Goal: Task Accomplishment & Management: Use online tool/utility

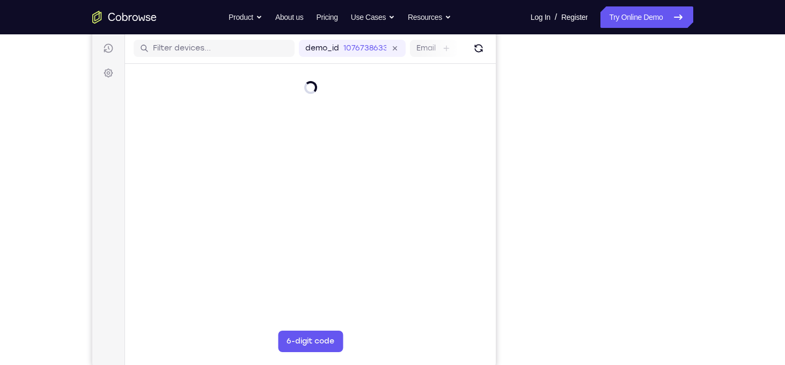
scroll to position [133, 0]
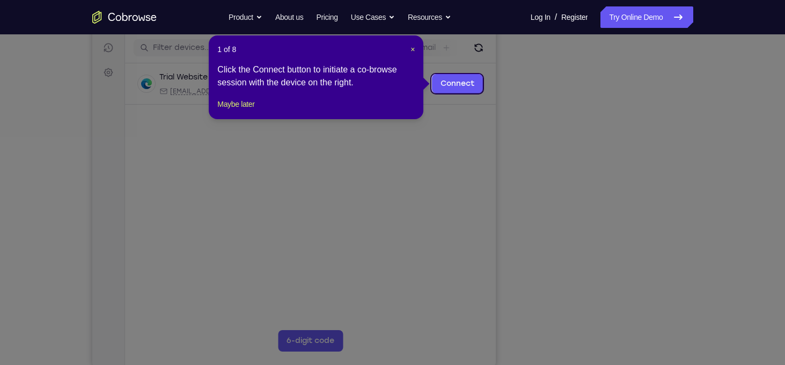
click at [611, 343] on icon at bounding box center [396, 182] width 793 height 365
click at [415, 52] on span "×" at bounding box center [412, 49] width 4 height 9
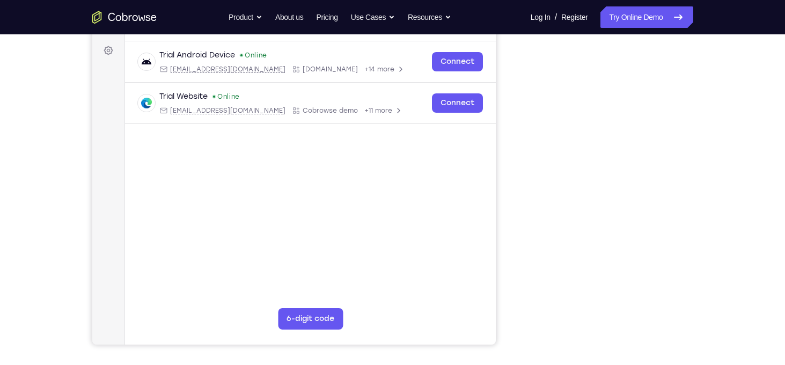
scroll to position [152, 0]
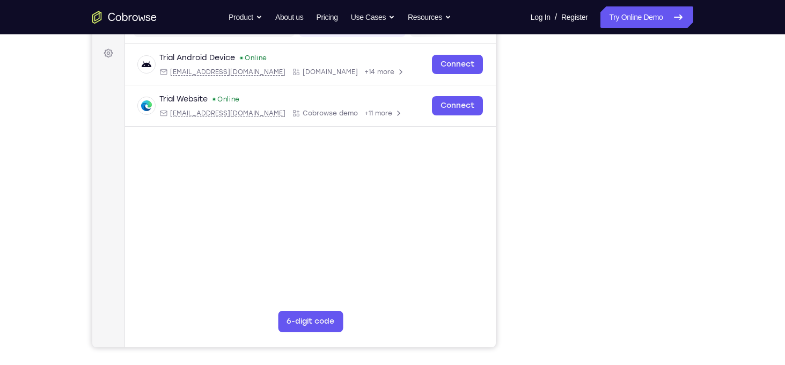
click at [710, 126] on div "Your Support Agent Your Customer Web iOS Android Next Steps We’d be happy to gi…" at bounding box center [392, 236] width 687 height 708
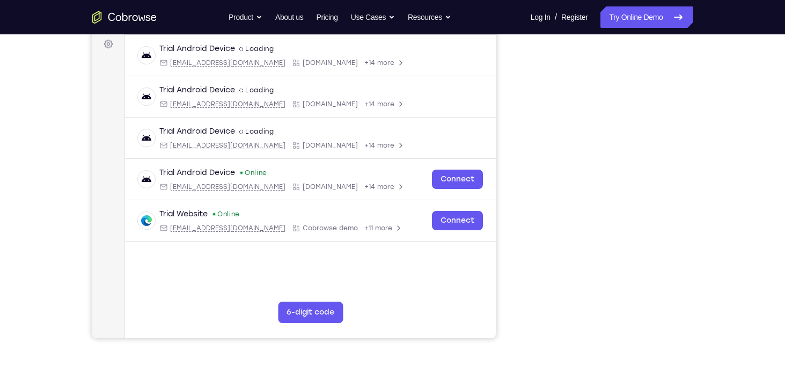
scroll to position [157, 0]
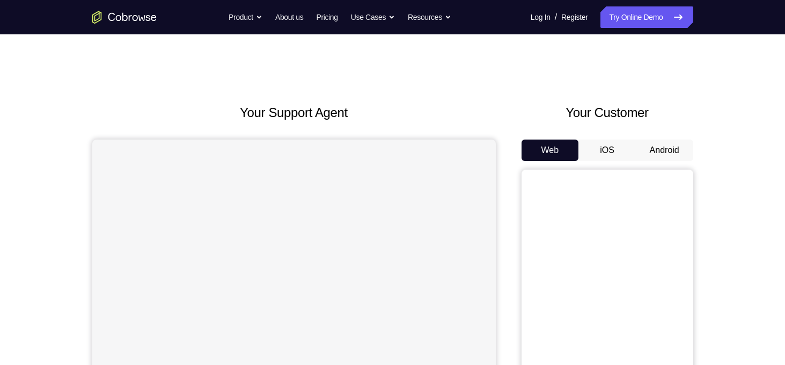
click at [671, 140] on button "Android" at bounding box center [664, 150] width 57 height 21
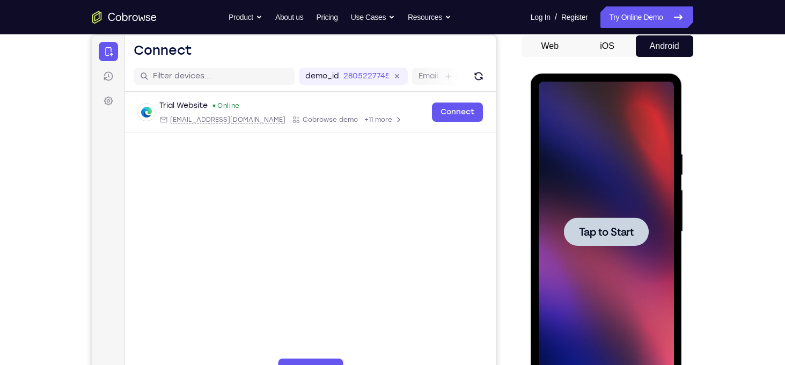
click at [621, 228] on span "Tap to Start" at bounding box center [606, 231] width 55 height 11
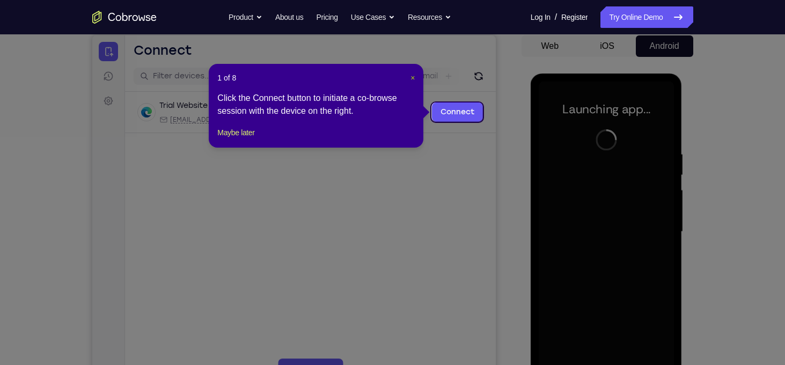
click at [412, 80] on span "×" at bounding box center [412, 78] width 4 height 9
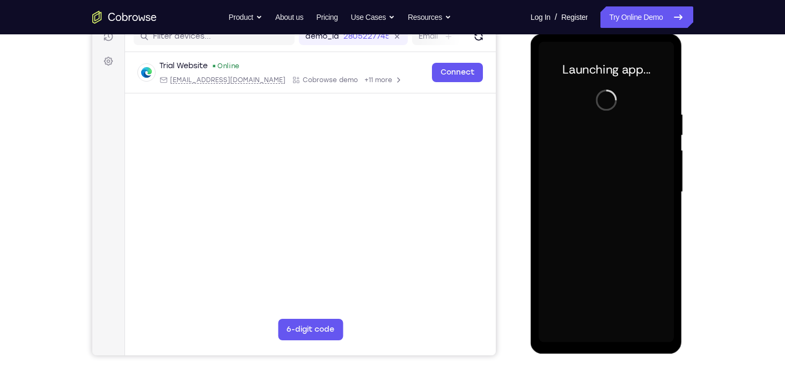
scroll to position [144, 0]
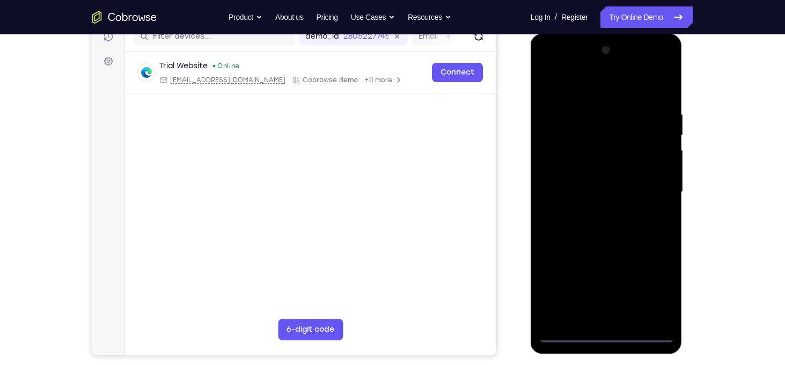
click at [605, 331] on div at bounding box center [606, 192] width 135 height 300
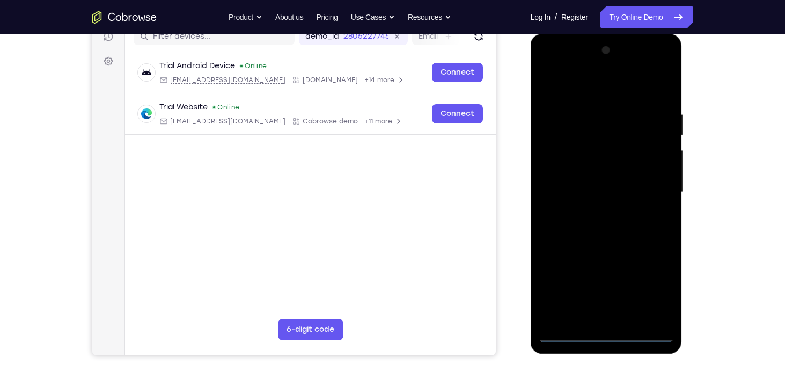
click at [651, 291] on div at bounding box center [606, 192] width 135 height 300
click at [575, 87] on div at bounding box center [606, 192] width 135 height 300
click at [652, 193] on div at bounding box center [606, 192] width 135 height 300
click at [593, 211] on div at bounding box center [606, 192] width 135 height 300
click at [597, 178] on div at bounding box center [606, 192] width 135 height 300
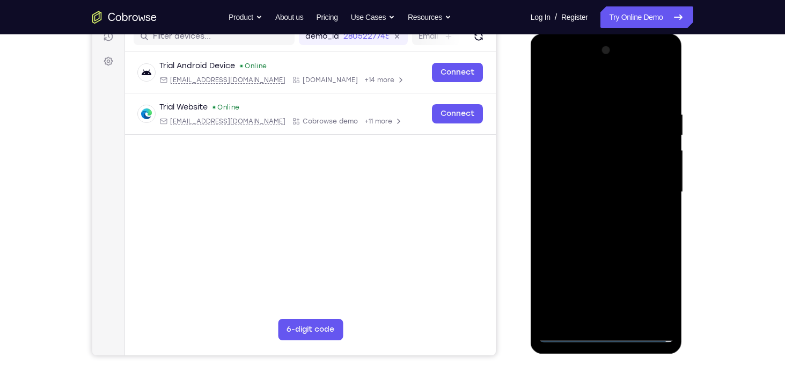
click at [600, 173] on div at bounding box center [606, 192] width 135 height 300
click at [606, 190] on div at bounding box center [606, 192] width 135 height 300
click at [612, 226] on div at bounding box center [606, 192] width 135 height 300
drag, startPoint x: 604, startPoint y: 94, endPoint x: 605, endPoint y: 53, distance: 40.8
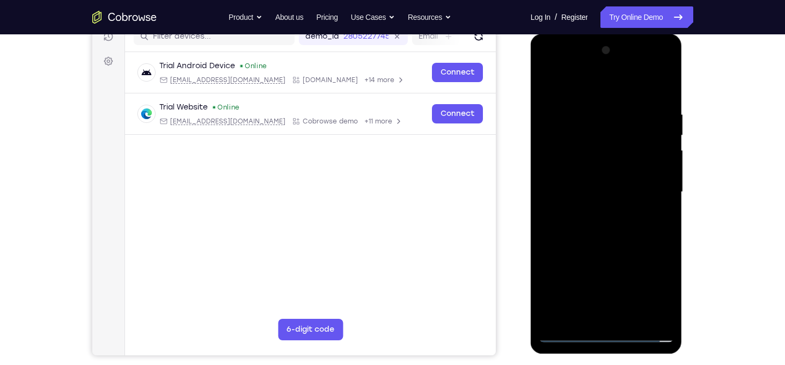
click at [605, 53] on div at bounding box center [606, 192] width 135 height 300
click at [663, 206] on div at bounding box center [606, 192] width 135 height 300
click at [634, 193] on div at bounding box center [606, 192] width 135 height 300
click at [630, 224] on div at bounding box center [606, 192] width 135 height 300
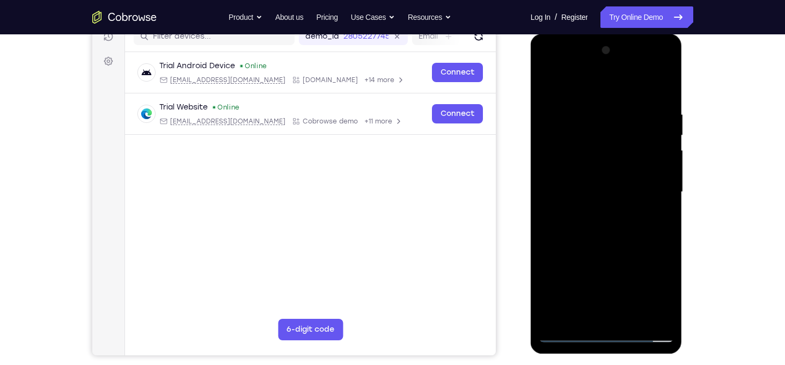
click at [622, 239] on div at bounding box center [606, 192] width 135 height 300
drag, startPoint x: 621, startPoint y: 242, endPoint x: 630, endPoint y: 193, distance: 50.2
click at [630, 193] on div at bounding box center [606, 192] width 135 height 300
drag, startPoint x: 630, startPoint y: 236, endPoint x: 636, endPoint y: 195, distance: 41.2
click at [636, 195] on div at bounding box center [606, 192] width 135 height 300
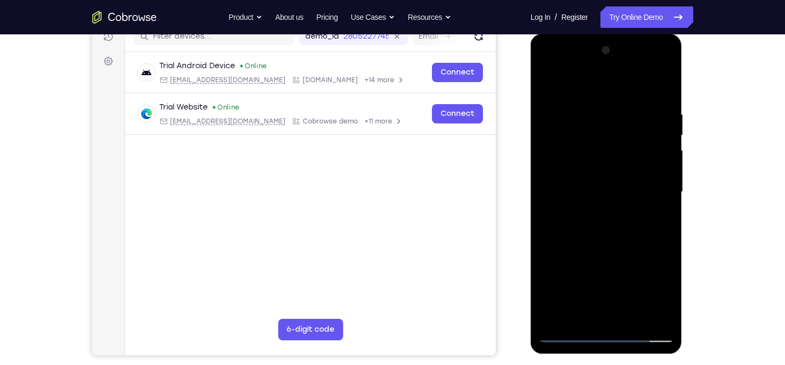
drag, startPoint x: 648, startPoint y: 165, endPoint x: 644, endPoint y: 247, distance: 82.2
click at [644, 247] on div at bounding box center [606, 192] width 135 height 300
click at [662, 85] on div at bounding box center [606, 192] width 135 height 300
click at [549, 82] on div at bounding box center [606, 192] width 135 height 300
click at [629, 318] on div at bounding box center [606, 192] width 135 height 300
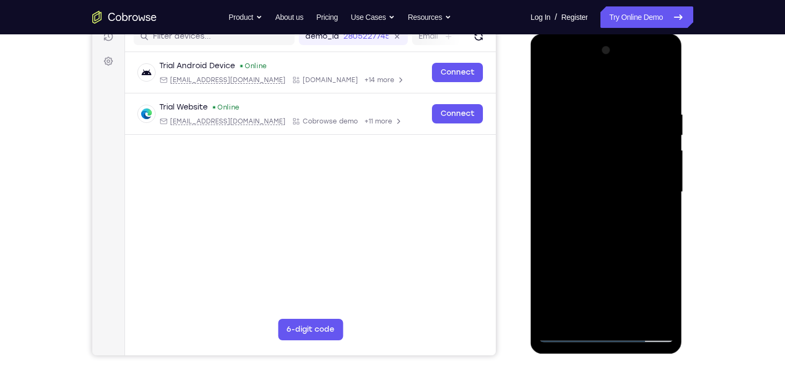
click at [604, 248] on div at bounding box center [606, 192] width 135 height 300
click at [599, 173] on div at bounding box center [606, 192] width 135 height 300
click at [606, 306] on div at bounding box center [606, 192] width 135 height 300
click at [600, 319] on div at bounding box center [606, 192] width 135 height 300
click at [547, 84] on div at bounding box center [606, 192] width 135 height 300
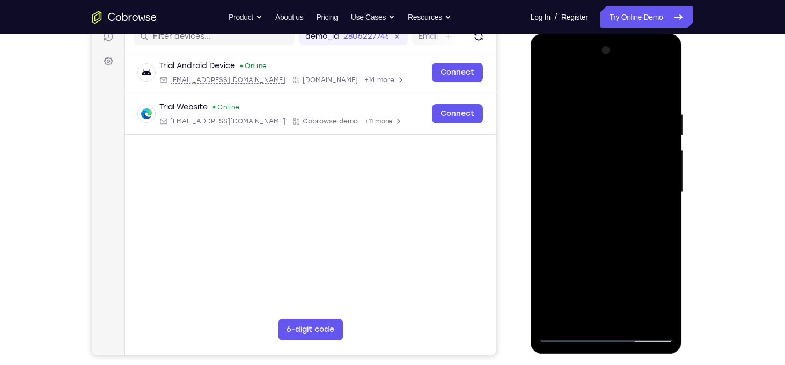
click at [547, 84] on div at bounding box center [606, 192] width 135 height 300
click at [581, 313] on div at bounding box center [606, 192] width 135 height 300
click at [600, 84] on div at bounding box center [606, 192] width 135 height 300
click at [561, 141] on div at bounding box center [606, 192] width 135 height 300
click at [554, 141] on div at bounding box center [606, 192] width 135 height 300
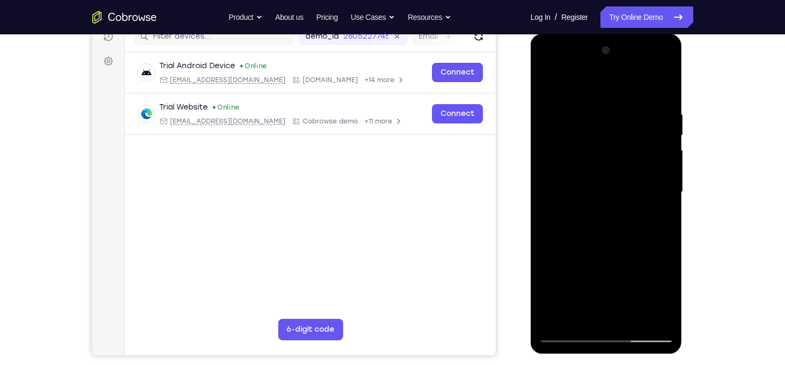
click at [585, 137] on div at bounding box center [606, 192] width 135 height 300
click at [548, 78] on div at bounding box center [606, 192] width 135 height 300
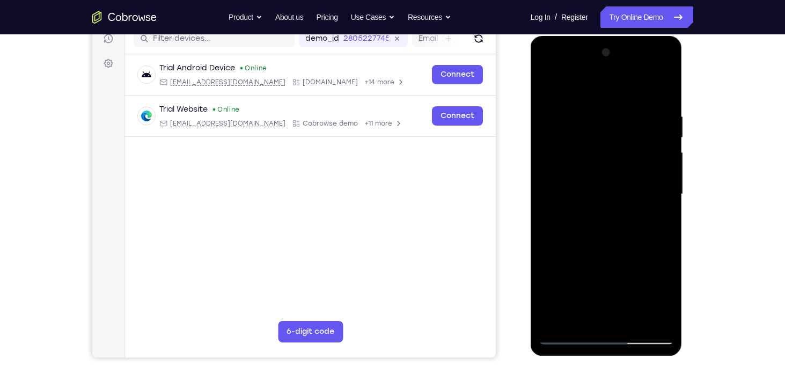
drag, startPoint x: 592, startPoint y: 187, endPoint x: 593, endPoint y: 142, distance: 45.1
click at [593, 142] on div at bounding box center [606, 194] width 135 height 300
click at [585, 182] on div at bounding box center [606, 194] width 135 height 300
click at [548, 84] on div at bounding box center [606, 194] width 135 height 300
click at [570, 102] on div at bounding box center [606, 194] width 135 height 300
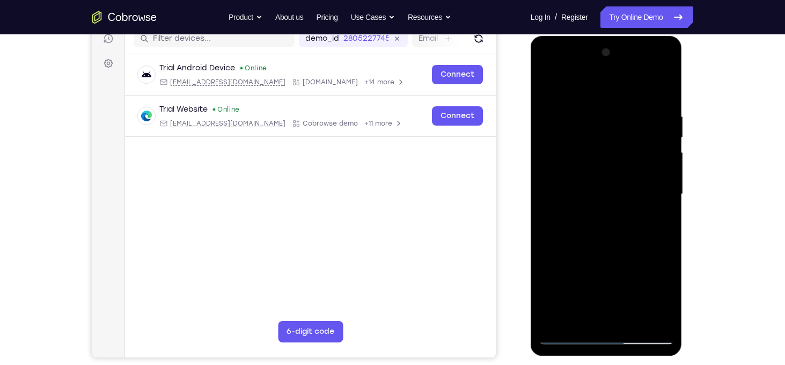
click at [625, 239] on div at bounding box center [606, 194] width 135 height 300
drag, startPoint x: 627, startPoint y: 124, endPoint x: 629, endPoint y: 168, distance: 44.0
click at [629, 168] on div at bounding box center [606, 194] width 135 height 300
click at [632, 321] on div at bounding box center [606, 194] width 135 height 300
click at [570, 335] on div at bounding box center [606, 194] width 135 height 300
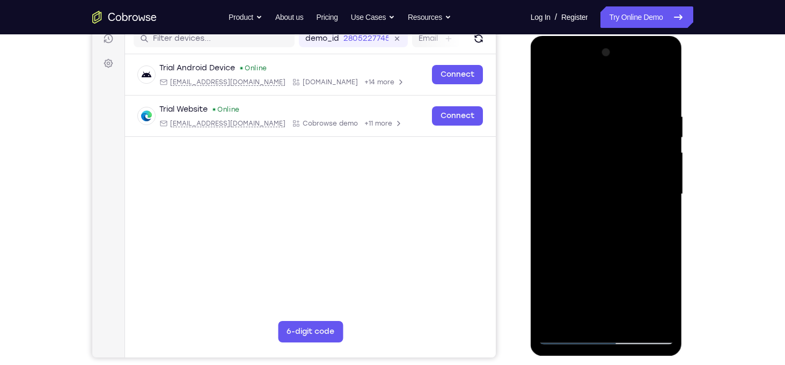
click at [576, 269] on div at bounding box center [606, 194] width 135 height 300
drag, startPoint x: 635, startPoint y: 269, endPoint x: 541, endPoint y: 277, distance: 94.2
click at [541, 277] on div at bounding box center [606, 194] width 135 height 300
click at [649, 319] on div at bounding box center [606, 194] width 135 height 300
click at [642, 319] on div at bounding box center [606, 194] width 135 height 300
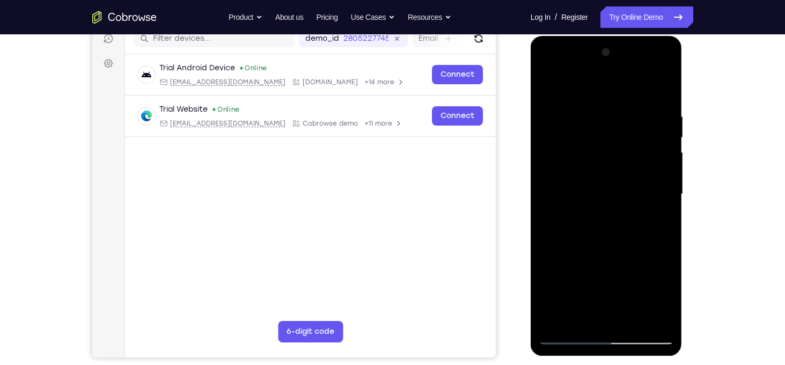
click at [569, 339] on div at bounding box center [606, 194] width 135 height 300
click at [556, 182] on div at bounding box center [606, 194] width 135 height 300
click at [640, 185] on div at bounding box center [606, 194] width 135 height 300
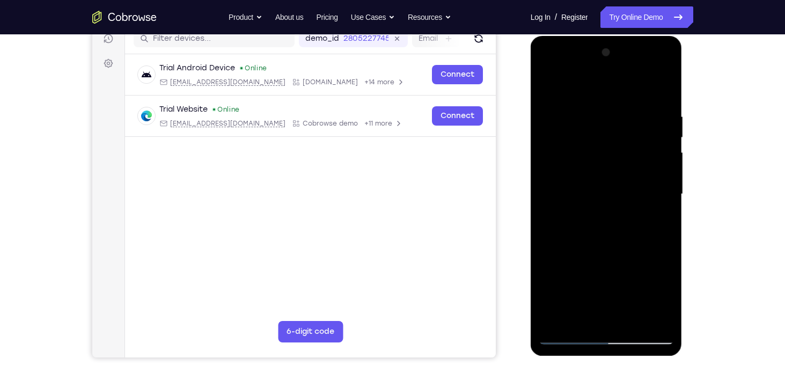
click at [640, 185] on div at bounding box center [606, 194] width 135 height 300
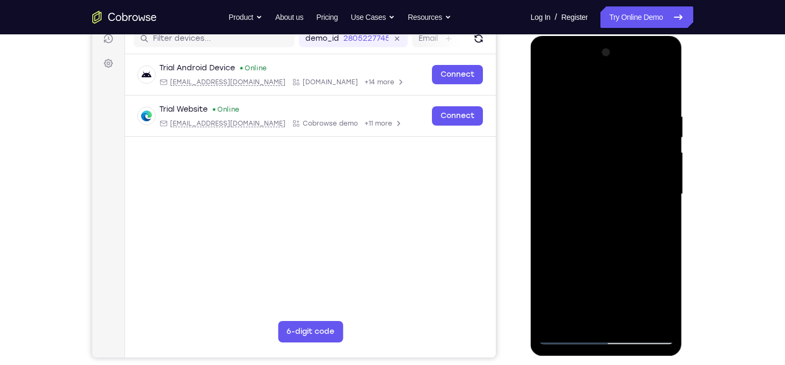
click at [640, 185] on div at bounding box center [606, 194] width 135 height 300
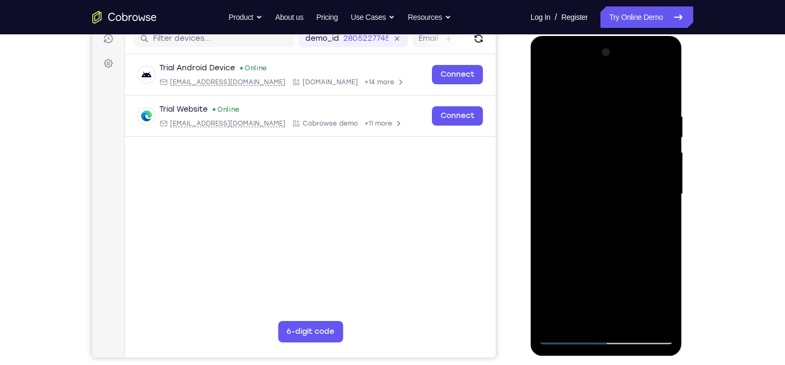
click at [640, 185] on div at bounding box center [606, 194] width 135 height 300
click at [574, 166] on div at bounding box center [606, 194] width 135 height 300
click at [547, 158] on div at bounding box center [606, 194] width 135 height 300
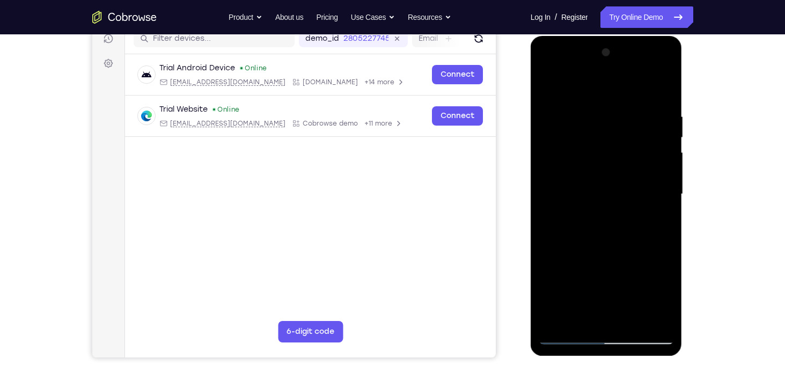
click at [547, 158] on div at bounding box center [606, 194] width 135 height 300
click at [639, 137] on div at bounding box center [606, 194] width 135 height 300
click at [552, 135] on div at bounding box center [606, 194] width 135 height 300
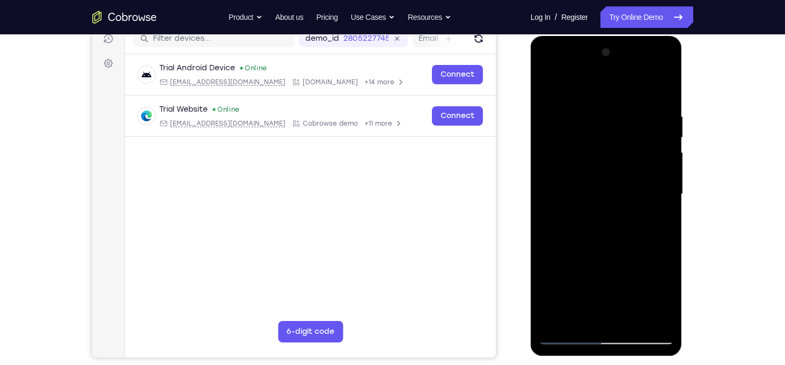
click at [652, 127] on div at bounding box center [606, 194] width 135 height 300
click at [559, 133] on div at bounding box center [606, 194] width 135 height 300
click at [652, 166] on div at bounding box center [606, 194] width 135 height 300
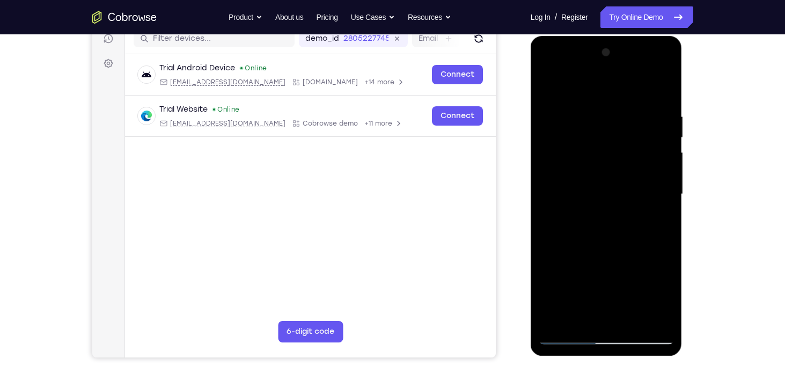
click at [553, 180] on div at bounding box center [606, 194] width 135 height 300
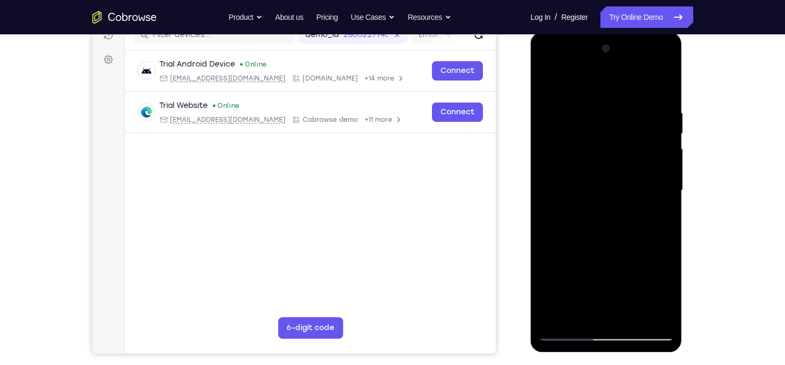
click at [651, 177] on div at bounding box center [606, 190] width 135 height 300
click at [566, 168] on div at bounding box center [606, 190] width 135 height 300
click at [632, 148] on div at bounding box center [606, 190] width 135 height 300
click at [557, 158] on div at bounding box center [606, 190] width 135 height 300
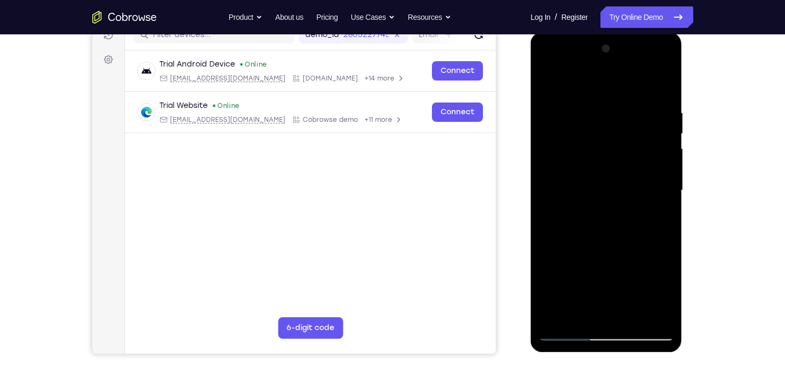
click at [548, 155] on div at bounding box center [606, 190] width 135 height 300
click at [645, 137] on div at bounding box center [606, 190] width 135 height 300
click at [551, 134] on div at bounding box center [606, 190] width 135 height 300
click at [648, 144] on div at bounding box center [606, 190] width 135 height 300
click at [559, 153] on div at bounding box center [606, 190] width 135 height 300
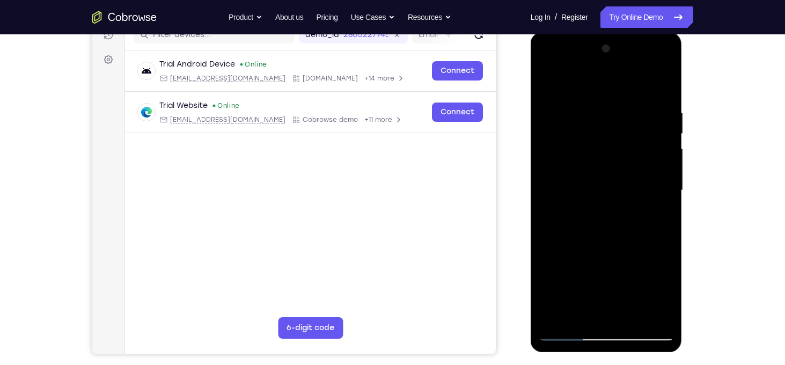
click at [648, 140] on div at bounding box center [606, 190] width 135 height 300
click at [556, 147] on div at bounding box center [606, 190] width 135 height 300
click at [637, 138] on div at bounding box center [606, 190] width 135 height 300
click at [548, 145] on div at bounding box center [606, 190] width 135 height 300
click at [639, 138] on div at bounding box center [606, 190] width 135 height 300
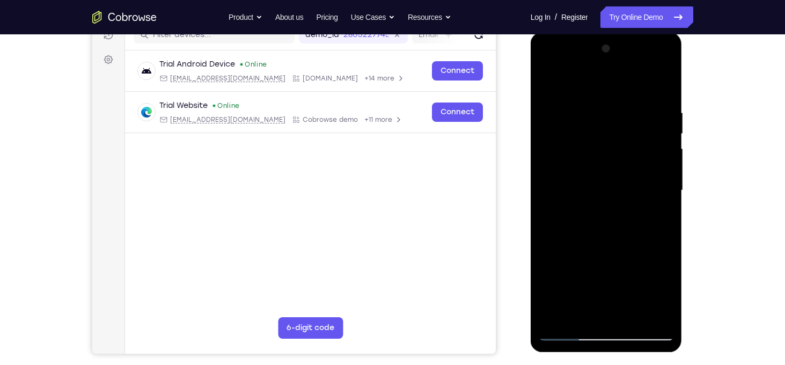
click at [560, 143] on div at bounding box center [606, 190] width 135 height 300
click at [662, 137] on div at bounding box center [606, 190] width 135 height 300
click at [578, 135] on div at bounding box center [606, 190] width 135 height 300
click at [644, 136] on div at bounding box center [606, 190] width 135 height 300
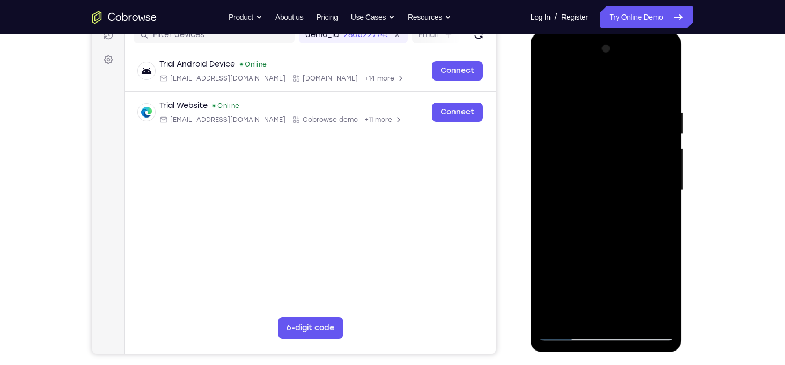
click at [564, 146] on div at bounding box center [606, 190] width 135 height 300
click at [541, 153] on div at bounding box center [606, 190] width 135 height 300
click at [639, 142] on div at bounding box center [606, 190] width 135 height 300
click at [541, 155] on div at bounding box center [606, 190] width 135 height 300
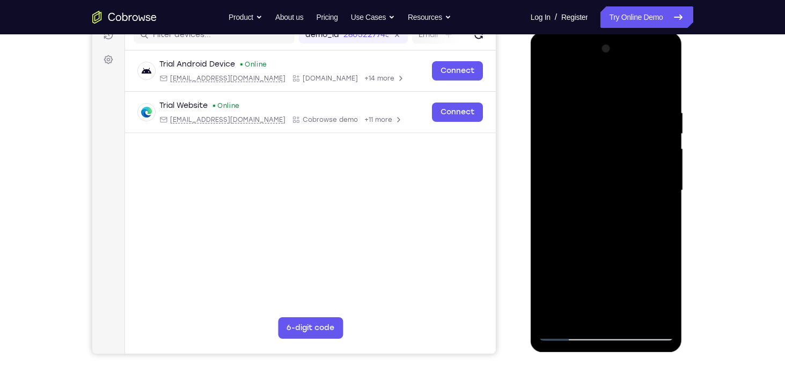
click at [541, 155] on div at bounding box center [606, 190] width 135 height 300
click at [642, 150] on div at bounding box center [606, 190] width 135 height 300
click at [579, 142] on div at bounding box center [606, 190] width 135 height 300
drag, startPoint x: 576, startPoint y: 146, endPoint x: 655, endPoint y: 144, distance: 79.4
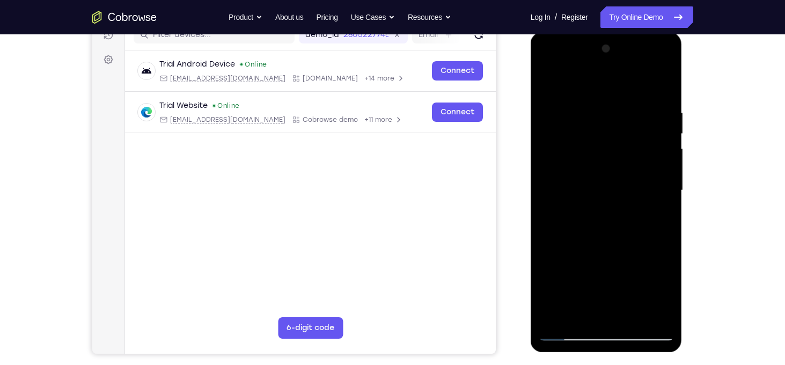
click at [655, 144] on div at bounding box center [606, 190] width 135 height 300
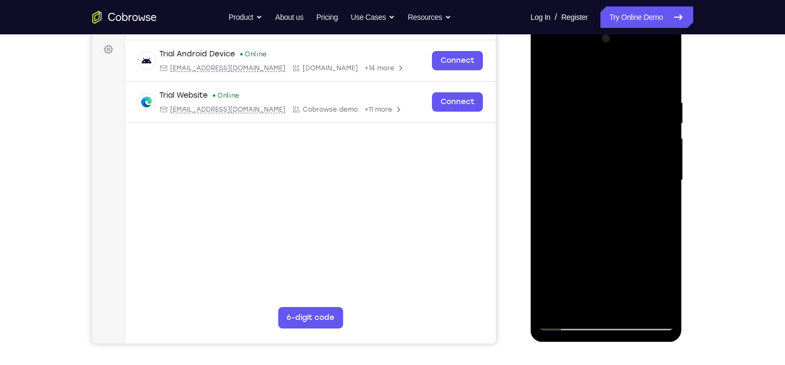
scroll to position [152, 0]
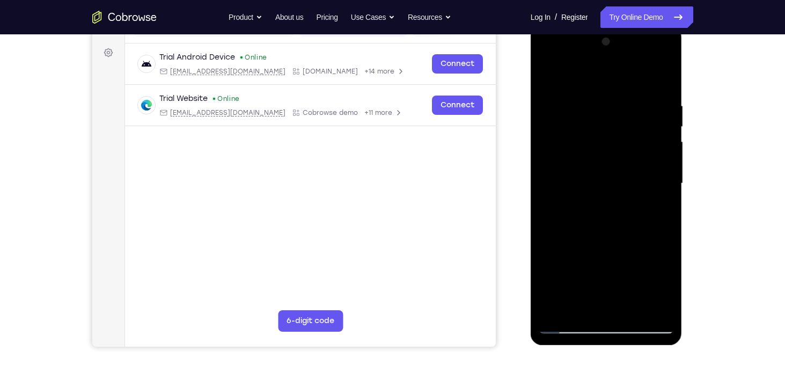
click at [666, 47] on div at bounding box center [606, 183] width 135 height 300
click at [634, 306] on div at bounding box center [606, 183] width 135 height 300
click at [563, 325] on div at bounding box center [606, 183] width 135 height 300
click at [557, 315] on div at bounding box center [606, 183] width 135 height 300
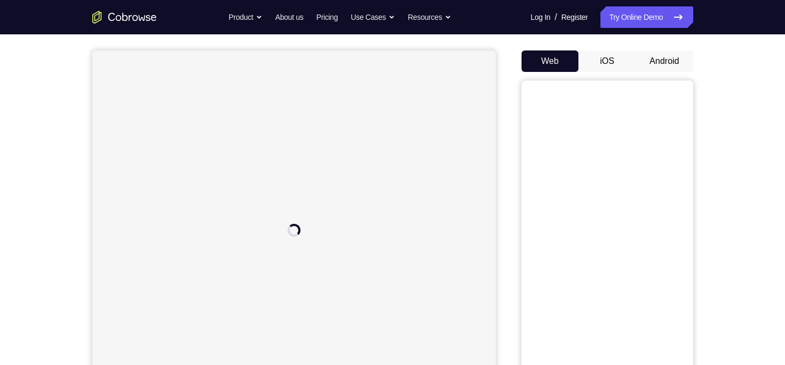
scroll to position [86, 0]
click at [677, 68] on button "Android" at bounding box center [664, 64] width 57 height 21
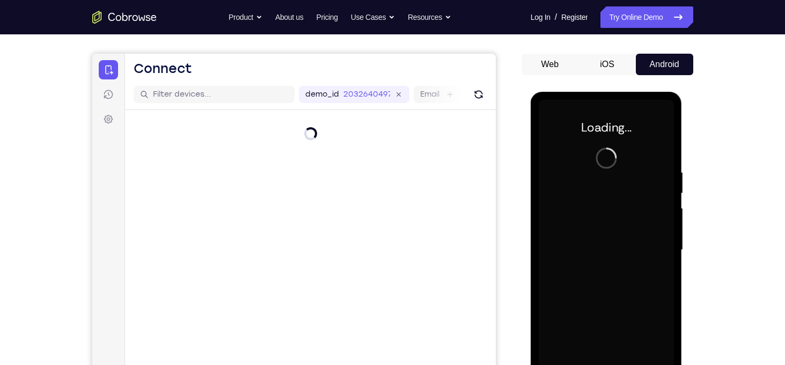
scroll to position [145, 0]
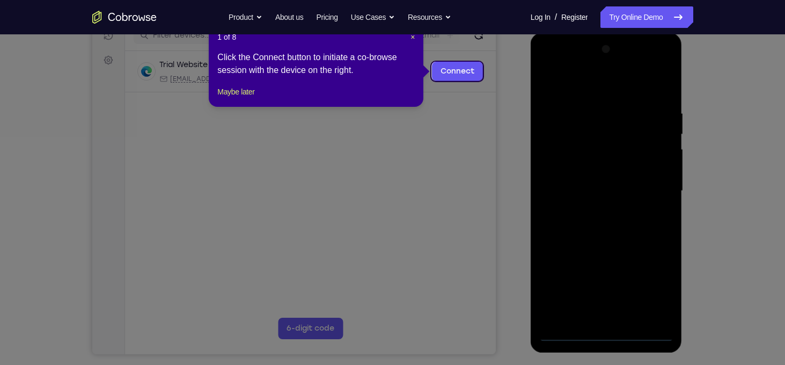
click at [416, 38] on div "1 of 8 × Click the Connect button to initiate a co-browse session with the devi…" at bounding box center [316, 65] width 215 height 84
click at [414, 37] on span "×" at bounding box center [412, 37] width 4 height 9
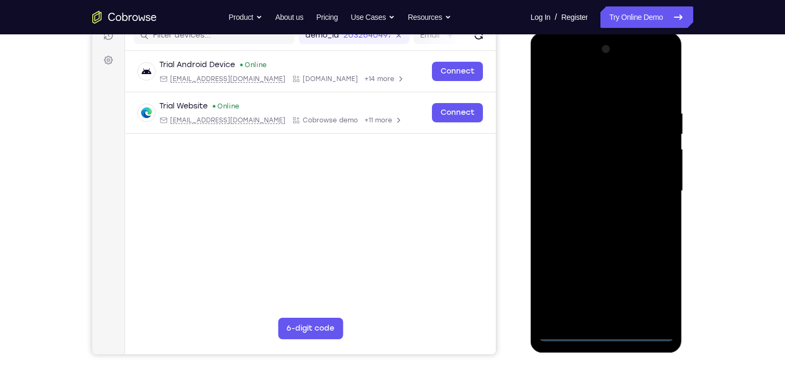
click at [603, 337] on div at bounding box center [606, 191] width 135 height 300
click at [606, 330] on div at bounding box center [606, 191] width 135 height 300
click at [654, 288] on div at bounding box center [606, 191] width 135 height 300
click at [611, 94] on div at bounding box center [606, 191] width 135 height 300
click at [659, 199] on div at bounding box center [606, 191] width 135 height 300
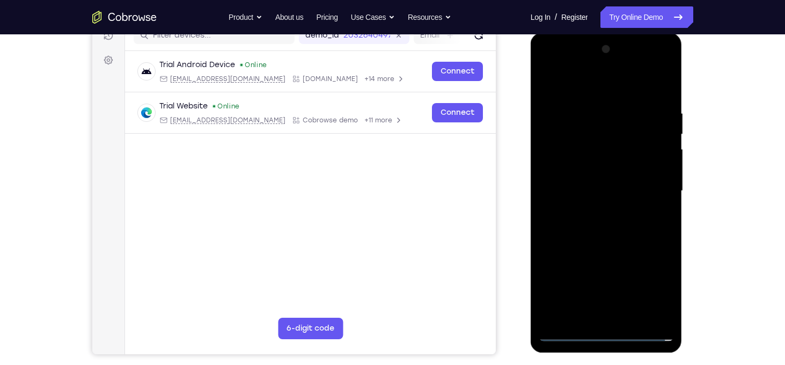
click at [591, 318] on div at bounding box center [606, 191] width 135 height 300
click at [598, 179] on div at bounding box center [606, 191] width 135 height 300
click at [602, 173] on div at bounding box center [606, 191] width 135 height 300
click at [605, 187] on div at bounding box center [606, 191] width 135 height 300
click at [613, 230] on div at bounding box center [606, 191] width 135 height 300
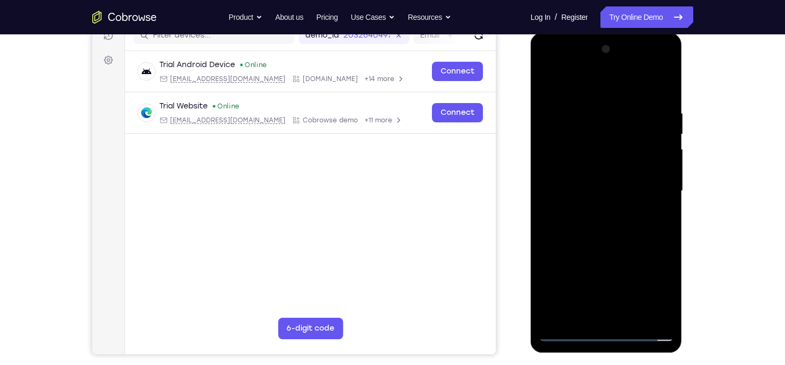
click at [613, 230] on div at bounding box center [606, 191] width 135 height 300
click at [614, 226] on div at bounding box center [606, 191] width 135 height 300
click at [610, 223] on div at bounding box center [606, 191] width 135 height 300
click at [637, 238] on div at bounding box center [606, 191] width 135 height 300
click at [635, 313] on div at bounding box center [606, 191] width 135 height 300
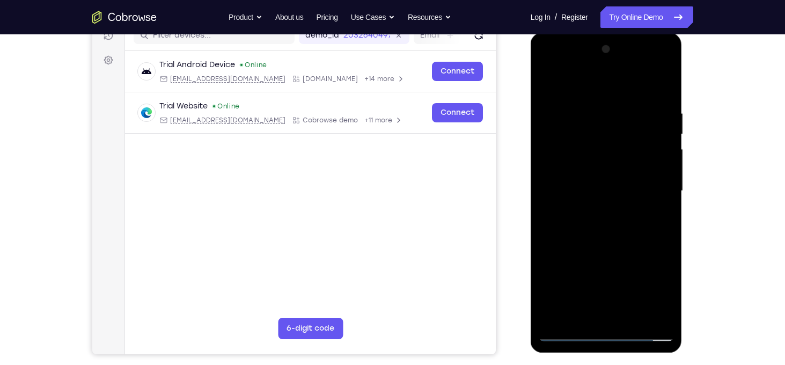
click at [608, 246] on div at bounding box center [606, 191] width 135 height 300
click at [612, 178] on div at bounding box center [606, 191] width 135 height 300
click at [586, 314] on div at bounding box center [606, 191] width 135 height 300
click at [548, 87] on div at bounding box center [606, 191] width 135 height 300
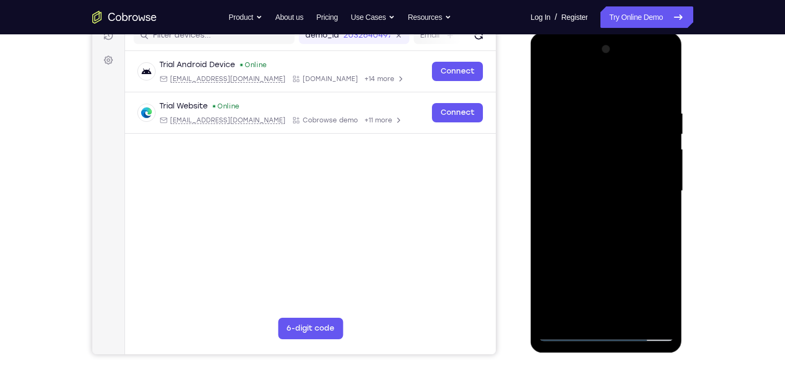
click at [650, 314] on div at bounding box center [606, 191] width 135 height 300
click at [582, 317] on div at bounding box center [606, 191] width 135 height 300
click at [588, 85] on div at bounding box center [606, 191] width 135 height 300
click at [574, 104] on div at bounding box center [606, 191] width 135 height 300
click at [623, 314] on div at bounding box center [606, 191] width 135 height 300
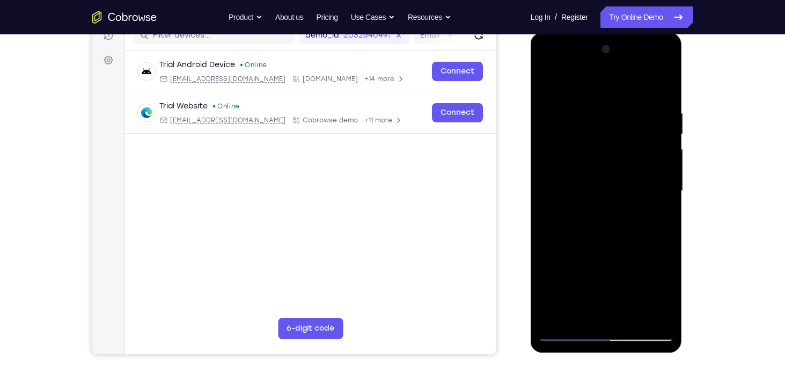
click at [616, 98] on div at bounding box center [606, 191] width 135 height 300
click at [552, 79] on div at bounding box center [606, 191] width 135 height 300
click at [582, 310] on div at bounding box center [606, 191] width 135 height 300
click at [607, 80] on div at bounding box center [606, 191] width 135 height 300
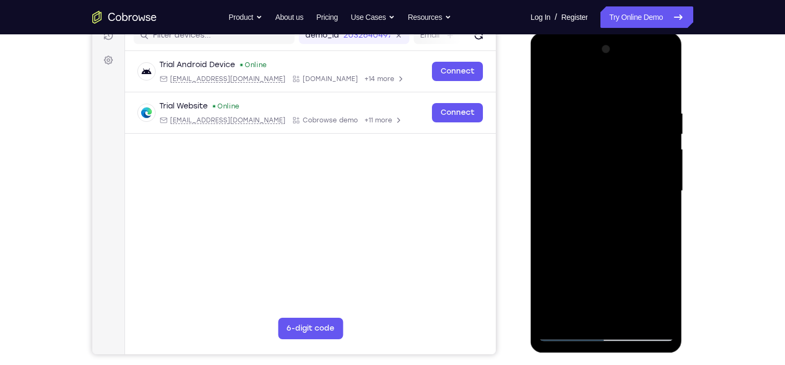
click at [611, 100] on div at bounding box center [606, 191] width 135 height 300
click at [644, 164] on div at bounding box center [606, 191] width 135 height 300
click at [547, 77] on div at bounding box center [606, 191] width 135 height 300
click at [586, 83] on div at bounding box center [606, 191] width 135 height 300
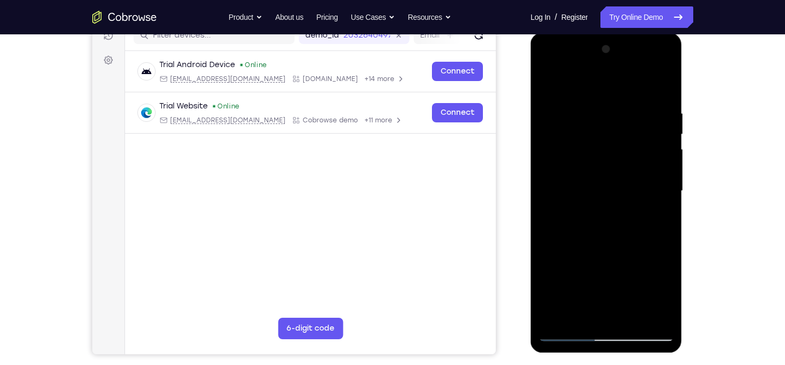
click at [619, 175] on div at bounding box center [606, 191] width 135 height 300
click at [582, 317] on div at bounding box center [606, 191] width 135 height 300
click at [621, 84] on div at bounding box center [606, 191] width 135 height 300
click at [629, 221] on div at bounding box center [606, 191] width 135 height 300
click at [551, 83] on div at bounding box center [606, 191] width 135 height 300
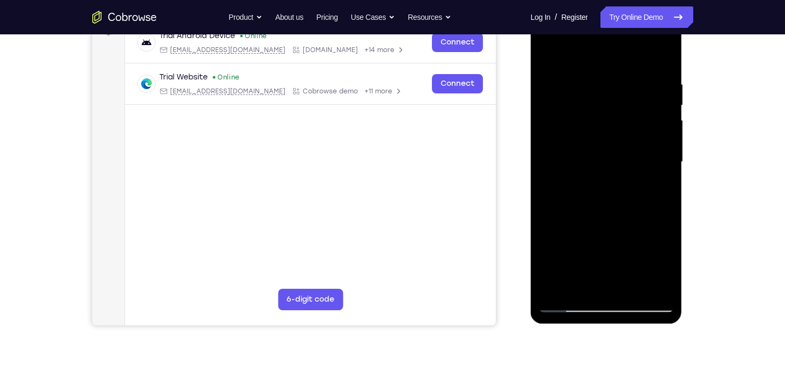
scroll to position [174, 0]
click at [655, 290] on div at bounding box center [606, 161] width 135 height 300
click at [654, 200] on div at bounding box center [606, 161] width 135 height 300
click at [559, 244] on div at bounding box center [606, 161] width 135 height 300
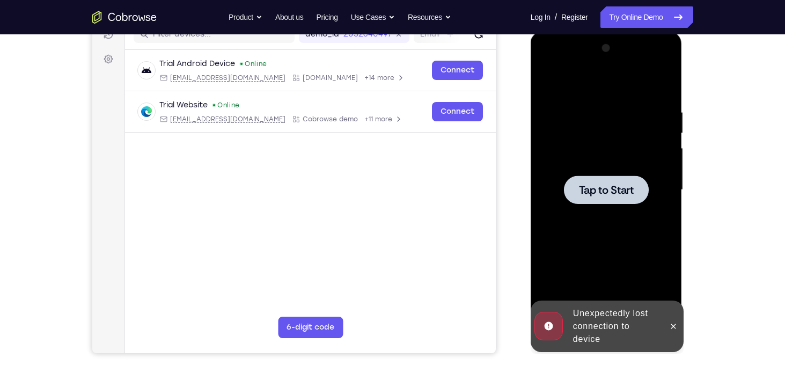
scroll to position [145, 0]
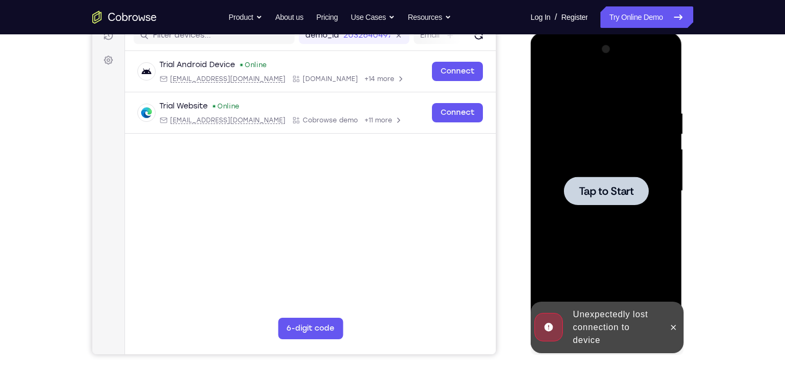
click at [625, 188] on span "Tap to Start" at bounding box center [606, 191] width 55 height 11
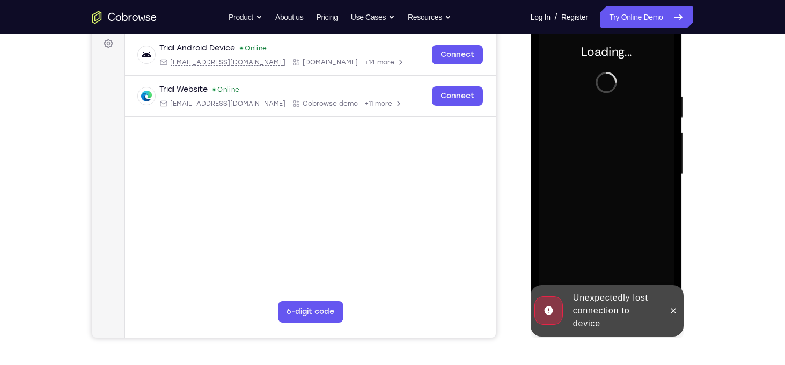
scroll to position [163, 0]
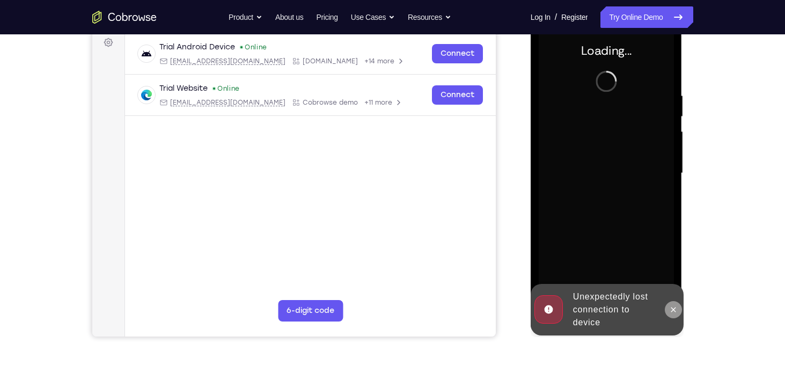
click at [673, 304] on button at bounding box center [673, 309] width 17 height 17
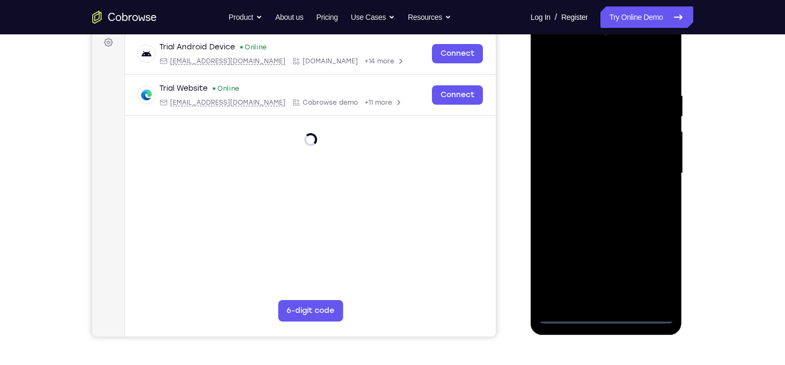
click at [605, 312] on div at bounding box center [606, 173] width 135 height 300
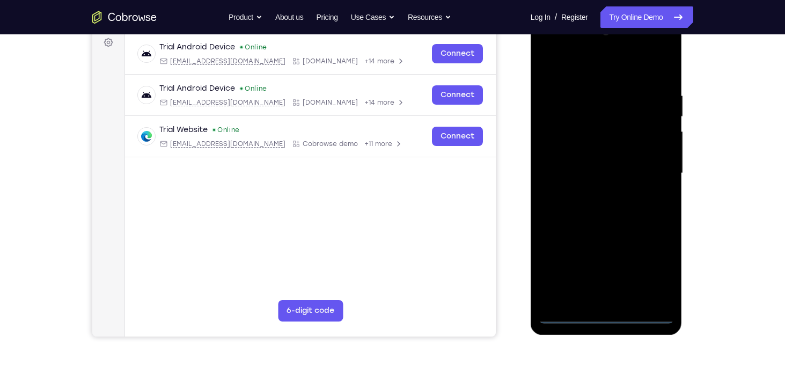
click at [656, 261] on div at bounding box center [606, 173] width 135 height 300
click at [606, 74] on div at bounding box center [606, 173] width 135 height 300
click at [650, 167] on div at bounding box center [606, 173] width 135 height 300
click at [595, 195] on div at bounding box center [606, 173] width 135 height 300
click at [608, 172] on div at bounding box center [606, 173] width 135 height 300
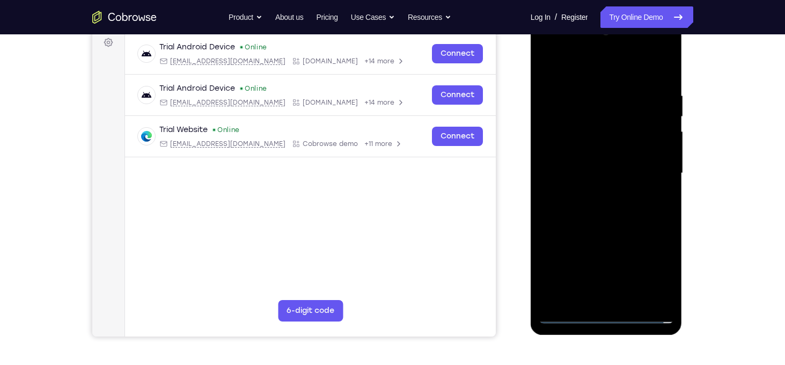
click at [614, 149] on div at bounding box center [606, 173] width 135 height 300
click at [615, 170] on div at bounding box center [606, 173] width 135 height 300
click at [621, 206] on div at bounding box center [606, 173] width 135 height 300
click at [604, 201] on div at bounding box center [606, 173] width 135 height 300
drag, startPoint x: 604, startPoint y: 78, endPoint x: 605, endPoint y: 57, distance: 20.4
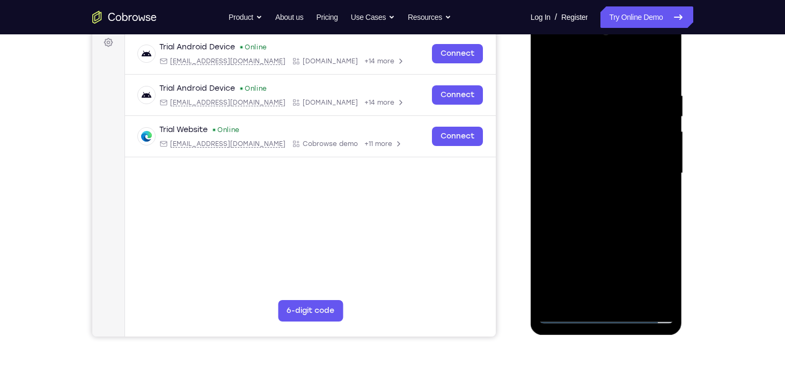
click at [605, 57] on div at bounding box center [606, 173] width 135 height 300
click at [606, 207] on div at bounding box center [606, 173] width 135 height 300
click at [655, 299] on div at bounding box center [606, 173] width 135 height 300
click at [614, 222] on div at bounding box center [606, 173] width 135 height 300
click at [659, 303] on div at bounding box center [606, 173] width 135 height 300
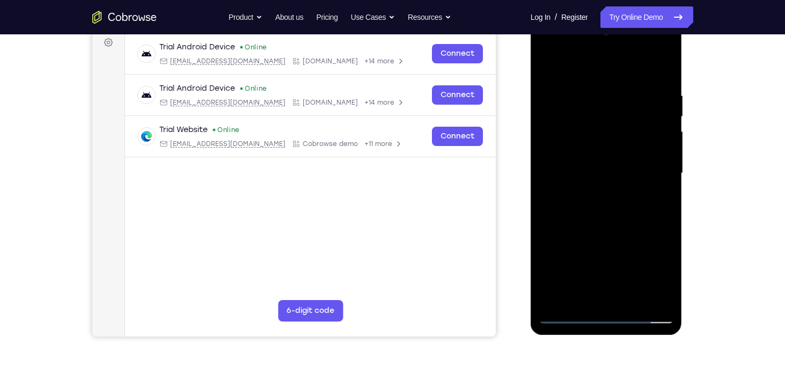
click at [648, 210] on div at bounding box center [606, 173] width 135 height 300
click at [556, 237] on div at bounding box center [606, 173] width 135 height 300
click at [668, 155] on div at bounding box center [606, 173] width 135 height 300
click at [665, 156] on div at bounding box center [606, 173] width 135 height 300
click at [547, 161] on div at bounding box center [606, 173] width 135 height 300
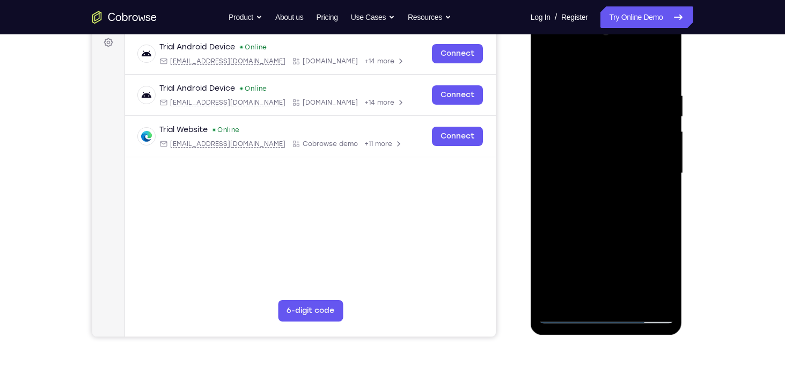
click at [665, 160] on div at bounding box center [606, 173] width 135 height 300
click at [545, 64] on div at bounding box center [606, 173] width 135 height 300
click at [608, 241] on div at bounding box center [606, 173] width 135 height 300
click at [666, 173] on div at bounding box center [606, 173] width 135 height 300
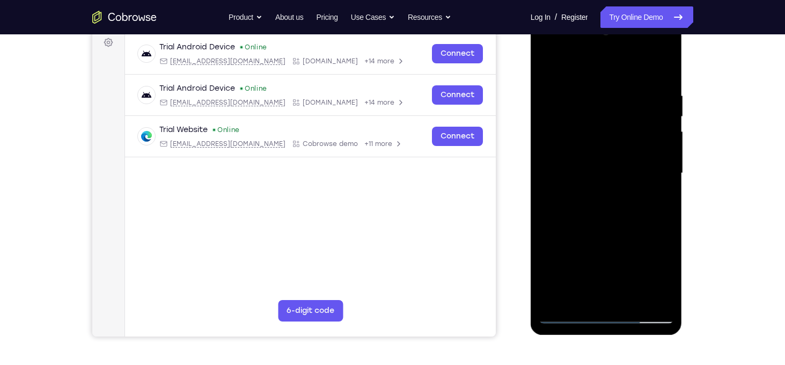
click at [665, 174] on div at bounding box center [606, 173] width 135 height 300
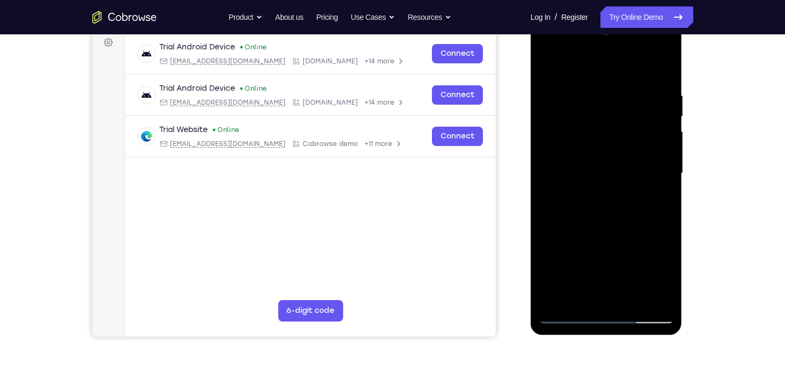
click at [548, 69] on div at bounding box center [606, 173] width 135 height 300
click at [665, 247] on div at bounding box center [606, 173] width 135 height 300
click at [664, 155] on div at bounding box center [606, 173] width 135 height 300
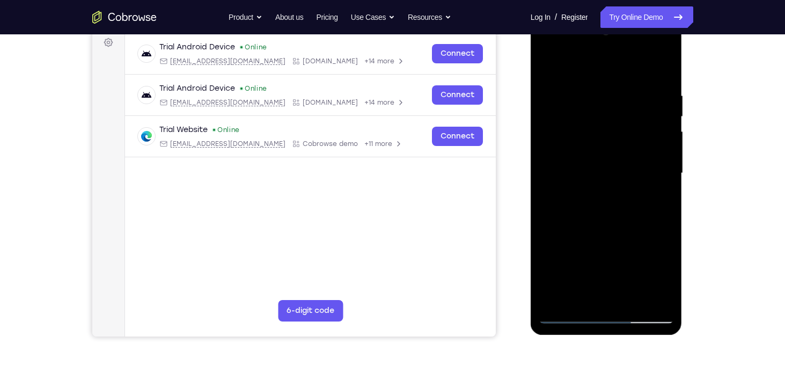
click at [664, 155] on div at bounding box center [606, 173] width 135 height 300
click at [543, 156] on div at bounding box center [606, 173] width 135 height 300
click at [660, 155] on div at bounding box center [606, 173] width 135 height 300
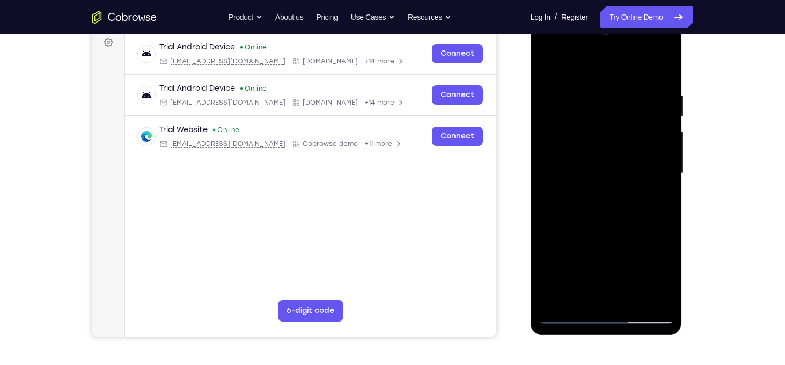
click at [660, 155] on div at bounding box center [606, 173] width 135 height 300
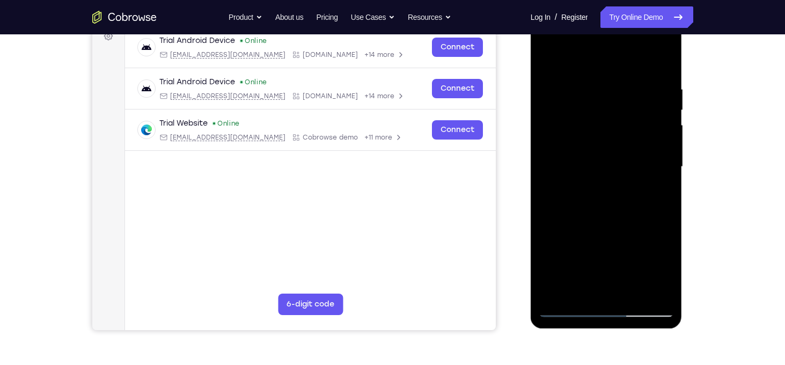
scroll to position [170, 0]
click at [550, 58] on div at bounding box center [606, 166] width 135 height 300
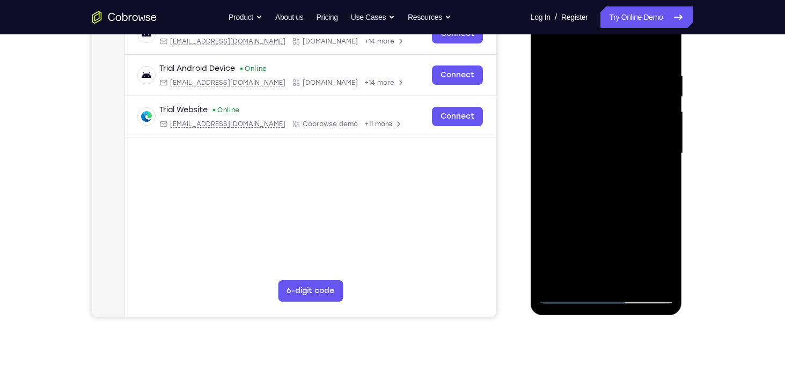
scroll to position [182, 0]
drag, startPoint x: 610, startPoint y: 216, endPoint x: 614, endPoint y: 168, distance: 48.5
click at [614, 168] on div at bounding box center [606, 153] width 135 height 300
click at [586, 146] on div at bounding box center [606, 153] width 135 height 300
drag, startPoint x: 610, startPoint y: 232, endPoint x: 618, endPoint y: 113, distance: 119.4
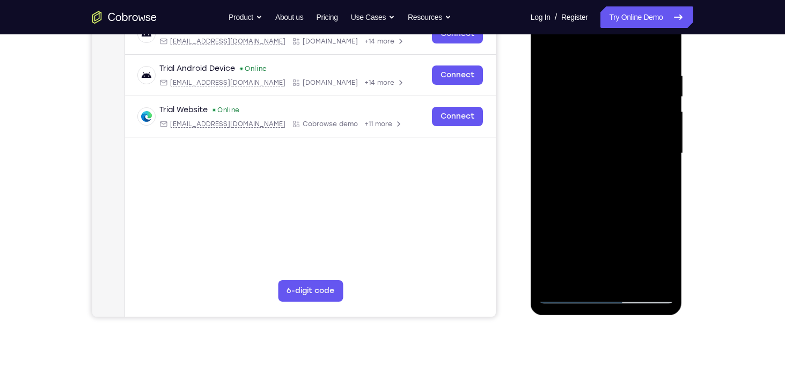
click at [618, 113] on div at bounding box center [606, 153] width 135 height 300
drag, startPoint x: 608, startPoint y: 237, endPoint x: 600, endPoint y: 71, distance: 166.0
click at [600, 71] on div at bounding box center [606, 153] width 135 height 300
drag, startPoint x: 601, startPoint y: 219, endPoint x: 606, endPoint y: 132, distance: 87.0
click at [606, 132] on div at bounding box center [606, 153] width 135 height 300
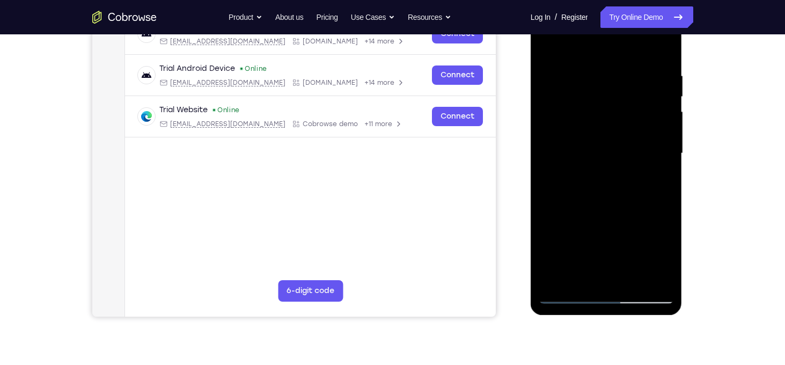
click at [570, 237] on div at bounding box center [606, 153] width 135 height 300
drag, startPoint x: 595, startPoint y: 205, endPoint x: 598, endPoint y: 307, distance: 102.0
click at [598, 307] on div at bounding box center [607, 155] width 152 height 320
drag, startPoint x: 599, startPoint y: 225, endPoint x: 593, endPoint y: 10, distance: 214.7
click at [593, 10] on div at bounding box center [606, 153] width 135 height 300
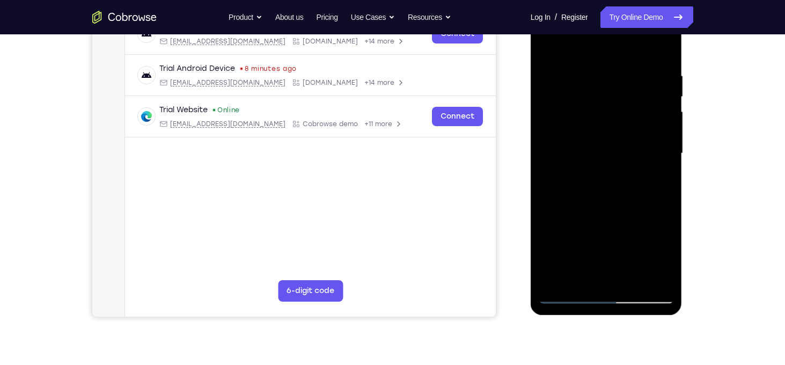
drag, startPoint x: 595, startPoint y: 227, endPoint x: 600, endPoint y: 49, distance: 178.2
click at [600, 49] on div at bounding box center [606, 153] width 135 height 300
drag, startPoint x: 593, startPoint y: 248, endPoint x: 600, endPoint y: 103, distance: 145.6
click at [600, 103] on div at bounding box center [606, 153] width 135 height 300
drag, startPoint x: 595, startPoint y: 237, endPoint x: 601, endPoint y: 102, distance: 135.4
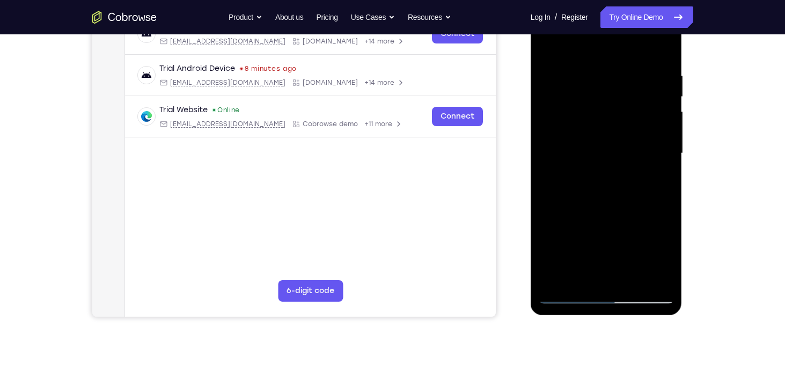
click at [601, 102] on div at bounding box center [606, 153] width 135 height 300
drag, startPoint x: 592, startPoint y: 252, endPoint x: 598, endPoint y: 79, distance: 173.4
click at [598, 79] on div at bounding box center [606, 153] width 135 height 300
drag, startPoint x: 590, startPoint y: 231, endPoint x: 598, endPoint y: 50, distance: 181.5
click at [598, 50] on div at bounding box center [606, 153] width 135 height 300
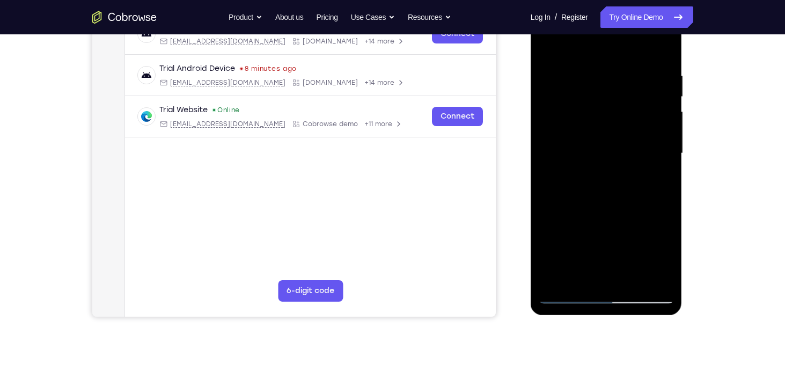
drag, startPoint x: 587, startPoint y: 243, endPoint x: 595, endPoint y: 60, distance: 183.1
click at [595, 60] on div at bounding box center [606, 153] width 135 height 300
drag, startPoint x: 586, startPoint y: 259, endPoint x: 598, endPoint y: 105, distance: 154.0
click at [598, 105] on div at bounding box center [606, 153] width 135 height 300
drag, startPoint x: 599, startPoint y: 254, endPoint x: 603, endPoint y: 84, distance: 170.1
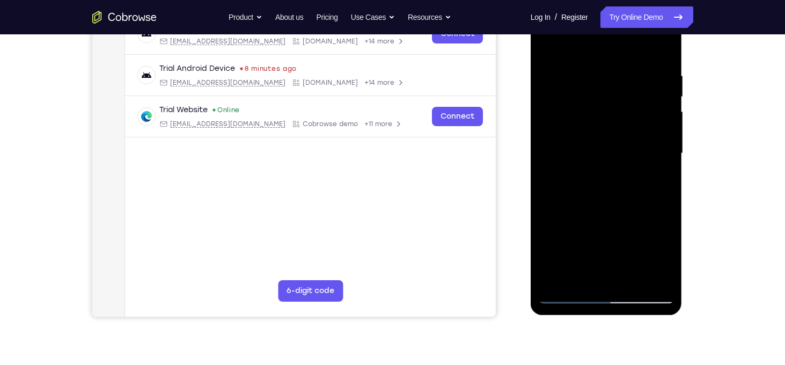
click at [603, 84] on div at bounding box center [606, 153] width 135 height 300
drag, startPoint x: 591, startPoint y: 247, endPoint x: 603, endPoint y: 97, distance: 150.7
click at [603, 97] on div at bounding box center [606, 153] width 135 height 300
drag, startPoint x: 588, startPoint y: 262, endPoint x: 606, endPoint y: 72, distance: 190.3
click at [606, 72] on div at bounding box center [606, 153] width 135 height 300
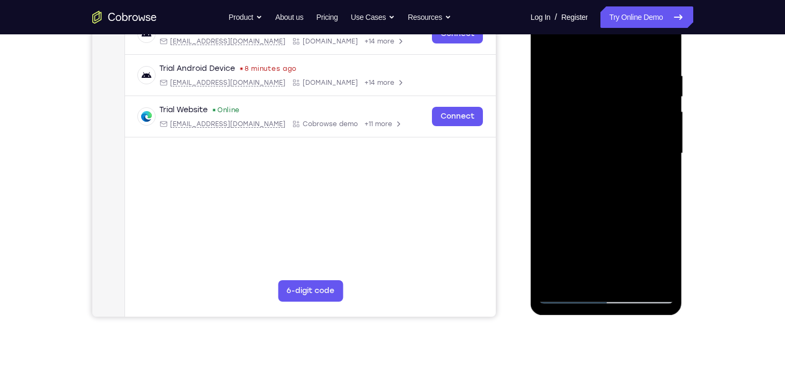
drag, startPoint x: 589, startPoint y: 208, endPoint x: 611, endPoint y: 25, distance: 184.8
click at [611, 25] on div at bounding box center [606, 153] width 135 height 300
drag, startPoint x: 584, startPoint y: 253, endPoint x: 602, endPoint y: 69, distance: 184.9
click at [602, 69] on div at bounding box center [606, 153] width 135 height 300
drag, startPoint x: 584, startPoint y: 256, endPoint x: 599, endPoint y: 101, distance: 156.3
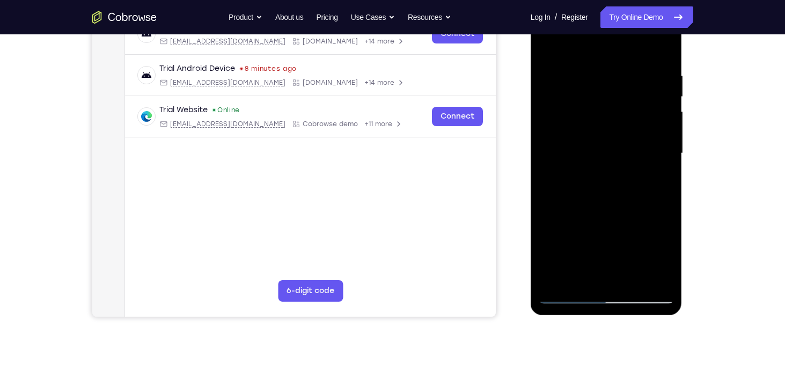
click at [599, 101] on div at bounding box center [606, 153] width 135 height 300
drag, startPoint x: 584, startPoint y: 258, endPoint x: 612, endPoint y: 41, distance: 218.5
click at [612, 41] on div at bounding box center [606, 153] width 135 height 300
drag, startPoint x: 590, startPoint y: 230, endPoint x: 595, endPoint y: 163, distance: 67.2
click at [595, 163] on div at bounding box center [606, 153] width 135 height 300
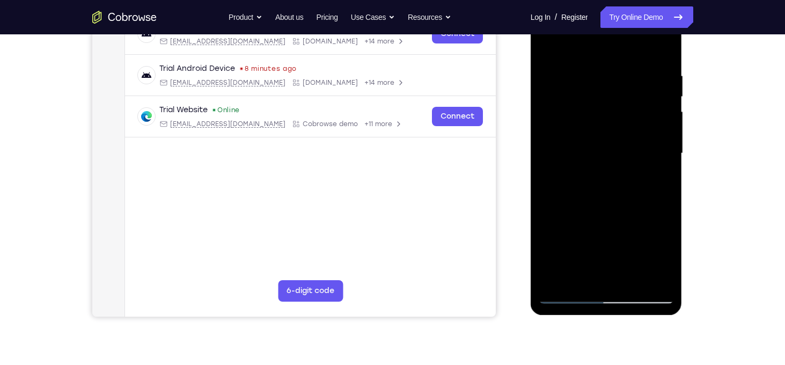
click at [628, 278] on div at bounding box center [606, 153] width 135 height 300
click at [606, 206] on div at bounding box center [606, 153] width 135 height 300
click at [565, 296] on div at bounding box center [606, 153] width 135 height 300
click at [558, 280] on div at bounding box center [606, 153] width 135 height 300
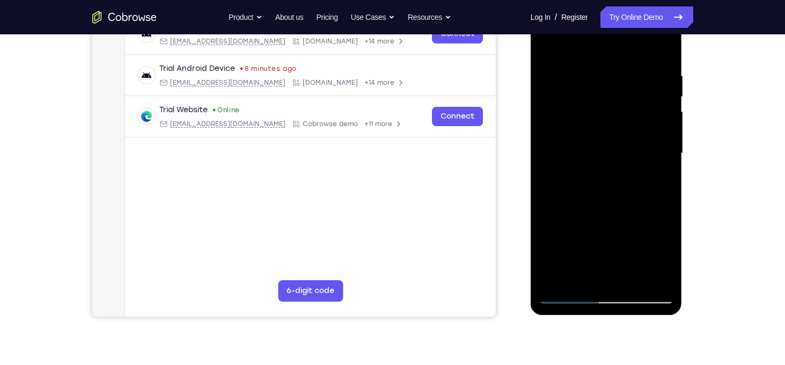
click at [558, 280] on div at bounding box center [606, 153] width 135 height 300
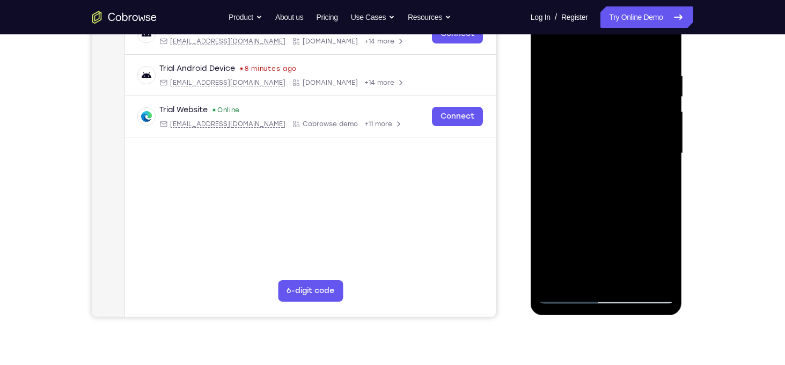
click at [558, 280] on div at bounding box center [606, 153] width 135 height 300
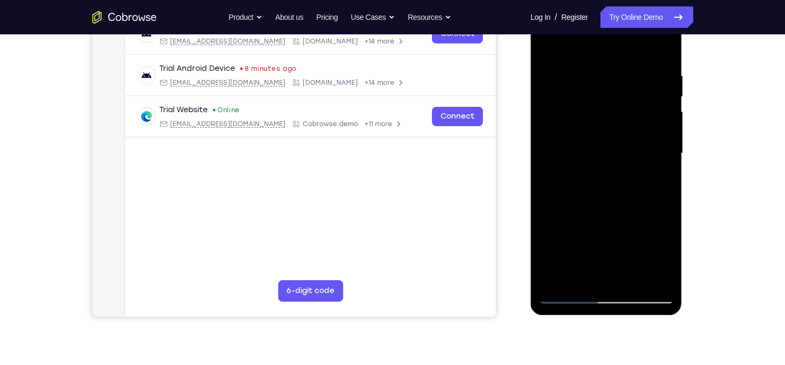
click at [558, 280] on div at bounding box center [606, 153] width 135 height 300
click at [662, 41] on div at bounding box center [606, 153] width 135 height 300
drag, startPoint x: 590, startPoint y: 131, endPoint x: 604, endPoint y: 284, distance: 153.6
click at [604, 284] on div at bounding box center [606, 153] width 135 height 300
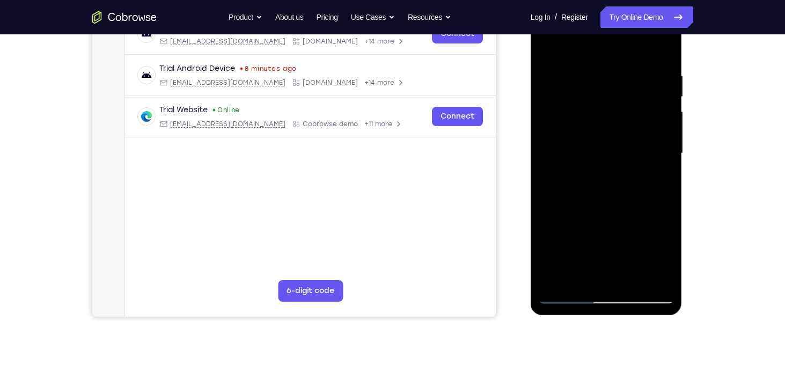
drag, startPoint x: 607, startPoint y: 143, endPoint x: 610, endPoint y: 253, distance: 109.5
click at [610, 253] on div at bounding box center [606, 153] width 135 height 300
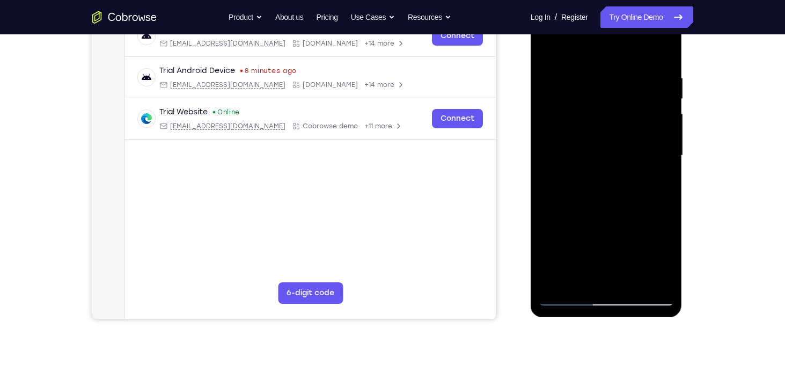
scroll to position [181, 0]
click at [634, 283] on div at bounding box center [606, 155] width 135 height 300
click at [571, 165] on div at bounding box center [606, 155] width 135 height 300
click at [550, 47] on div at bounding box center [606, 155] width 135 height 300
click at [587, 281] on div at bounding box center [606, 155] width 135 height 300
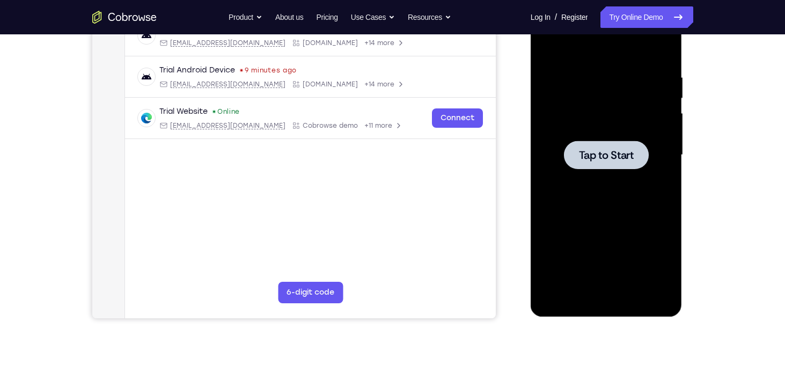
click at [591, 171] on div at bounding box center [606, 155] width 135 height 300
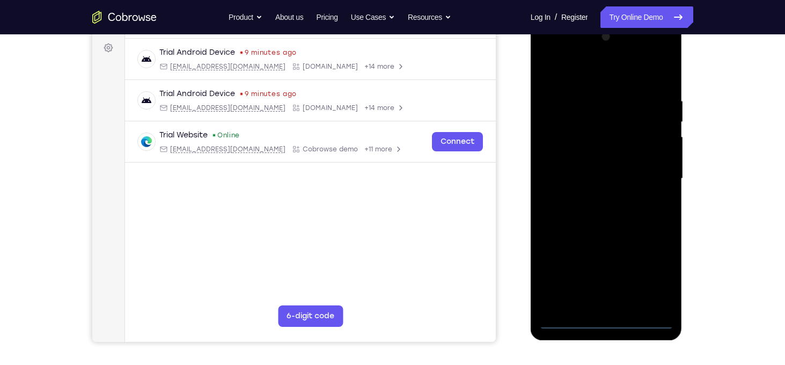
scroll to position [145, 0]
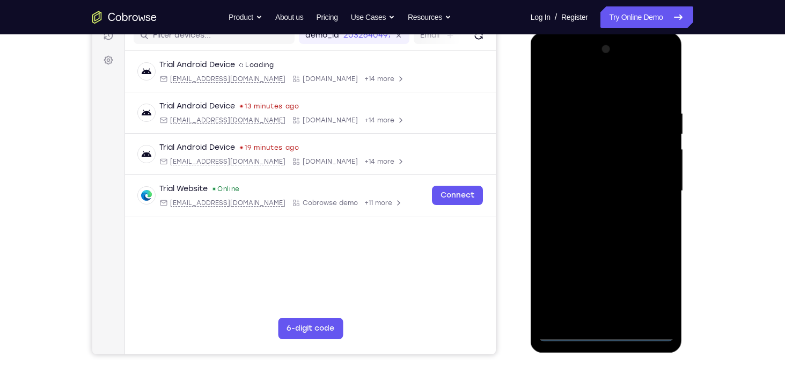
click at [607, 336] on div at bounding box center [606, 191] width 135 height 300
click at [662, 290] on div at bounding box center [606, 191] width 135 height 300
click at [648, 90] on div at bounding box center [606, 191] width 135 height 300
click at [651, 191] on div at bounding box center [606, 191] width 135 height 300
click at [591, 208] on div at bounding box center [606, 191] width 135 height 300
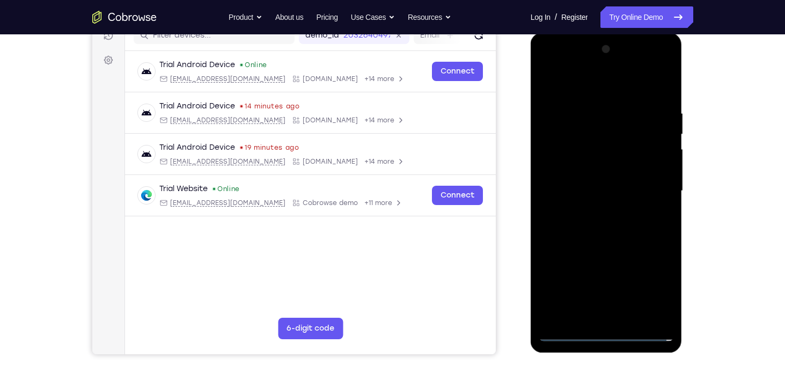
click at [604, 184] on div at bounding box center [606, 191] width 135 height 300
click at [608, 174] on div at bounding box center [606, 191] width 135 height 300
click at [612, 190] on div at bounding box center [606, 191] width 135 height 300
click at [613, 228] on div at bounding box center [606, 191] width 135 height 300
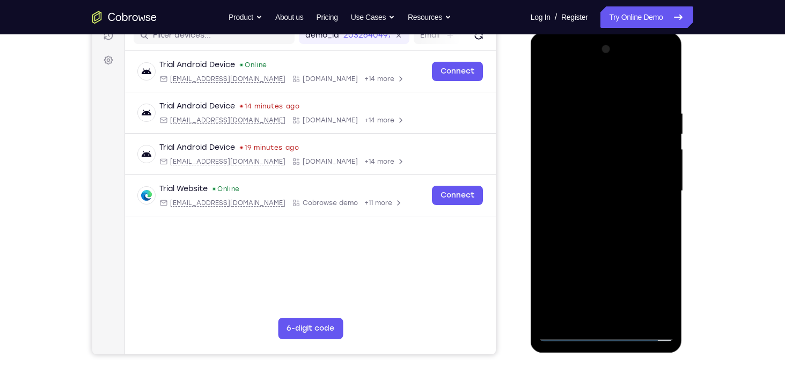
click at [613, 228] on div at bounding box center [606, 191] width 135 height 300
click at [627, 238] on div at bounding box center [606, 191] width 135 height 300
click at [633, 309] on div at bounding box center [606, 191] width 135 height 300
click at [633, 316] on div at bounding box center [606, 191] width 135 height 300
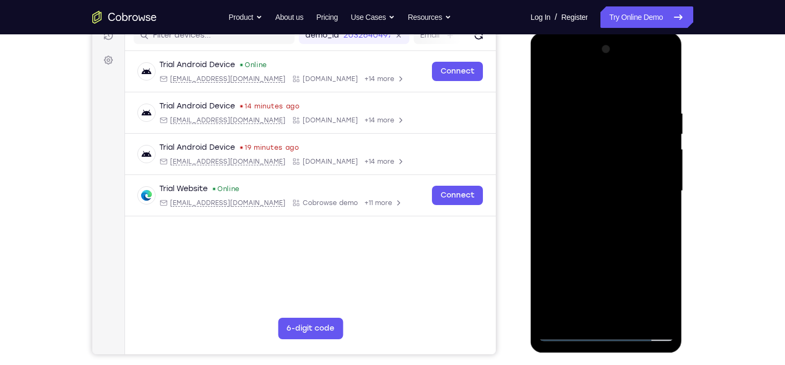
click at [611, 247] on div at bounding box center [606, 191] width 135 height 300
click at [562, 334] on div at bounding box center [606, 191] width 135 height 300
click at [577, 312] on div at bounding box center [606, 191] width 135 height 300
click at [615, 86] on div at bounding box center [606, 191] width 135 height 300
click at [586, 123] on div at bounding box center [606, 191] width 135 height 300
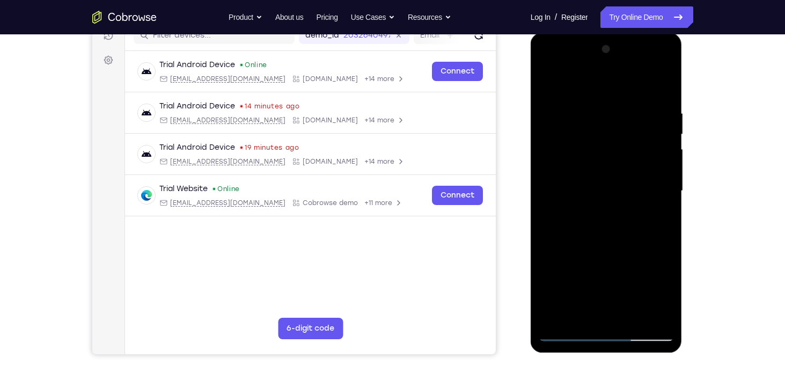
click at [552, 80] on div at bounding box center [606, 191] width 135 height 300
click at [580, 83] on div at bounding box center [606, 191] width 135 height 300
click at [581, 101] on div at bounding box center [606, 191] width 135 height 300
click at [601, 117] on div at bounding box center [606, 191] width 135 height 300
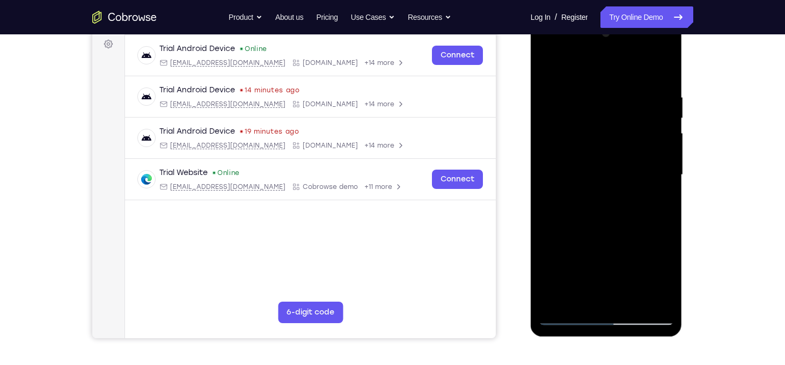
scroll to position [166, 0]
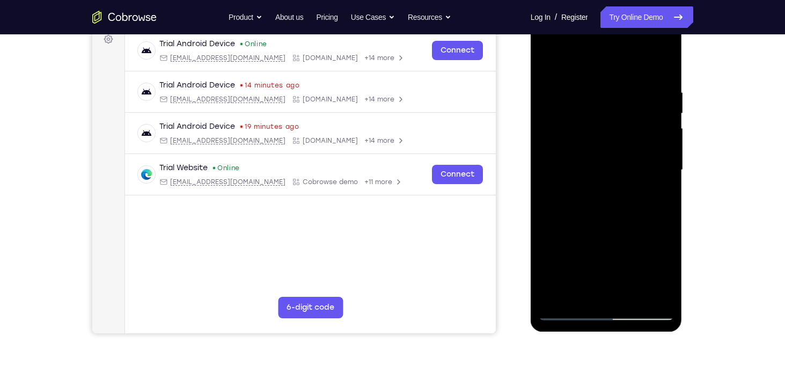
click at [617, 99] on div at bounding box center [606, 170] width 135 height 300
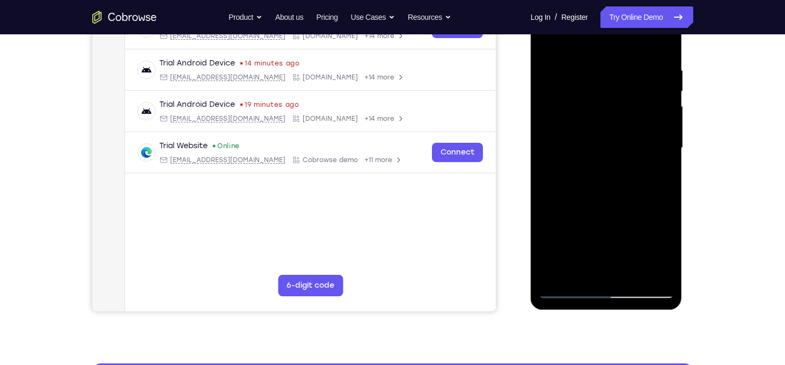
scroll to position [188, 0]
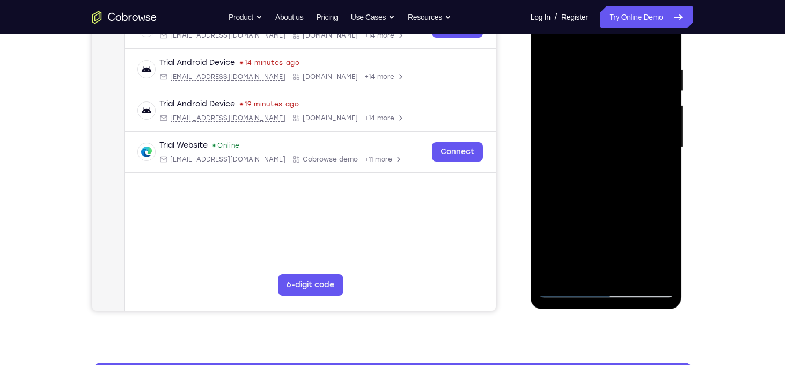
click at [666, 233] on div at bounding box center [606, 147] width 135 height 300
click at [540, 231] on div at bounding box center [606, 147] width 135 height 300
click at [611, 216] on div at bounding box center [606, 147] width 135 height 300
click at [547, 42] on div at bounding box center [606, 147] width 135 height 300
click at [667, 231] on div at bounding box center [606, 147] width 135 height 300
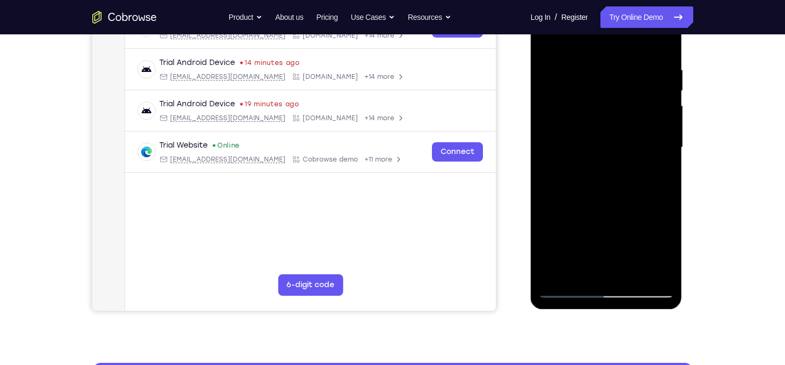
click at [667, 231] on div at bounding box center [606, 147] width 135 height 300
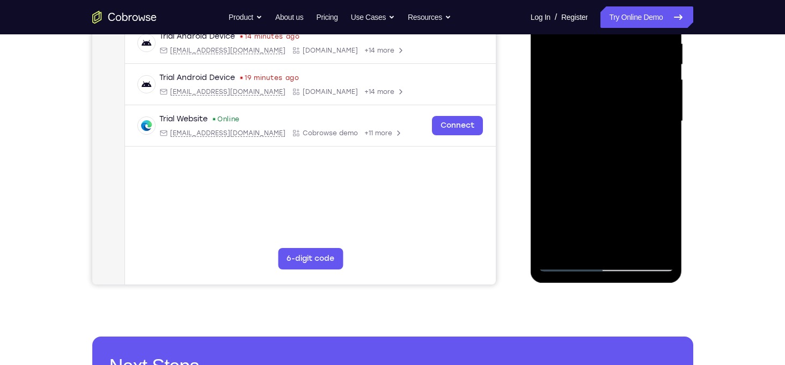
scroll to position [217, 0]
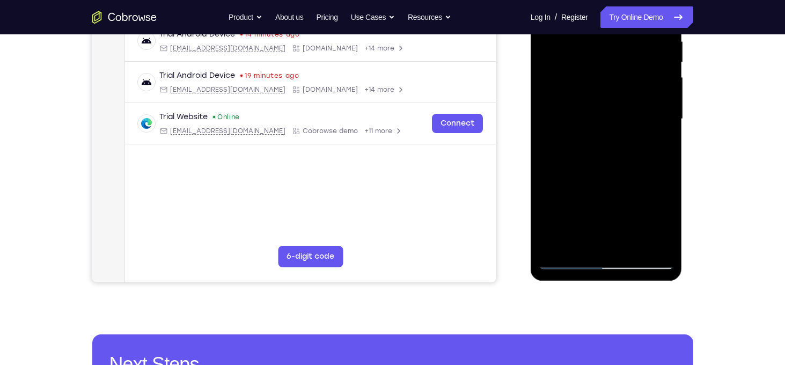
click at [621, 199] on div at bounding box center [606, 119] width 135 height 300
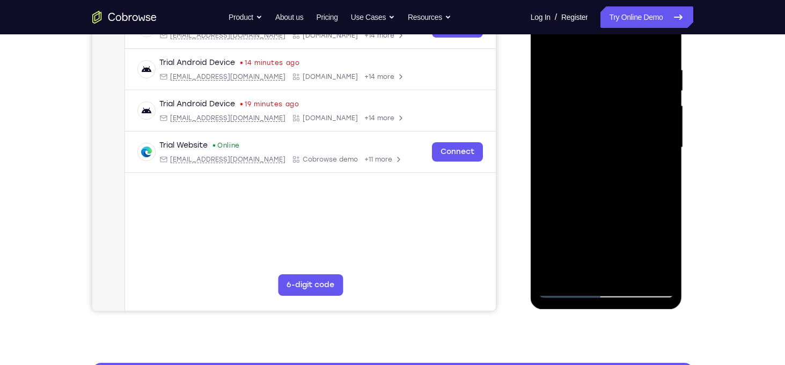
scroll to position [206, 0]
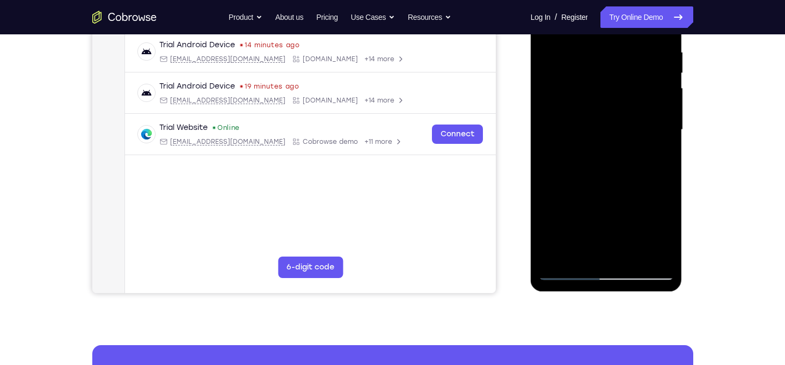
click at [671, 224] on div at bounding box center [606, 130] width 135 height 300
click at [546, 222] on div at bounding box center [606, 130] width 135 height 300
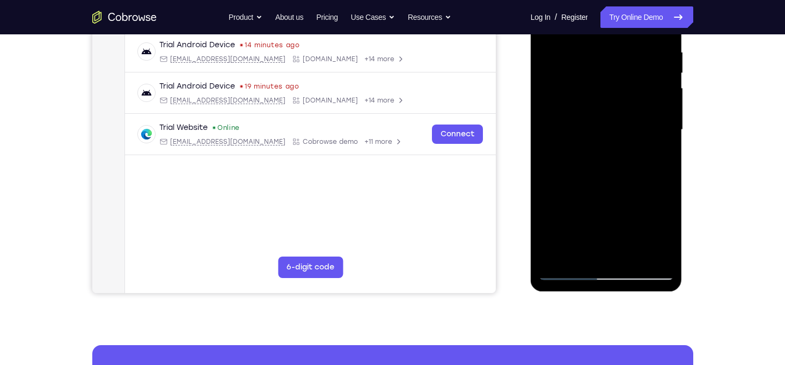
click at [606, 220] on div at bounding box center [606, 130] width 135 height 300
click at [576, 256] on div at bounding box center [606, 130] width 135 height 300
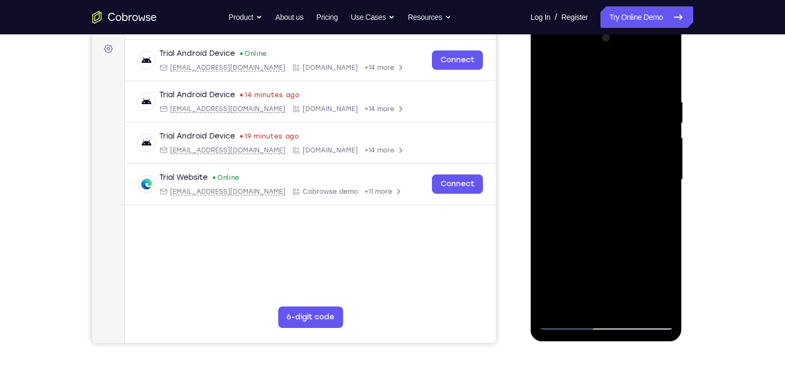
click at [618, 67] on div at bounding box center [606, 180] width 135 height 300
click at [647, 67] on div at bounding box center [606, 180] width 135 height 300
click at [647, 70] on div at bounding box center [606, 180] width 135 height 300
click at [666, 121] on div at bounding box center [606, 180] width 135 height 300
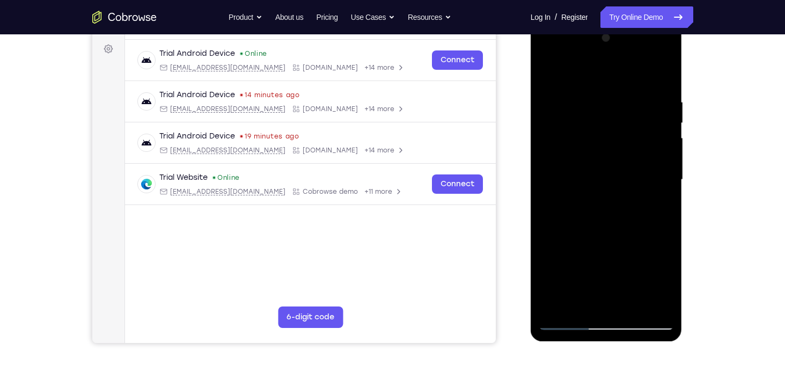
click at [666, 121] on div at bounding box center [606, 180] width 135 height 300
click at [591, 129] on div at bounding box center [606, 180] width 135 height 300
click at [557, 104] on div at bounding box center [606, 180] width 135 height 300
click at [547, 69] on div at bounding box center [606, 180] width 135 height 300
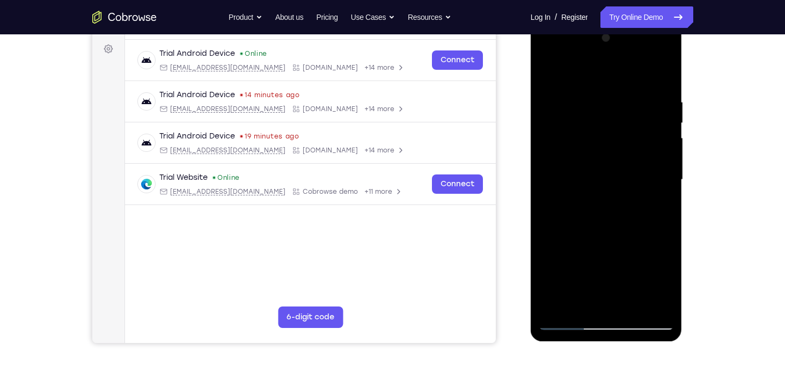
click at [657, 69] on div at bounding box center [606, 180] width 135 height 300
click at [563, 304] on div at bounding box center [606, 180] width 135 height 300
click at [652, 303] on div at bounding box center [606, 180] width 135 height 300
click at [550, 73] on div at bounding box center [606, 180] width 135 height 300
click at [589, 274] on div at bounding box center [606, 180] width 135 height 300
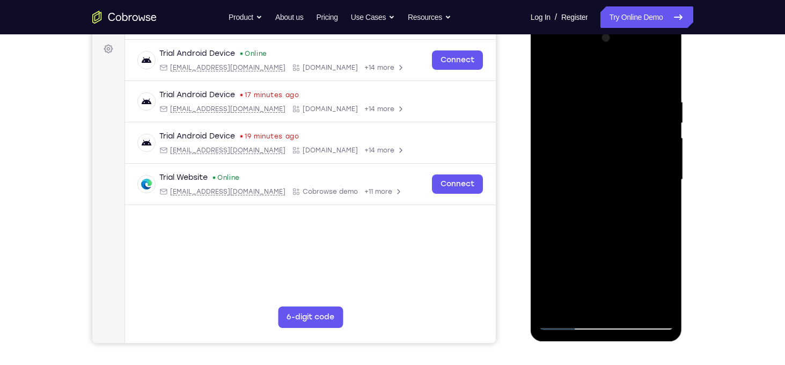
click at [578, 156] on div at bounding box center [606, 180] width 135 height 300
click at [559, 145] on div at bounding box center [606, 180] width 135 height 300
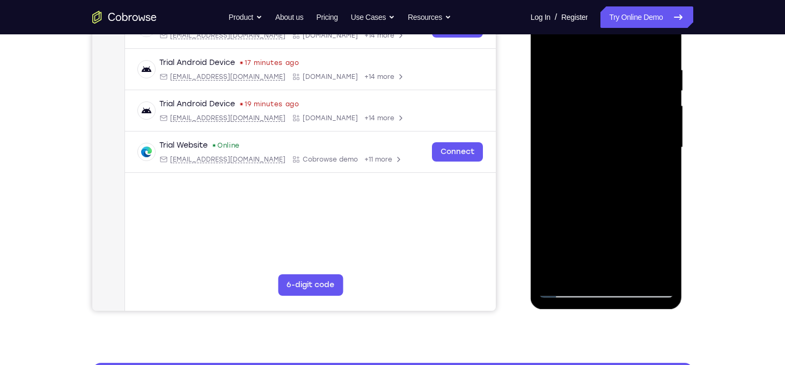
scroll to position [188, 0]
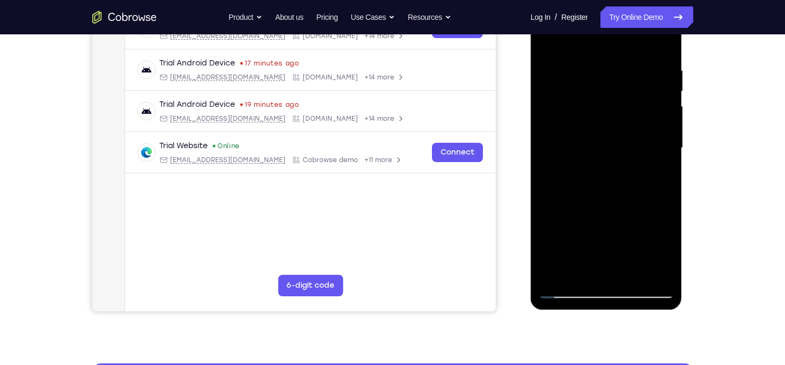
click at [552, 275] on div at bounding box center [606, 148] width 135 height 300
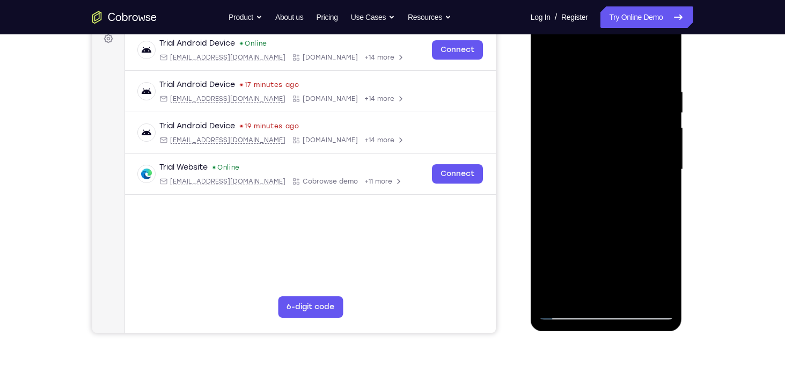
scroll to position [166, 0]
click at [584, 292] on div at bounding box center [606, 170] width 135 height 300
click at [635, 294] on div at bounding box center [606, 170] width 135 height 300
click at [571, 309] on div at bounding box center [606, 170] width 135 height 300
click at [657, 299] on div at bounding box center [606, 170] width 135 height 300
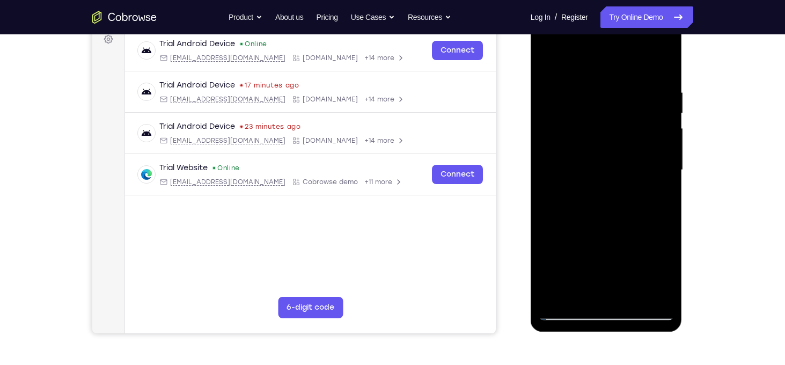
scroll to position [138, 0]
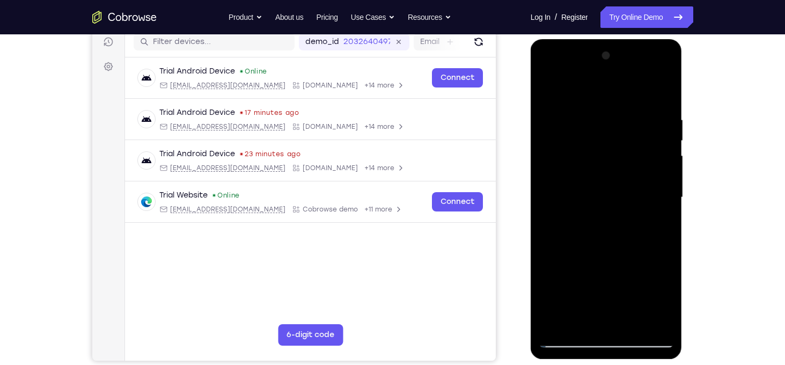
click at [579, 326] on div at bounding box center [606, 197] width 135 height 300
click at [601, 87] on div at bounding box center [606, 197] width 135 height 300
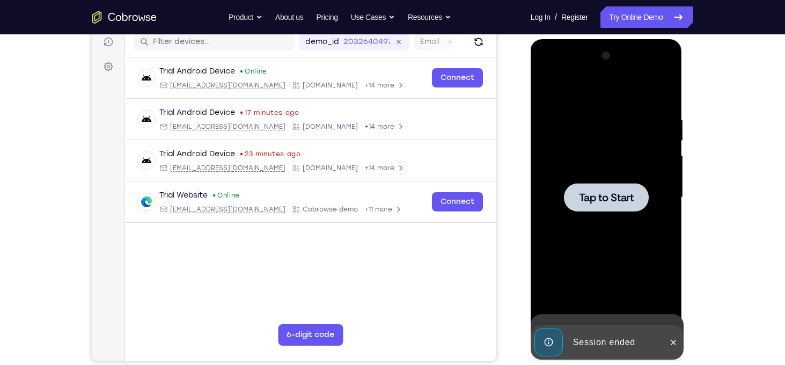
click at [558, 123] on div at bounding box center [606, 197] width 135 height 300
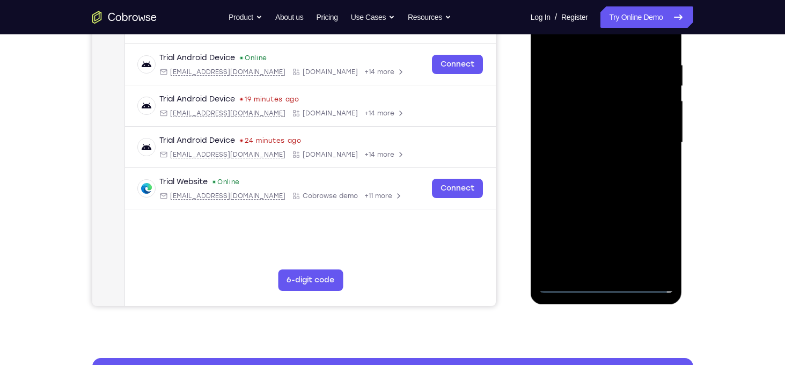
scroll to position [193, 0]
click at [605, 283] on div at bounding box center [606, 142] width 135 height 300
click at [655, 234] on div at bounding box center [606, 142] width 135 height 300
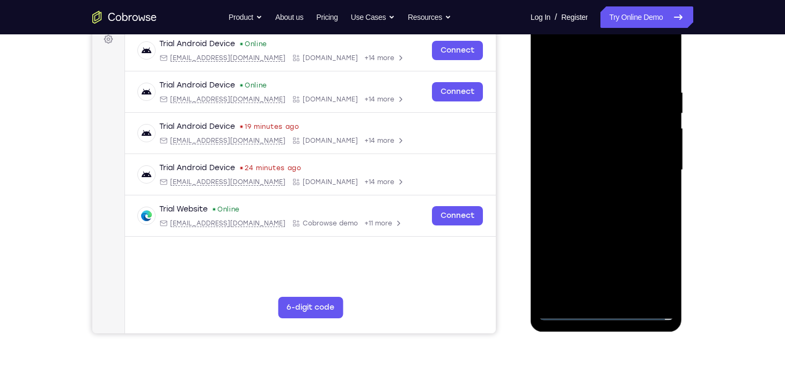
scroll to position [165, 0]
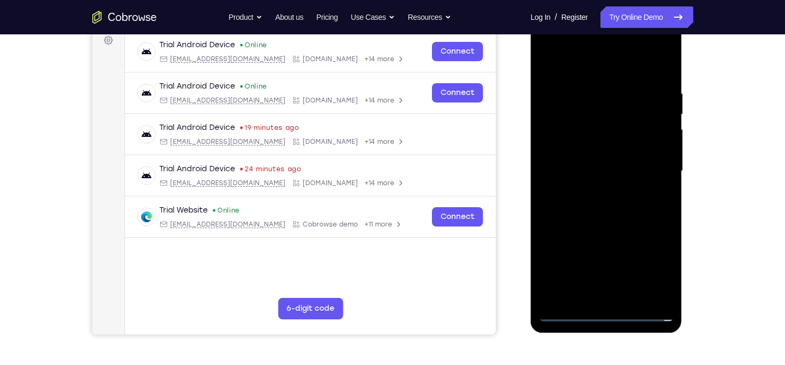
click at [632, 73] on div at bounding box center [606, 171] width 135 height 300
click at [652, 168] on div at bounding box center [606, 171] width 135 height 300
click at [591, 188] on div at bounding box center [606, 171] width 135 height 300
click at [603, 158] on div at bounding box center [606, 171] width 135 height 300
click at [604, 153] on div at bounding box center [606, 171] width 135 height 300
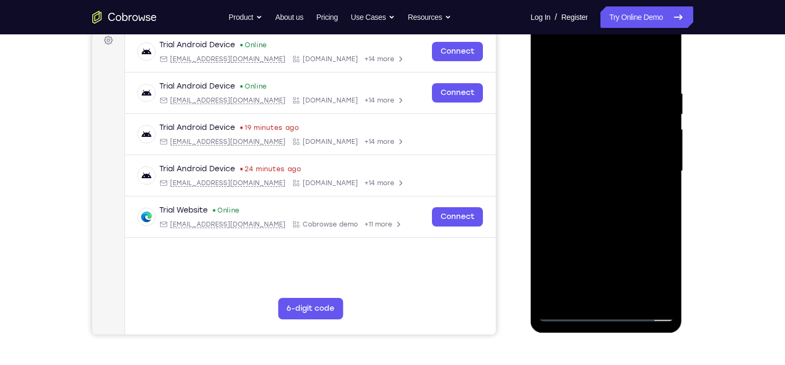
click at [605, 171] on div at bounding box center [606, 171] width 135 height 300
click at [615, 210] on div at bounding box center [606, 171] width 135 height 300
click at [619, 208] on div at bounding box center [606, 171] width 135 height 300
click at [580, 294] on div at bounding box center [606, 171] width 135 height 300
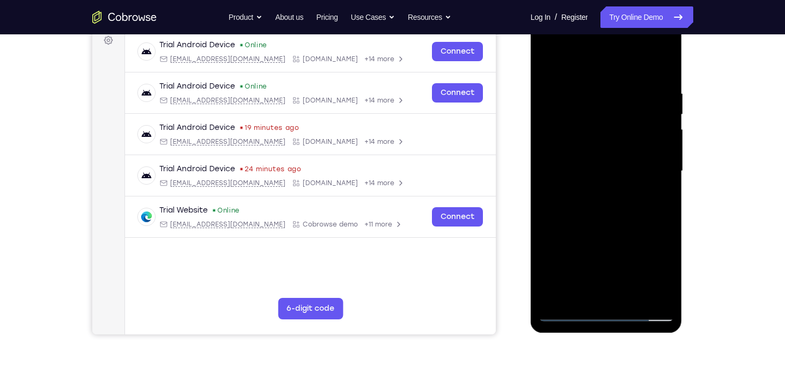
click at [603, 231] on div at bounding box center [606, 171] width 135 height 300
click at [576, 303] on div at bounding box center [606, 171] width 135 height 300
click at [611, 65] on div at bounding box center [606, 171] width 135 height 300
click at [555, 109] on div at bounding box center [606, 171] width 135 height 300
click at [662, 133] on div at bounding box center [606, 171] width 135 height 300
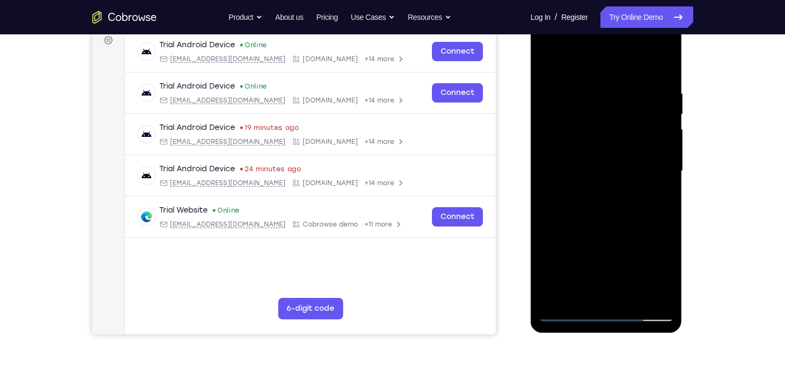
click at [663, 172] on div at bounding box center [606, 171] width 135 height 300
click at [665, 192] on div at bounding box center [606, 171] width 135 height 300
click at [666, 174] on div at bounding box center [606, 171] width 135 height 300
click at [583, 65] on div at bounding box center [606, 171] width 135 height 300
click at [588, 103] on div at bounding box center [606, 171] width 135 height 300
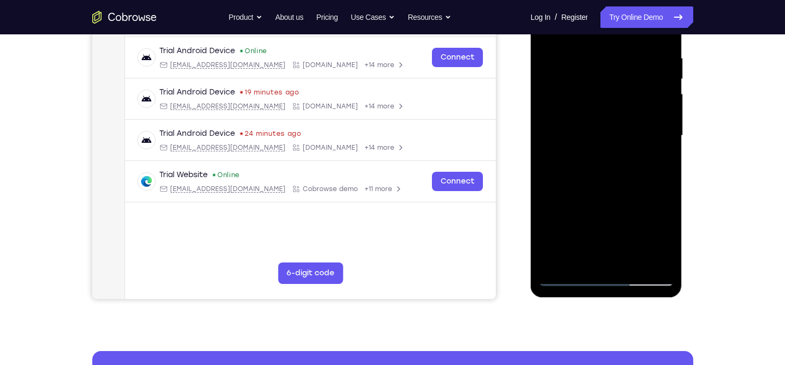
scroll to position [202, 0]
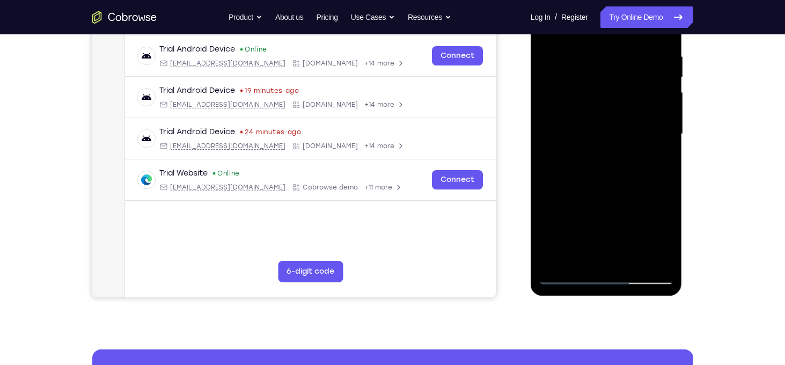
click at [583, 258] on div at bounding box center [606, 134] width 135 height 300
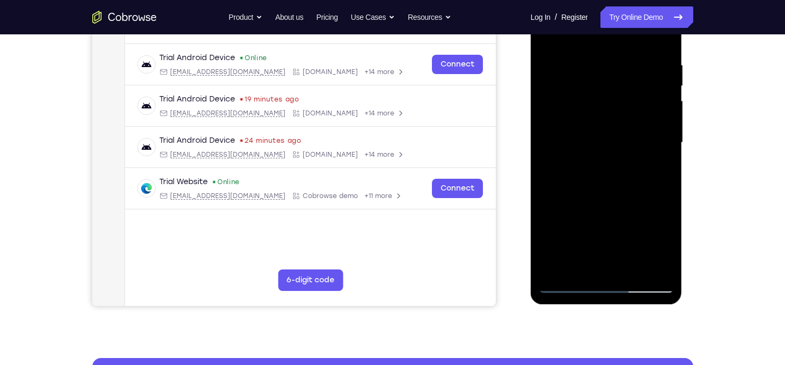
scroll to position [182, 0]
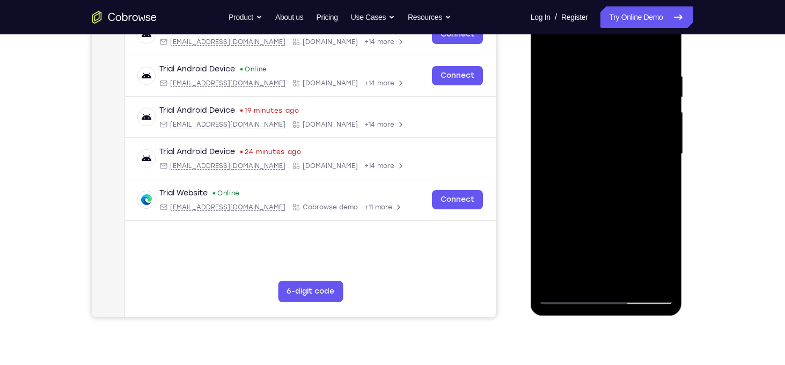
click at [608, 48] on div at bounding box center [606, 154] width 135 height 300
click at [584, 90] on div at bounding box center [606, 154] width 135 height 300
click at [666, 254] on div at bounding box center [606, 154] width 135 height 300
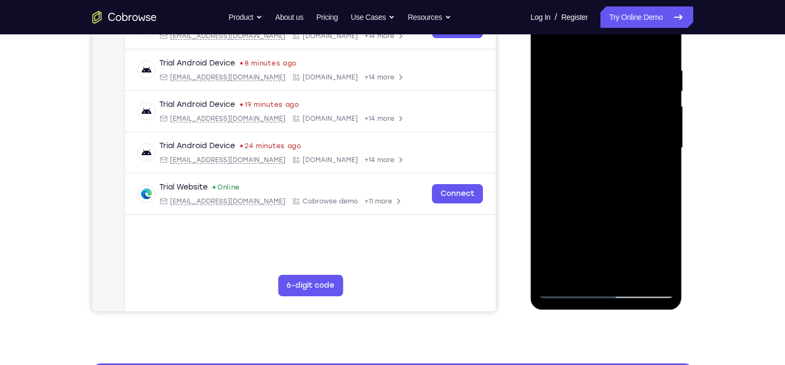
scroll to position [189, 0]
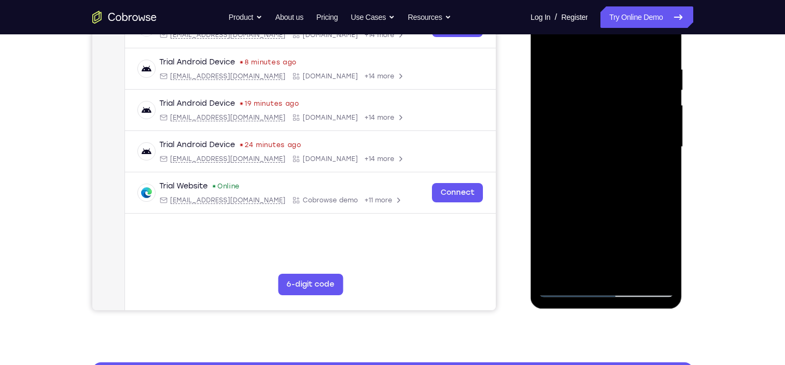
click at [666, 247] on div at bounding box center [606, 147] width 135 height 300
click at [576, 273] on div at bounding box center [606, 147] width 135 height 300
click at [591, 36] on div at bounding box center [606, 147] width 135 height 300
click at [596, 135] on div at bounding box center [606, 147] width 135 height 300
click at [637, 114] on div at bounding box center [606, 147] width 135 height 300
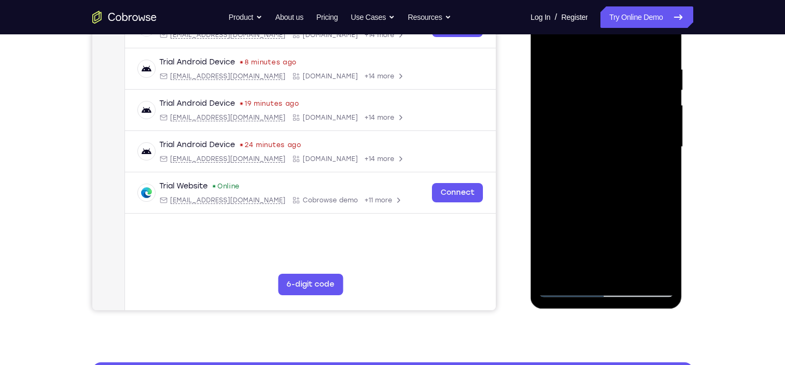
click at [548, 38] on div at bounding box center [606, 147] width 135 height 300
click at [592, 63] on div at bounding box center [606, 147] width 135 height 300
click at [558, 68] on div at bounding box center [606, 147] width 135 height 300
click at [549, 41] on div at bounding box center [606, 147] width 135 height 300
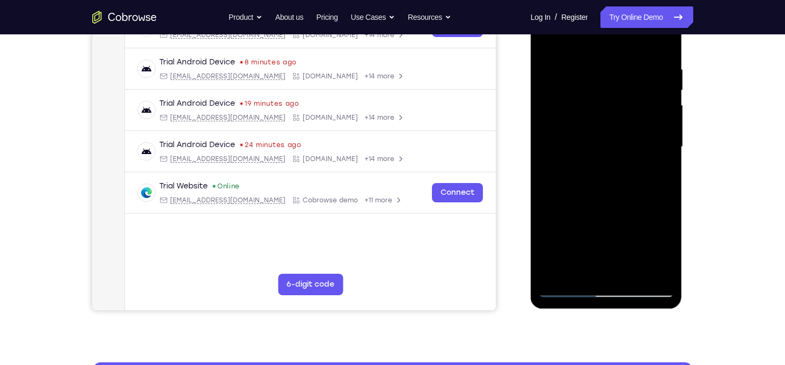
click at [647, 35] on div at bounding box center [606, 147] width 135 height 300
click at [591, 74] on div at bounding box center [606, 147] width 135 height 300
click at [554, 68] on div at bounding box center [606, 147] width 135 height 300
click at [623, 72] on div at bounding box center [606, 147] width 135 height 300
click at [579, 113] on div at bounding box center [606, 147] width 135 height 300
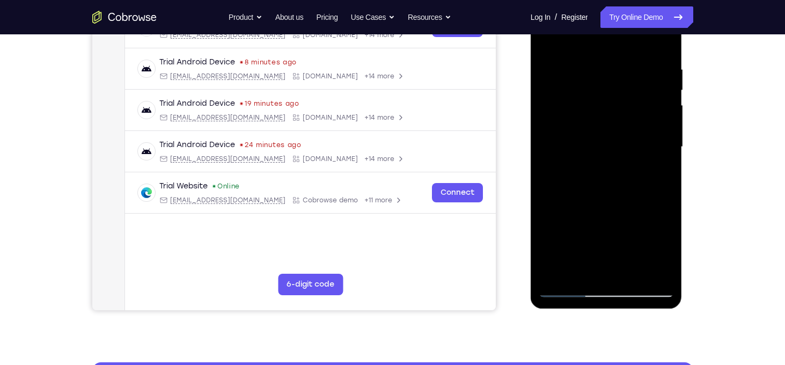
click at [578, 55] on div at bounding box center [606, 147] width 135 height 300
click at [608, 194] on div at bounding box center [606, 147] width 135 height 300
click at [586, 54] on div at bounding box center [606, 147] width 135 height 300
drag, startPoint x: 581, startPoint y: 126, endPoint x: 591, endPoint y: 89, distance: 38.3
click at [591, 89] on div at bounding box center [606, 147] width 135 height 300
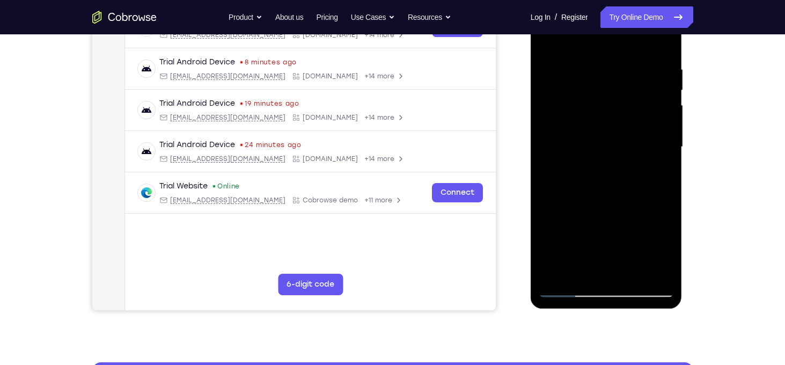
drag, startPoint x: 587, startPoint y: 135, endPoint x: 595, endPoint y: 78, distance: 56.9
click at [595, 78] on div at bounding box center [606, 147] width 135 height 300
drag, startPoint x: 585, startPoint y: 131, endPoint x: 596, endPoint y: 70, distance: 62.5
click at [596, 70] on div at bounding box center [606, 147] width 135 height 300
drag, startPoint x: 587, startPoint y: 134, endPoint x: 597, endPoint y: 89, distance: 45.7
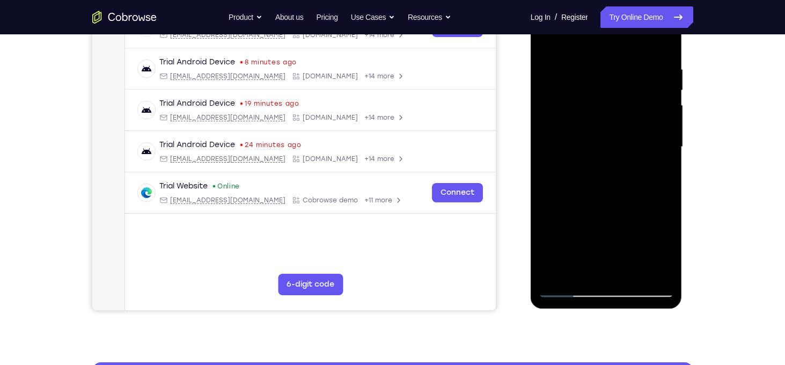
click at [597, 89] on div at bounding box center [606, 147] width 135 height 300
drag, startPoint x: 589, startPoint y: 144, endPoint x: 601, endPoint y: 84, distance: 60.9
click at [601, 84] on div at bounding box center [606, 147] width 135 height 300
drag, startPoint x: 588, startPoint y: 143, endPoint x: 601, endPoint y: 77, distance: 67.3
click at [601, 77] on div at bounding box center [606, 147] width 135 height 300
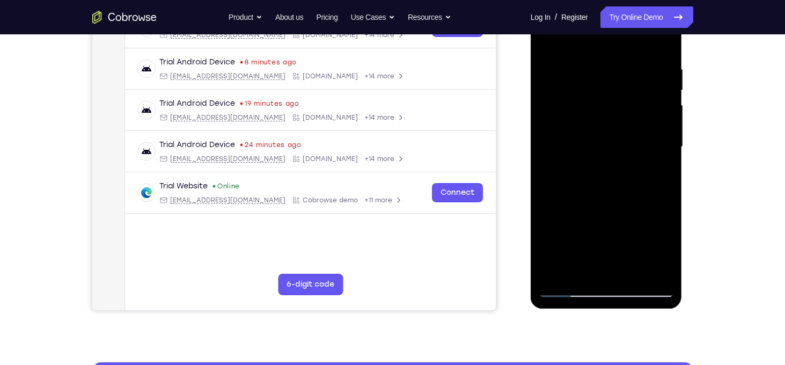
click at [582, 126] on div at bounding box center [606, 147] width 135 height 300
drag, startPoint x: 595, startPoint y: 74, endPoint x: 596, endPoint y: 127, distance: 53.1
click at [596, 127] on div at bounding box center [606, 147] width 135 height 300
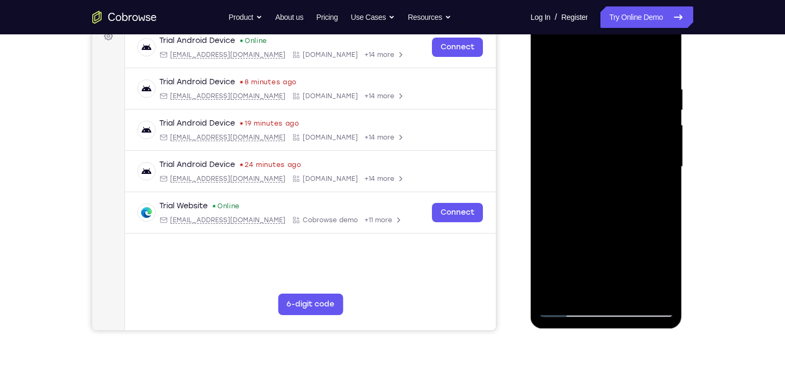
scroll to position [157, 0]
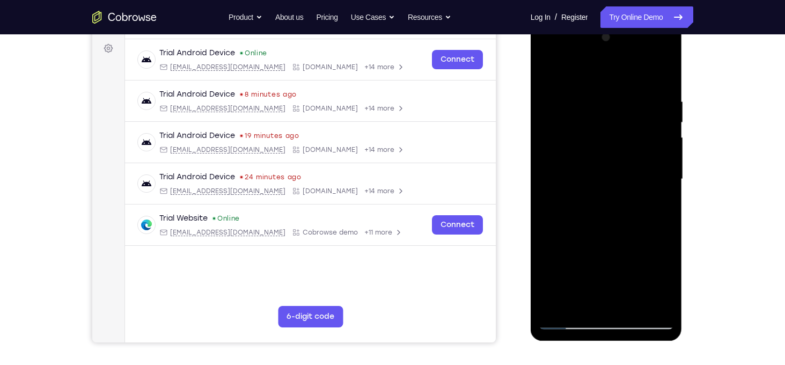
click at [561, 136] on div at bounding box center [606, 179] width 135 height 300
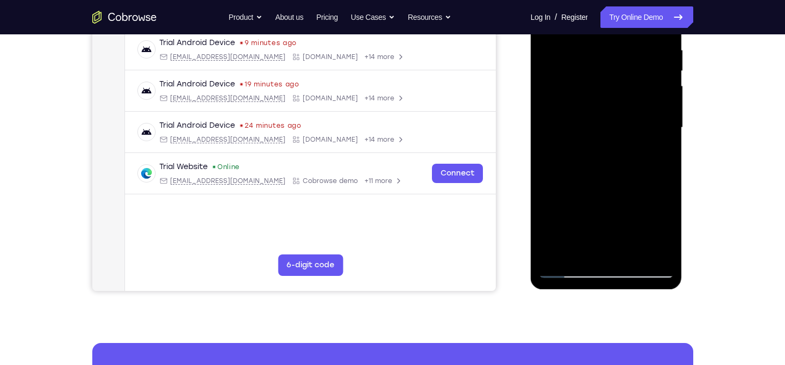
scroll to position [209, 0]
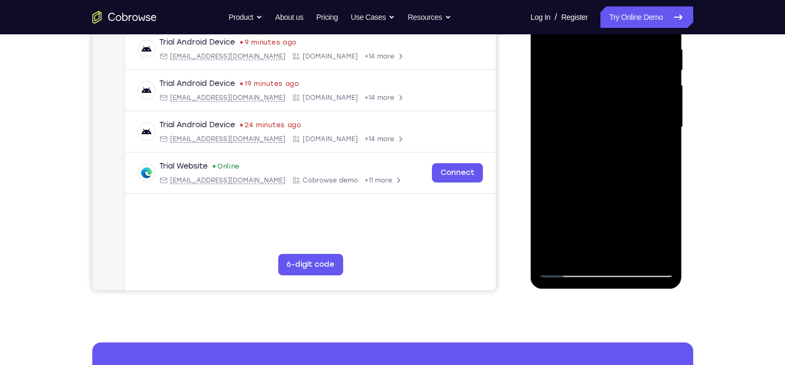
click at [553, 254] on div at bounding box center [606, 127] width 135 height 300
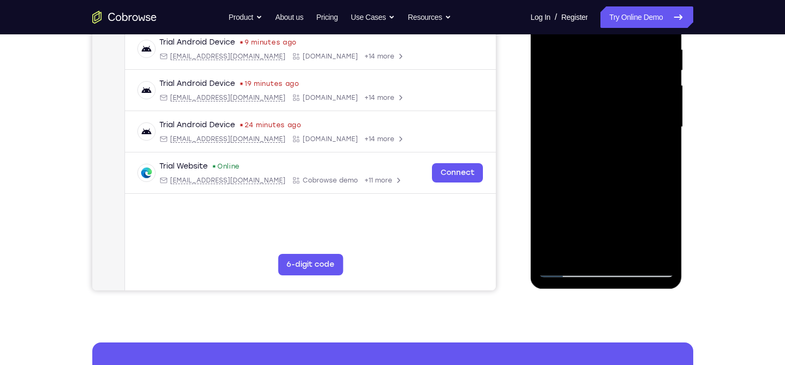
click at [553, 254] on div at bounding box center [606, 127] width 135 height 300
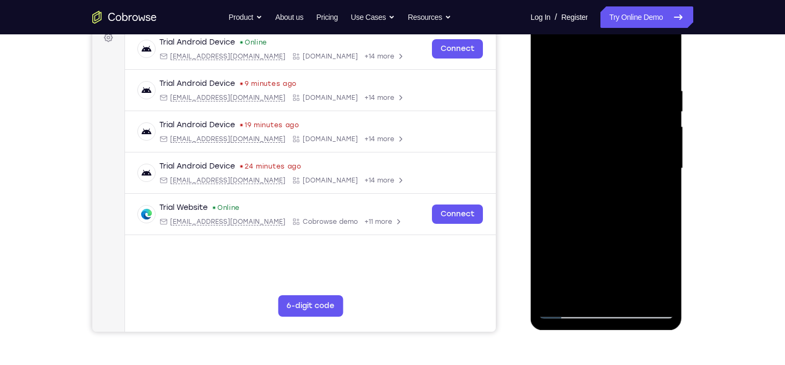
scroll to position [167, 0]
click at [618, 85] on div at bounding box center [606, 169] width 135 height 300
click at [585, 61] on div at bounding box center [606, 169] width 135 height 300
click at [568, 228] on div at bounding box center [606, 169] width 135 height 300
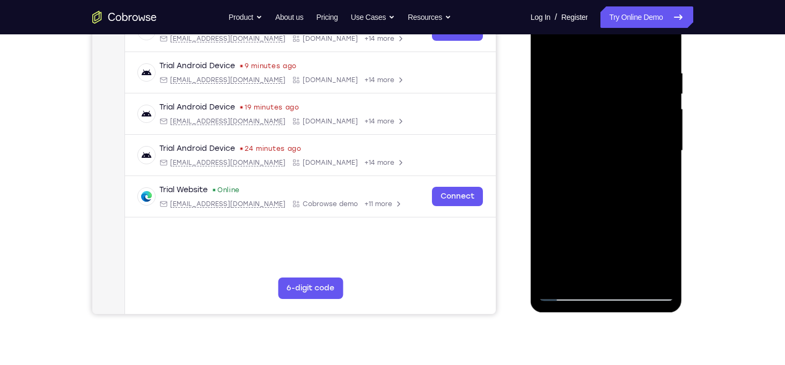
drag, startPoint x: 633, startPoint y: 239, endPoint x: 635, endPoint y: 195, distance: 44.1
click at [635, 195] on div at bounding box center [606, 151] width 135 height 300
drag, startPoint x: 634, startPoint y: 231, endPoint x: 630, endPoint y: 187, distance: 44.2
click at [630, 187] on div at bounding box center [606, 151] width 135 height 300
click at [673, 159] on div at bounding box center [606, 151] width 135 height 300
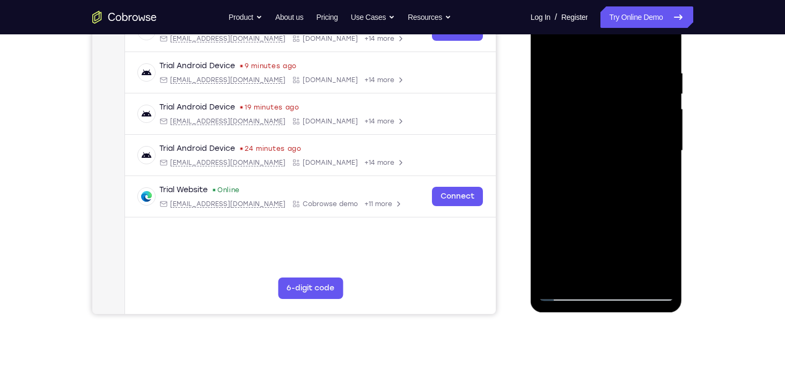
click at [626, 225] on div at bounding box center [606, 151] width 135 height 300
drag, startPoint x: 605, startPoint y: 216, endPoint x: 600, endPoint y: 100, distance: 116.0
click at [600, 100] on div at bounding box center [606, 151] width 135 height 300
drag, startPoint x: 601, startPoint y: 234, endPoint x: 608, endPoint y: 71, distance: 163.8
click at [608, 71] on div at bounding box center [606, 151] width 135 height 300
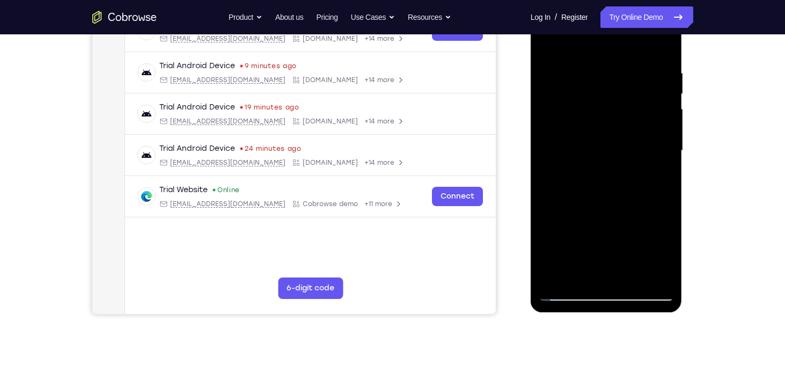
drag, startPoint x: 597, startPoint y: 234, endPoint x: 611, endPoint y: 109, distance: 125.9
click at [611, 109] on div at bounding box center [606, 151] width 135 height 300
drag, startPoint x: 600, startPoint y: 243, endPoint x: 612, endPoint y: 133, distance: 110.0
click at [612, 133] on div at bounding box center [606, 151] width 135 height 300
drag, startPoint x: 603, startPoint y: 190, endPoint x: 604, endPoint y: 59, distance: 130.9
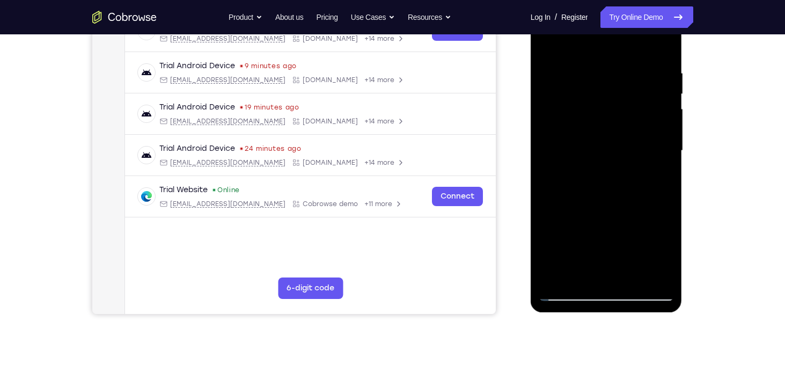
click at [604, 59] on div at bounding box center [606, 151] width 135 height 300
drag, startPoint x: 584, startPoint y: 211, endPoint x: 597, endPoint y: 142, distance: 70.9
click at [597, 142] on div at bounding box center [606, 151] width 135 height 300
drag, startPoint x: 590, startPoint y: 228, endPoint x: 603, endPoint y: 174, distance: 55.2
click at [603, 174] on div at bounding box center [606, 151] width 135 height 300
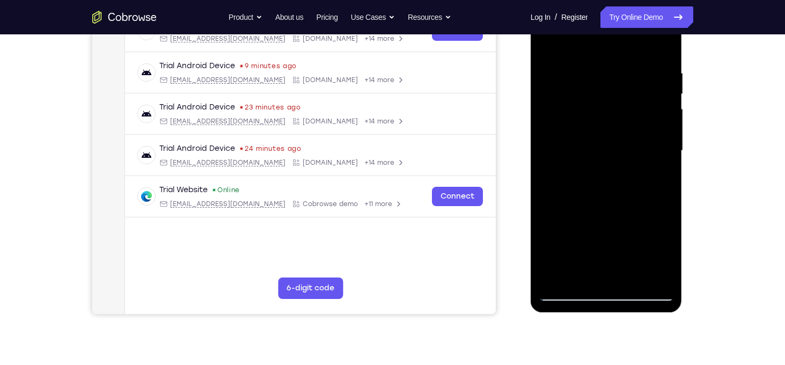
drag, startPoint x: 591, startPoint y: 228, endPoint x: 604, endPoint y: 150, distance: 78.9
click at [604, 150] on div at bounding box center [606, 151] width 135 height 300
drag, startPoint x: 593, startPoint y: 243, endPoint x: 622, endPoint y: 134, distance: 112.6
click at [622, 134] on div at bounding box center [606, 151] width 135 height 300
drag, startPoint x: 589, startPoint y: 244, endPoint x: 612, endPoint y: 146, distance: 99.8
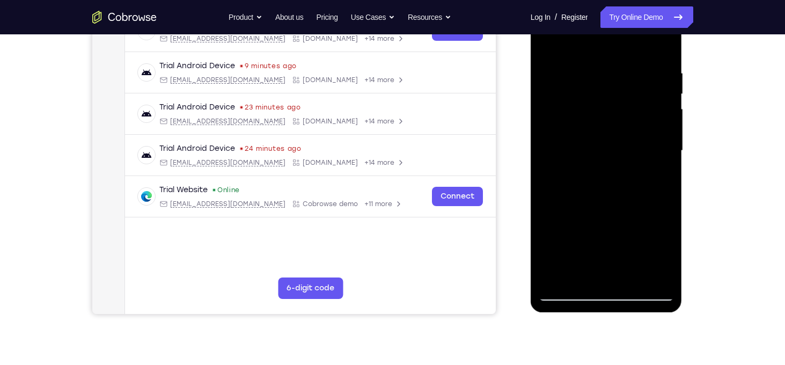
click at [612, 146] on div at bounding box center [606, 151] width 135 height 300
drag, startPoint x: 587, startPoint y: 243, endPoint x: 626, endPoint y: 119, distance: 130.0
click at [626, 119] on div at bounding box center [606, 151] width 135 height 300
drag, startPoint x: 597, startPoint y: 222, endPoint x: 611, endPoint y: 99, distance: 123.7
click at [611, 99] on div at bounding box center [606, 151] width 135 height 300
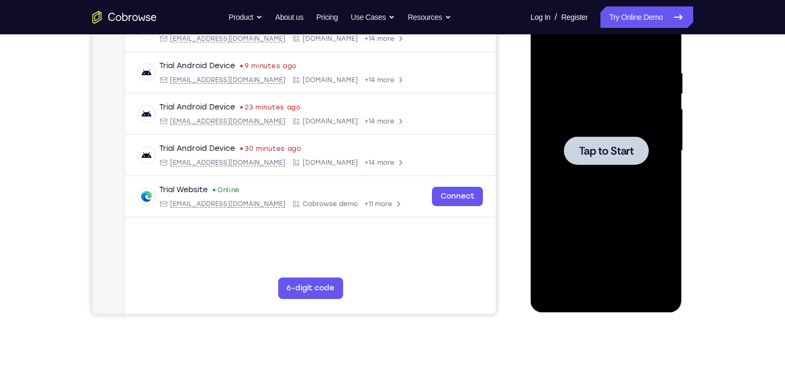
click at [648, 140] on div at bounding box center [606, 150] width 85 height 28
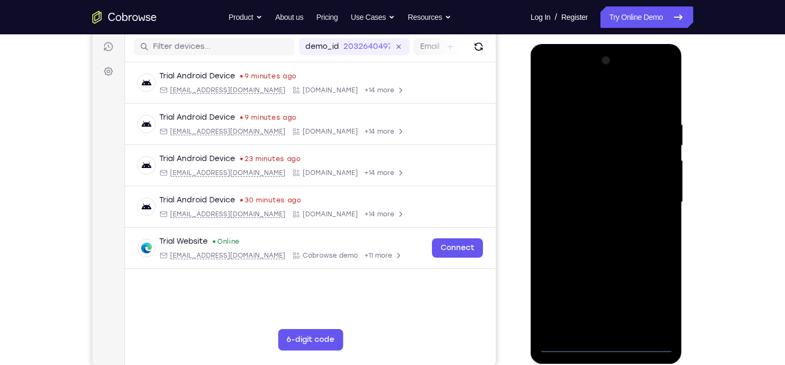
scroll to position [184, 0]
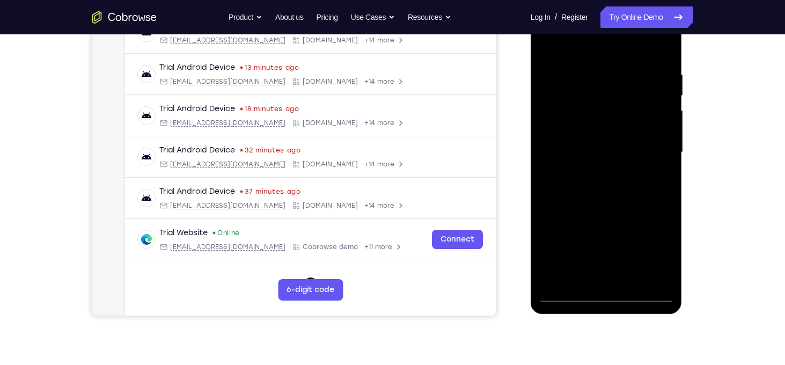
click at [606, 293] on div at bounding box center [606, 152] width 135 height 300
click at [655, 253] on div at bounding box center [606, 152] width 135 height 300
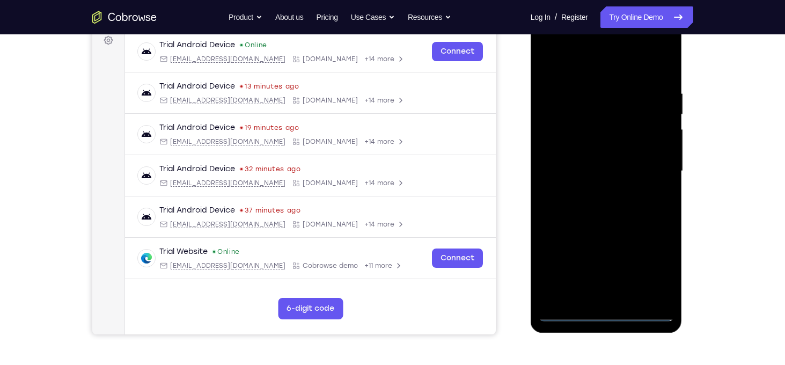
scroll to position [166, 0]
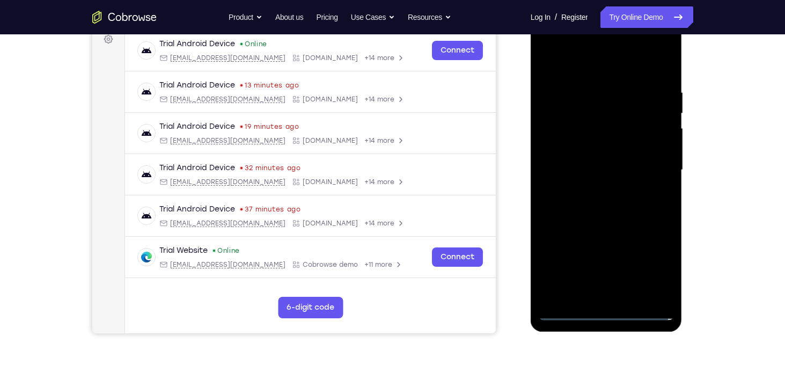
click at [595, 68] on div at bounding box center [606, 170] width 135 height 300
click at [653, 163] on div at bounding box center [606, 170] width 135 height 300
click at [589, 185] on div at bounding box center [606, 170] width 135 height 300
click at [597, 162] on div at bounding box center [606, 170] width 135 height 300
click at [615, 121] on div at bounding box center [606, 170] width 135 height 300
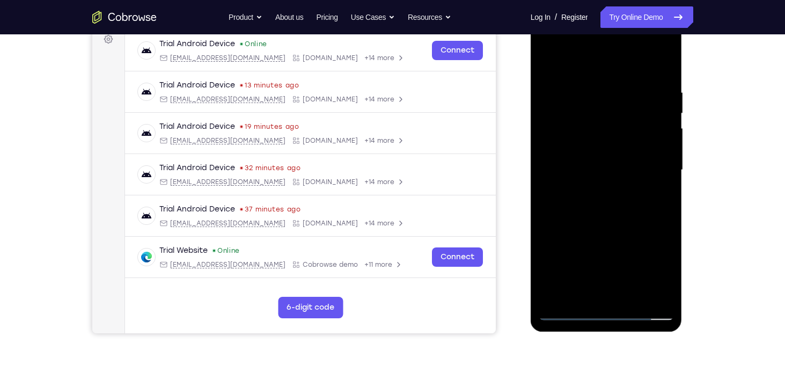
click at [611, 154] on div at bounding box center [606, 170] width 135 height 300
click at [615, 167] on div at bounding box center [606, 170] width 135 height 300
click at [612, 206] on div at bounding box center [606, 170] width 135 height 300
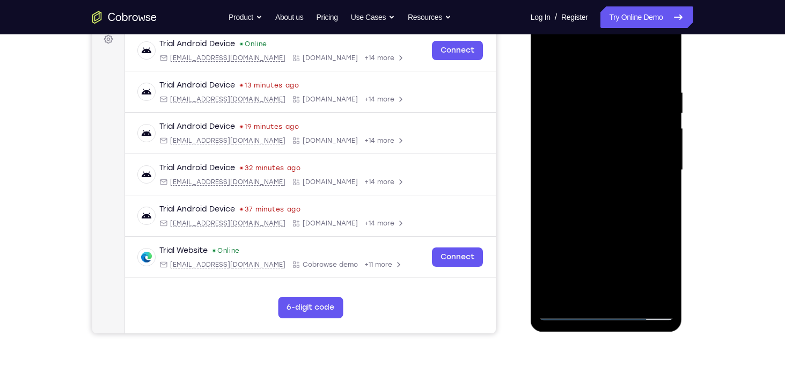
click at [608, 198] on div at bounding box center [606, 170] width 135 height 300
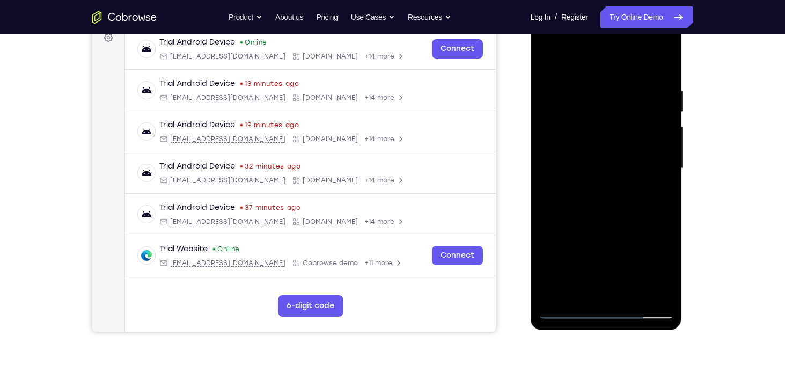
click at [616, 212] on div at bounding box center [606, 168] width 135 height 300
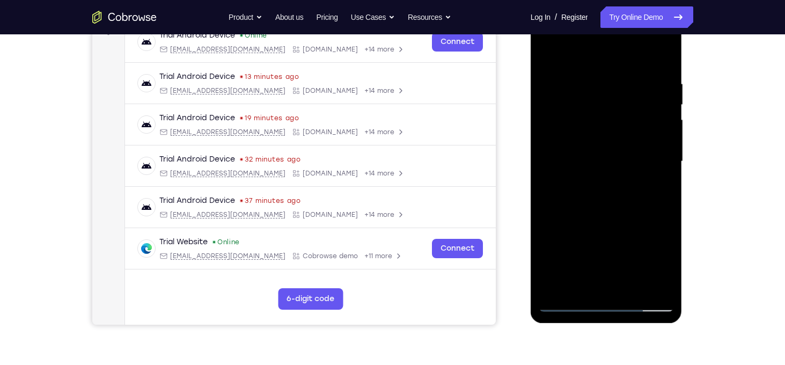
scroll to position [190, 0]
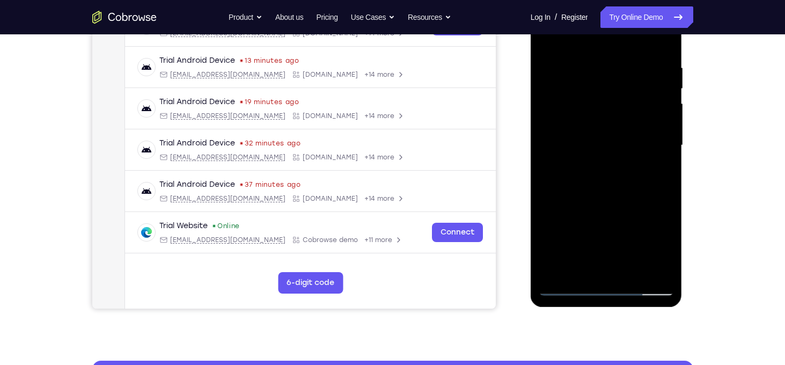
click at [630, 269] on div at bounding box center [606, 145] width 135 height 300
click at [609, 206] on div at bounding box center [606, 145] width 135 height 300
click at [565, 290] on div at bounding box center [606, 145] width 135 height 300
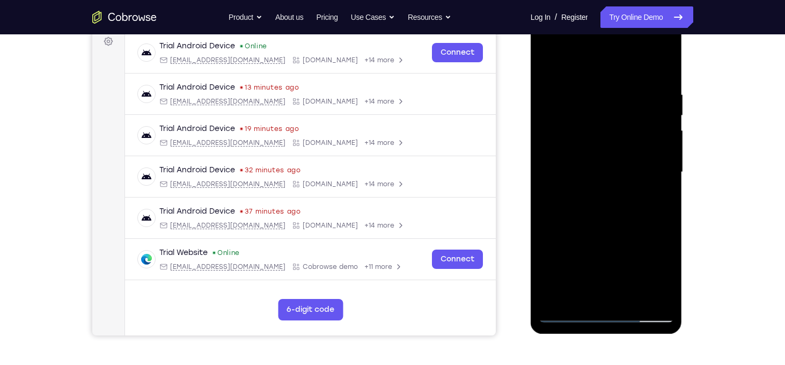
scroll to position [163, 0]
click at [666, 61] on div at bounding box center [606, 173] width 135 height 300
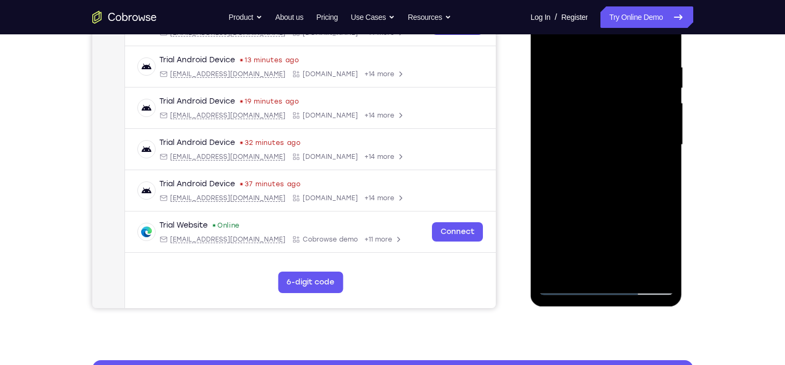
scroll to position [176, 0]
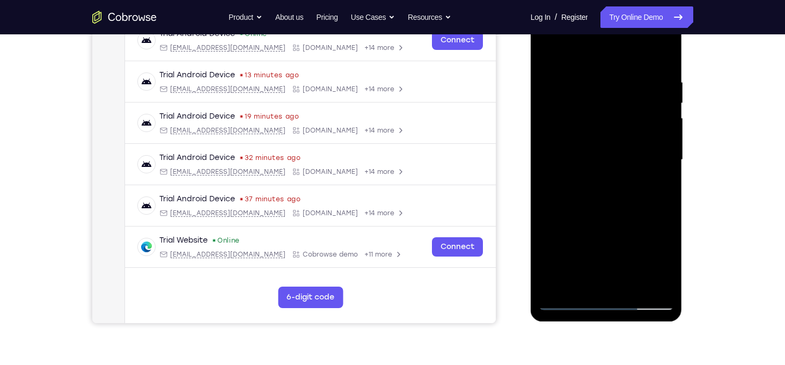
click at [661, 283] on div at bounding box center [606, 160] width 135 height 300
click at [640, 86] on div at bounding box center [606, 160] width 135 height 300
drag, startPoint x: 614, startPoint y: 247, endPoint x: 629, endPoint y: 141, distance: 107.3
click at [629, 141] on div at bounding box center [606, 160] width 135 height 300
drag, startPoint x: 631, startPoint y: 256, endPoint x: 635, endPoint y: 181, distance: 74.7
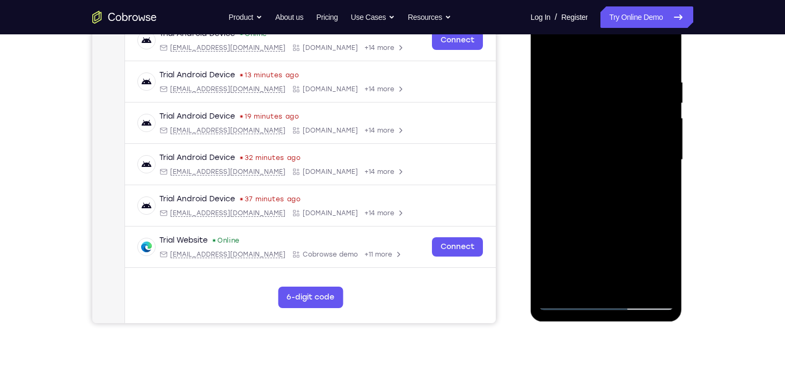
click at [635, 181] on div at bounding box center [606, 160] width 135 height 300
drag, startPoint x: 637, startPoint y: 252, endPoint x: 648, endPoint y: 178, distance: 74.9
click at [648, 178] on div at bounding box center [606, 160] width 135 height 300
drag, startPoint x: 639, startPoint y: 258, endPoint x: 657, endPoint y: 157, distance: 102.0
click at [657, 157] on div at bounding box center [606, 160] width 135 height 300
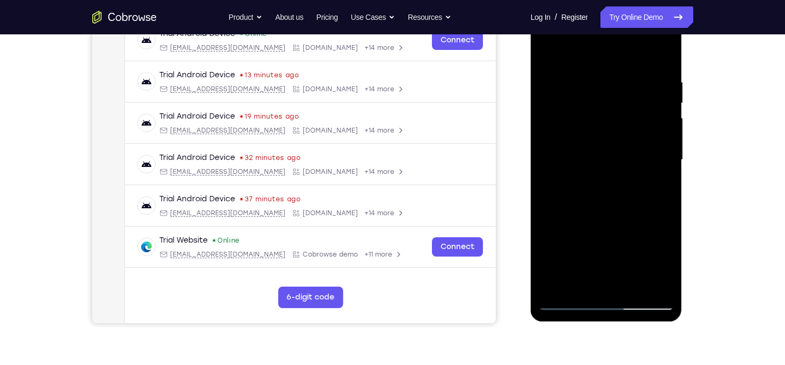
drag, startPoint x: 645, startPoint y: 252, endPoint x: 651, endPoint y: 171, distance: 81.2
click at [651, 171] on div at bounding box center [606, 160] width 135 height 300
click at [552, 114] on div at bounding box center [606, 160] width 135 height 300
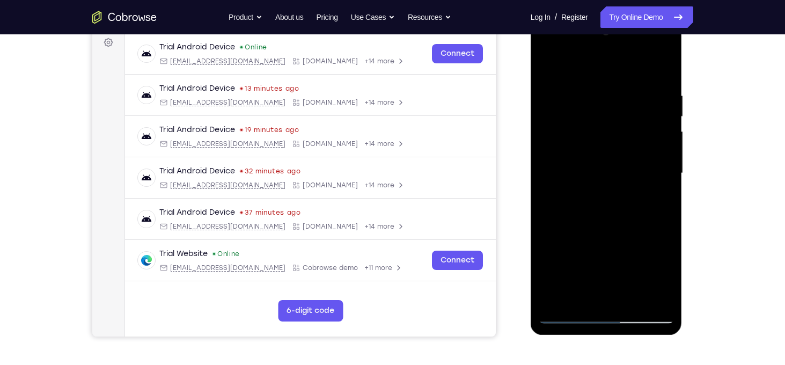
scroll to position [162, 0]
click at [668, 35] on div at bounding box center [606, 174] width 135 height 300
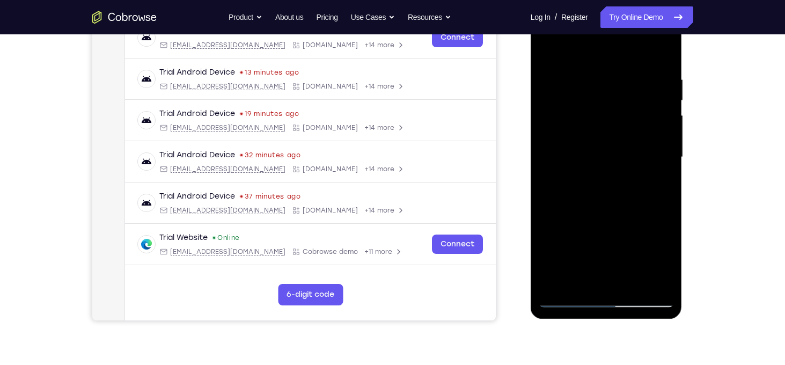
scroll to position [180, 0]
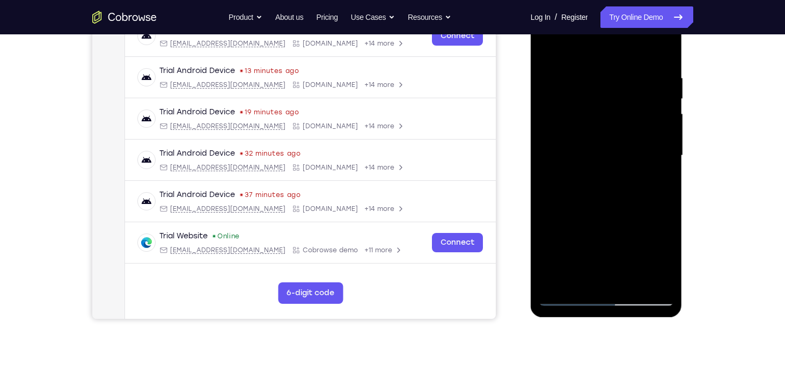
drag, startPoint x: 610, startPoint y: 215, endPoint x: 624, endPoint y: 113, distance: 102.9
click at [624, 113] on div at bounding box center [606, 155] width 135 height 300
drag, startPoint x: 614, startPoint y: 233, endPoint x: 631, endPoint y: 112, distance: 122.4
click at [631, 112] on div at bounding box center [606, 155] width 135 height 300
click at [579, 246] on div at bounding box center [606, 155] width 135 height 300
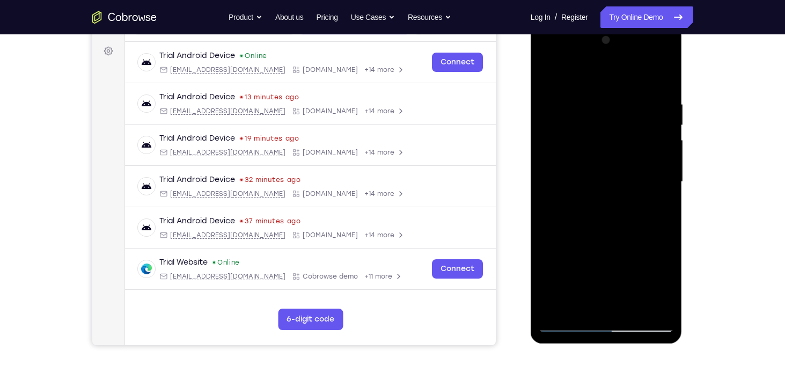
scroll to position [153, 0]
click at [670, 47] on div at bounding box center [606, 182] width 135 height 300
drag, startPoint x: 614, startPoint y: 233, endPoint x: 626, endPoint y: 142, distance: 92.0
click at [626, 142] on div at bounding box center [606, 182] width 135 height 300
drag, startPoint x: 601, startPoint y: 246, endPoint x: 620, endPoint y: 122, distance: 125.9
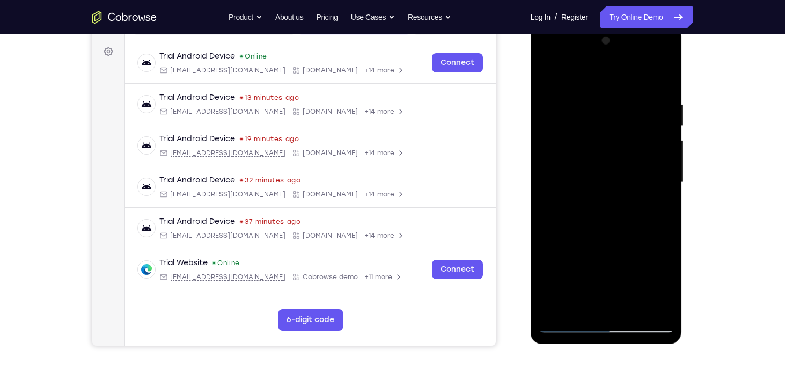
click at [620, 122] on div at bounding box center [606, 182] width 135 height 300
click at [615, 150] on div at bounding box center [606, 182] width 135 height 300
click at [666, 50] on div at bounding box center [606, 182] width 135 height 300
drag, startPoint x: 613, startPoint y: 263, endPoint x: 641, endPoint y: 121, distance: 145.0
click at [641, 121] on div at bounding box center [606, 182] width 135 height 300
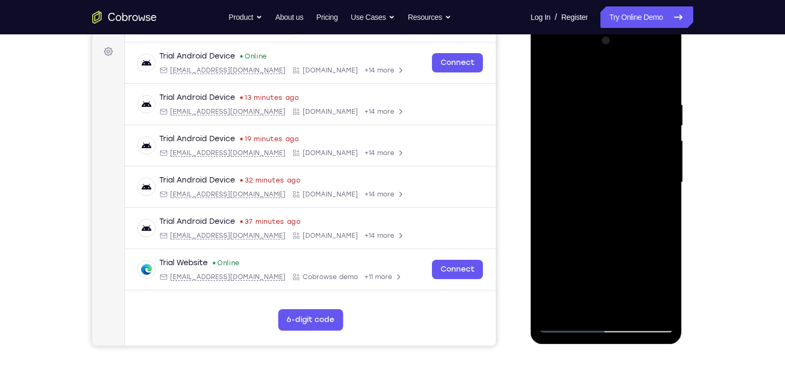
click at [604, 280] on div at bounding box center [606, 182] width 135 height 300
click at [672, 47] on div at bounding box center [606, 182] width 135 height 300
drag, startPoint x: 626, startPoint y: 256, endPoint x: 666, endPoint y: 32, distance: 228.4
click at [666, 32] on div at bounding box center [606, 182] width 135 height 300
drag, startPoint x: 634, startPoint y: 255, endPoint x: 662, endPoint y: 93, distance: 163.8
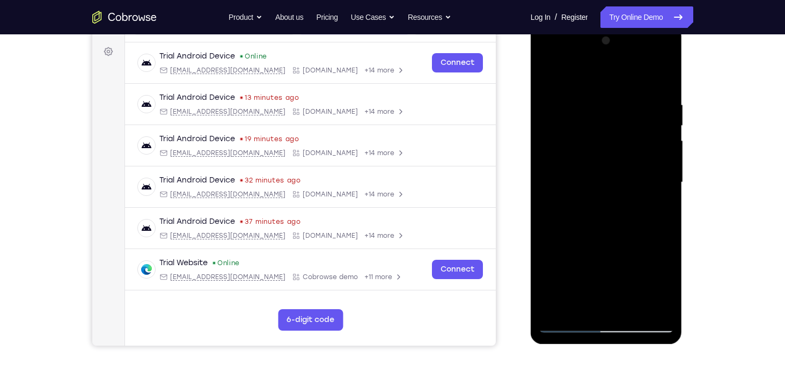
click at [662, 93] on div at bounding box center [606, 182] width 135 height 300
drag, startPoint x: 626, startPoint y: 255, endPoint x: 644, endPoint y: 129, distance: 127.4
click at [644, 129] on div at bounding box center [606, 182] width 135 height 300
drag, startPoint x: 617, startPoint y: 275, endPoint x: 636, endPoint y: 195, distance: 82.4
click at [636, 195] on div at bounding box center [606, 182] width 135 height 300
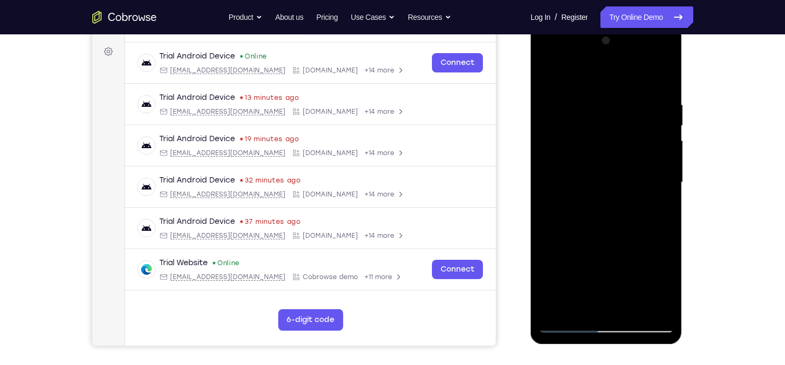
drag, startPoint x: 625, startPoint y: 260, endPoint x: 648, endPoint y: 140, distance: 122.4
click at [648, 140] on div at bounding box center [606, 182] width 135 height 300
drag, startPoint x: 629, startPoint y: 246, endPoint x: 641, endPoint y: 156, distance: 90.9
click at [641, 156] on div at bounding box center [606, 182] width 135 height 300
drag, startPoint x: 656, startPoint y: 99, endPoint x: 648, endPoint y: 186, distance: 87.3
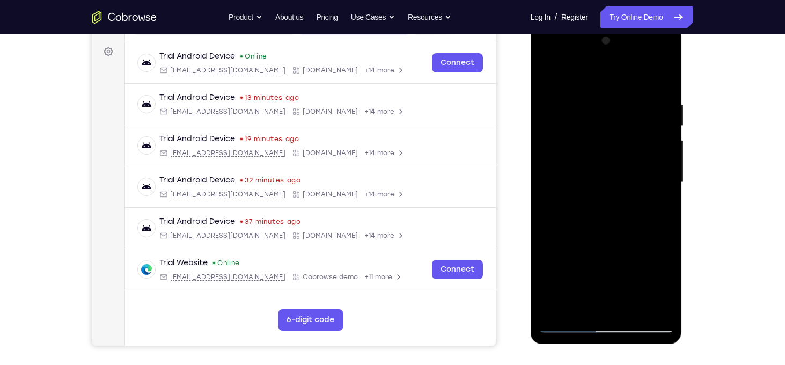
click at [648, 186] on div at bounding box center [606, 182] width 135 height 300
click at [654, 156] on div at bounding box center [606, 182] width 135 height 300
click at [668, 46] on div at bounding box center [606, 182] width 135 height 300
drag, startPoint x: 621, startPoint y: 225, endPoint x: 648, endPoint y: -10, distance: 236.5
click at [648, 24] on html "Online web based iOS Simulators and Android Emulators. Run iPhone, iPad, Mobile…" at bounding box center [607, 185] width 153 height 322
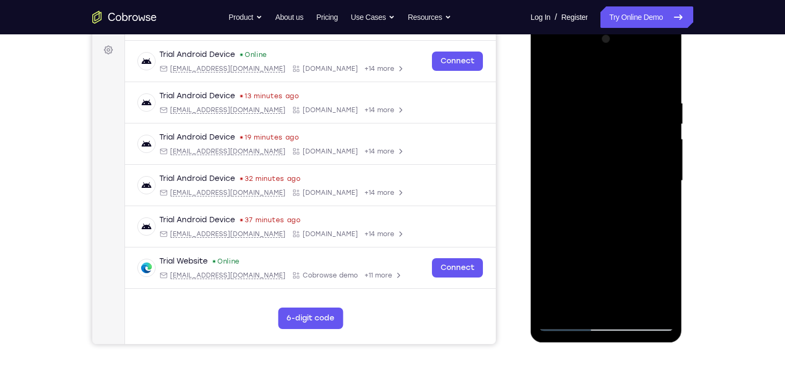
scroll to position [233, 0]
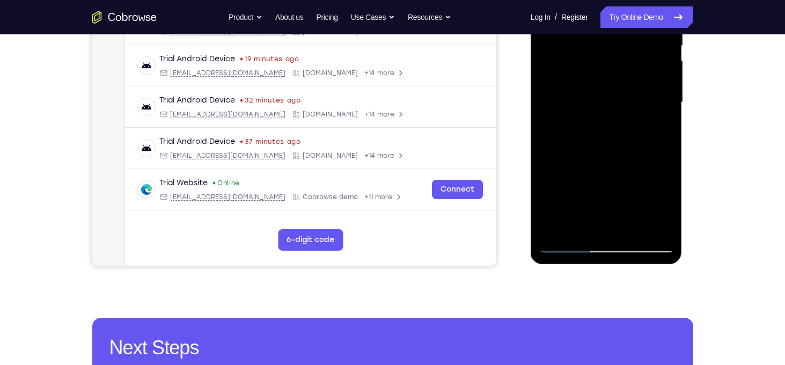
drag, startPoint x: 633, startPoint y: 186, endPoint x: 640, endPoint y: 72, distance: 113.9
click at [640, 72] on div at bounding box center [606, 102] width 135 height 300
drag, startPoint x: 637, startPoint y: 199, endPoint x: 643, endPoint y: 93, distance: 106.4
click at [643, 93] on div at bounding box center [606, 102] width 135 height 300
drag, startPoint x: 630, startPoint y: 199, endPoint x: 641, endPoint y: 85, distance: 114.3
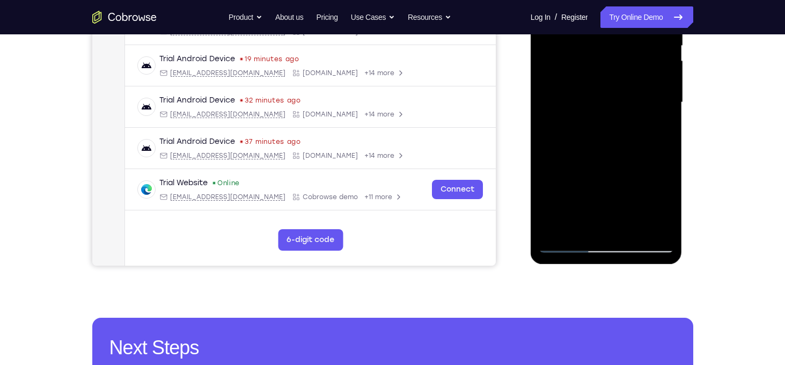
click at [641, 85] on div at bounding box center [606, 102] width 135 height 300
drag, startPoint x: 629, startPoint y: 194, endPoint x: 643, endPoint y: 95, distance: 99.6
click at [643, 95] on div at bounding box center [606, 102] width 135 height 300
drag, startPoint x: 630, startPoint y: 195, endPoint x: 639, endPoint y: 101, distance: 93.7
click at [639, 101] on div at bounding box center [606, 102] width 135 height 300
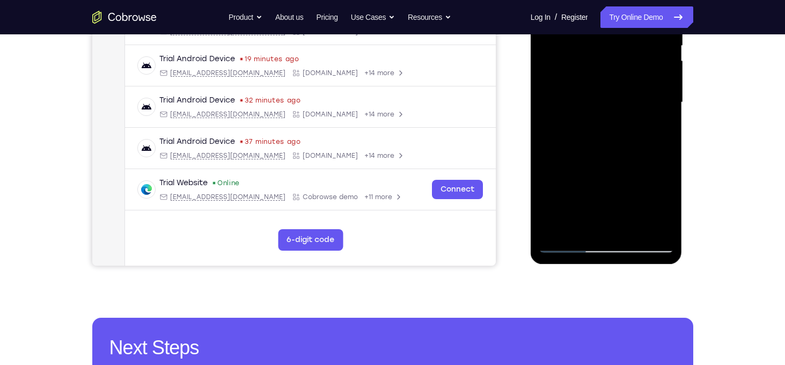
drag, startPoint x: 617, startPoint y: 174, endPoint x: 625, endPoint y: 118, distance: 56.8
click at [625, 118] on div at bounding box center [606, 102] width 135 height 300
drag, startPoint x: 626, startPoint y: 190, endPoint x: 645, endPoint y: 101, distance: 91.7
click at [645, 101] on div at bounding box center [606, 102] width 135 height 300
drag, startPoint x: 632, startPoint y: 185, endPoint x: 646, endPoint y: 101, distance: 85.4
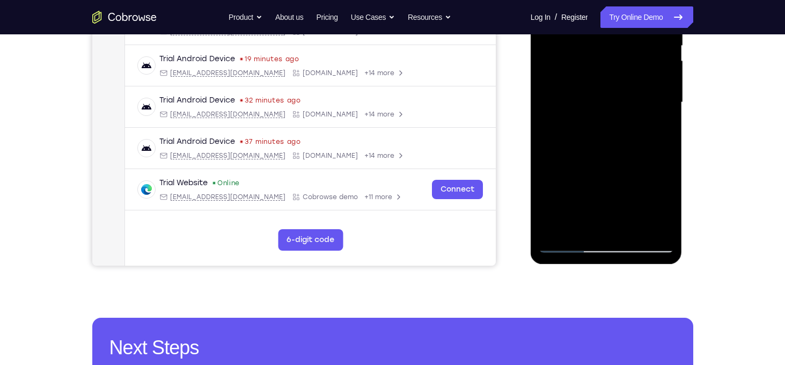
click at [646, 101] on div at bounding box center [606, 102] width 135 height 300
drag, startPoint x: 631, startPoint y: 200, endPoint x: 643, endPoint y: 145, distance: 56.5
click at [643, 145] on div at bounding box center [606, 102] width 135 height 300
drag, startPoint x: 632, startPoint y: 202, endPoint x: 646, endPoint y: 140, distance: 63.3
click at [646, 140] on div at bounding box center [606, 102] width 135 height 300
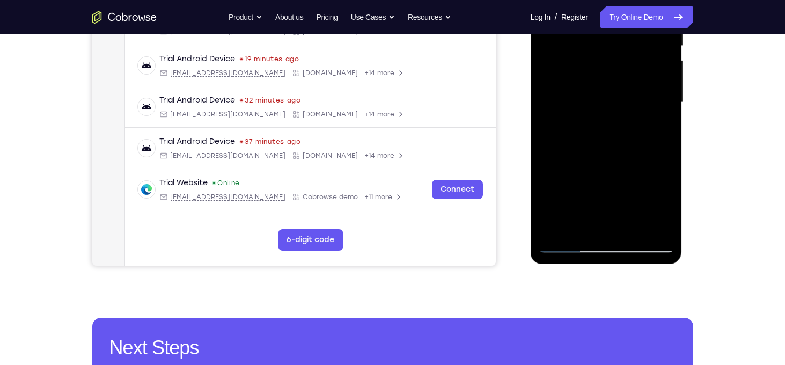
drag, startPoint x: 634, startPoint y: 188, endPoint x: 651, endPoint y: 80, distance: 109.2
click at [651, 80] on div at bounding box center [606, 102] width 135 height 300
drag, startPoint x: 629, startPoint y: 190, endPoint x: 653, endPoint y: 82, distance: 111.5
click at [653, 82] on div at bounding box center [606, 102] width 135 height 300
drag, startPoint x: 639, startPoint y: 190, endPoint x: 655, endPoint y: 121, distance: 70.7
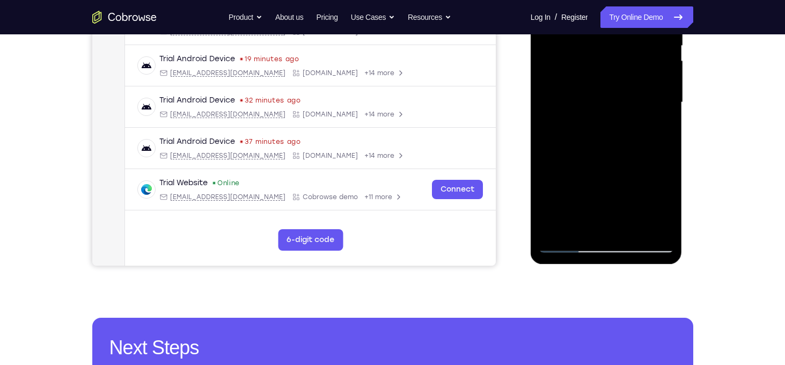
click at [655, 121] on div at bounding box center [606, 102] width 135 height 300
drag, startPoint x: 641, startPoint y: 181, endPoint x: 651, endPoint y: 122, distance: 59.5
click at [651, 122] on div at bounding box center [606, 102] width 135 height 300
drag, startPoint x: 644, startPoint y: 182, endPoint x: 651, endPoint y: 136, distance: 46.1
click at [651, 136] on div at bounding box center [606, 102] width 135 height 300
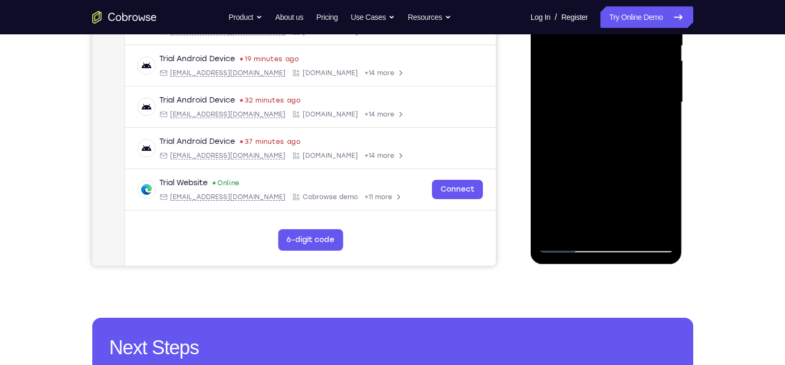
drag, startPoint x: 649, startPoint y: 175, endPoint x: 650, endPoint y: 141, distance: 33.8
click at [650, 141] on div at bounding box center [606, 102] width 135 height 300
drag, startPoint x: 644, startPoint y: 190, endPoint x: 651, endPoint y: 117, distance: 73.8
click at [651, 117] on div at bounding box center [606, 102] width 135 height 300
drag, startPoint x: 641, startPoint y: 186, endPoint x: 650, endPoint y: 119, distance: 68.2
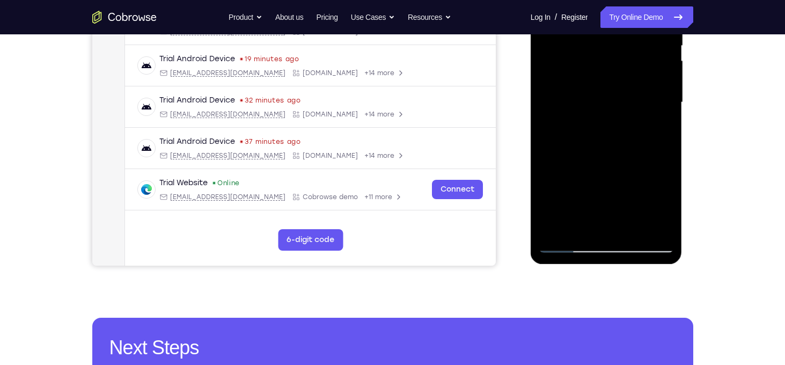
click at [650, 119] on div at bounding box center [606, 102] width 135 height 300
drag, startPoint x: 641, startPoint y: 189, endPoint x: 657, endPoint y: 91, distance: 99.0
click at [657, 91] on div at bounding box center [606, 102] width 135 height 300
drag, startPoint x: 629, startPoint y: 196, endPoint x: 645, endPoint y: 111, distance: 86.8
click at [645, 111] on div at bounding box center [606, 102] width 135 height 300
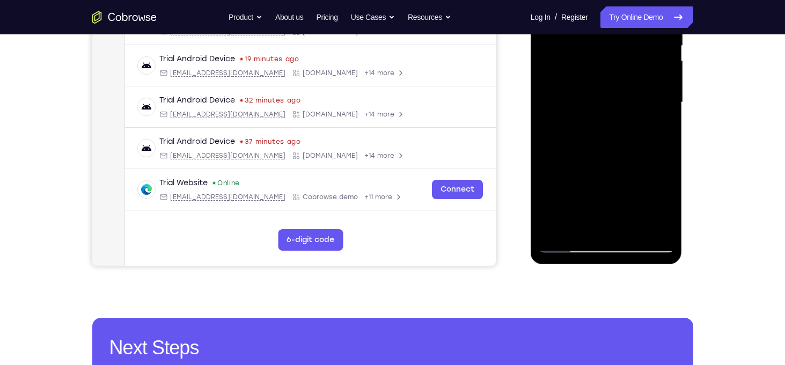
drag, startPoint x: 637, startPoint y: 200, endPoint x: 645, endPoint y: 133, distance: 67.6
click at [645, 133] on div at bounding box center [606, 102] width 135 height 300
drag, startPoint x: 640, startPoint y: 193, endPoint x: 646, endPoint y: 121, distance: 71.6
click at [646, 121] on div at bounding box center [606, 102] width 135 height 300
click at [614, 137] on div at bounding box center [606, 102] width 135 height 300
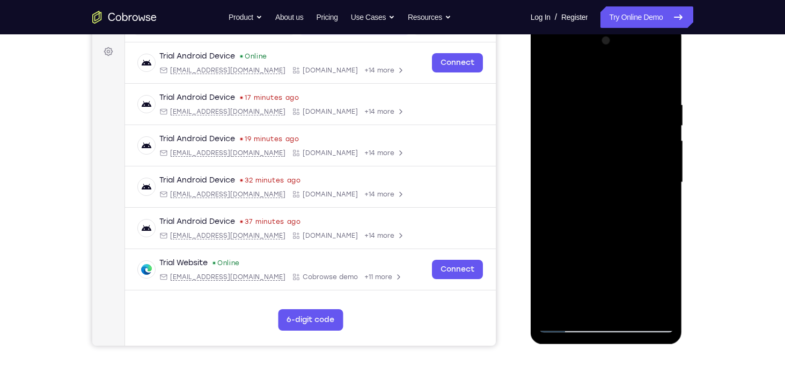
scroll to position [153, 0]
click at [669, 48] on div at bounding box center [606, 183] width 135 height 300
drag, startPoint x: 637, startPoint y: 225, endPoint x: 648, endPoint y: 55, distance: 171.0
click at [648, 55] on div at bounding box center [606, 183] width 135 height 300
drag, startPoint x: 84, startPoint y: 223, endPoint x: 708, endPoint y: 269, distance: 626.2
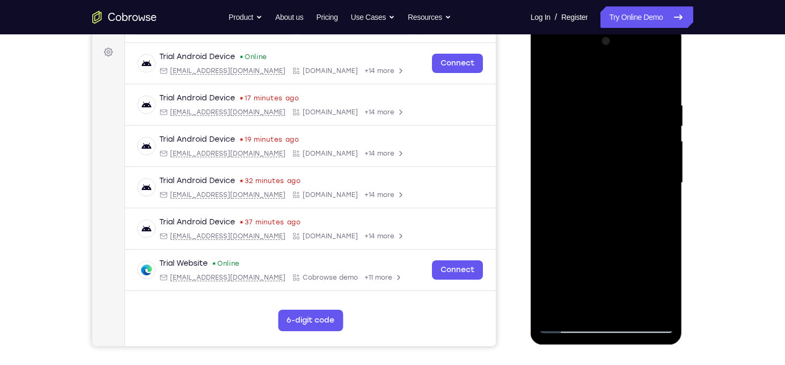
click at [708, 269] on div "Your Support Agent Your Customer Web iOS Android Next Steps We’d be happy to gi…" at bounding box center [392, 235] width 687 height 708
click at [667, 49] on div at bounding box center [606, 183] width 135 height 300
drag, startPoint x: 633, startPoint y: 262, endPoint x: 669, endPoint y: 19, distance: 245.7
click at [669, 25] on html "Online web based iOS Simulators and Android Emulators. Run iPhone, iPad, Mobile…" at bounding box center [607, 186] width 153 height 322
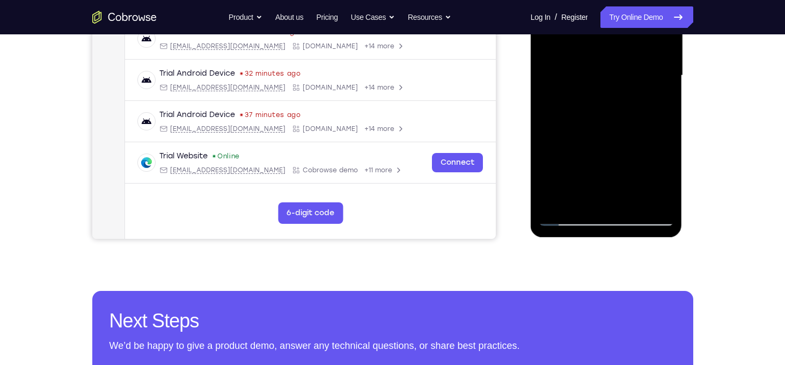
drag, startPoint x: 622, startPoint y: 162, endPoint x: 619, endPoint y: 35, distance: 126.1
click at [619, 35] on div at bounding box center [606, 75] width 135 height 300
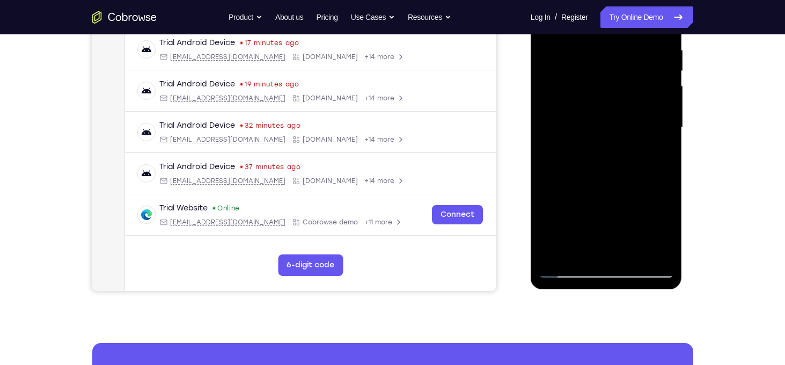
scroll to position [203, 0]
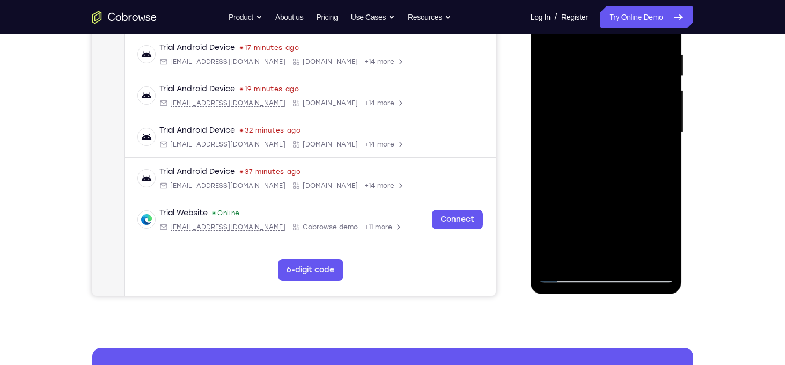
drag, startPoint x: 634, startPoint y: 225, endPoint x: 648, endPoint y: 46, distance: 179.8
click at [648, 46] on div at bounding box center [606, 132] width 135 height 300
drag, startPoint x: 635, startPoint y: 211, endPoint x: 644, endPoint y: 55, distance: 155.9
click at [644, 55] on div at bounding box center [606, 132] width 135 height 300
drag, startPoint x: 619, startPoint y: 242, endPoint x: 650, endPoint y: 43, distance: 200.9
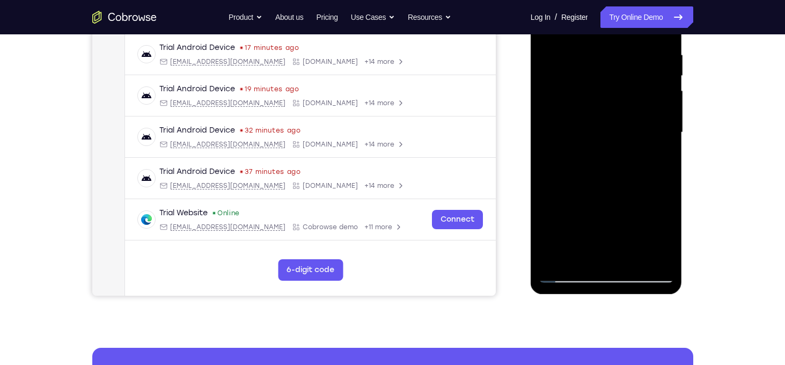
click at [650, 43] on div at bounding box center [606, 132] width 135 height 300
drag, startPoint x: 629, startPoint y: 228, endPoint x: 650, endPoint y: 52, distance: 177.2
click at [650, 52] on div at bounding box center [606, 132] width 135 height 300
drag, startPoint x: 625, startPoint y: 225, endPoint x: 647, endPoint y: 33, distance: 193.9
click at [647, 33] on div at bounding box center [606, 132] width 135 height 300
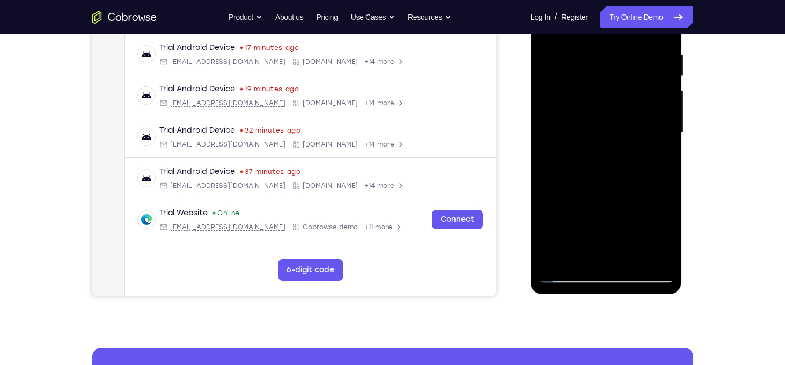
drag, startPoint x: 620, startPoint y: 234, endPoint x: 640, endPoint y: 73, distance: 162.7
click at [640, 73] on div at bounding box center [606, 132] width 135 height 300
drag, startPoint x: 617, startPoint y: 234, endPoint x: 641, endPoint y: 100, distance: 136.8
click at [641, 100] on div at bounding box center [606, 132] width 135 height 300
drag, startPoint x: 611, startPoint y: 241, endPoint x: 634, endPoint y: 133, distance: 110.9
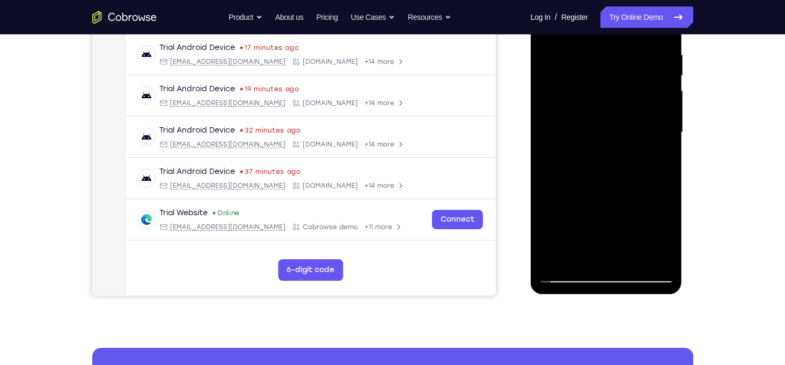
click at [634, 133] on div at bounding box center [606, 132] width 135 height 300
click at [577, 187] on div at bounding box center [606, 132] width 135 height 300
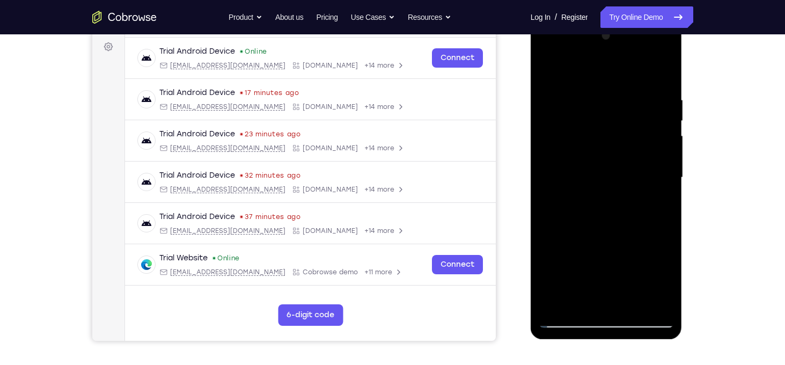
scroll to position [158, 0]
click at [668, 44] on div at bounding box center [606, 178] width 135 height 300
drag, startPoint x: 632, startPoint y: 254, endPoint x: 665, endPoint y: -39, distance: 294.8
click at [665, 20] on html "Online web based iOS Simulators and Android Emulators. Run iPhone, iPad, Mobile…" at bounding box center [607, 181] width 153 height 322
drag, startPoint x: 618, startPoint y: 236, endPoint x: 670, endPoint y: -55, distance: 295.5
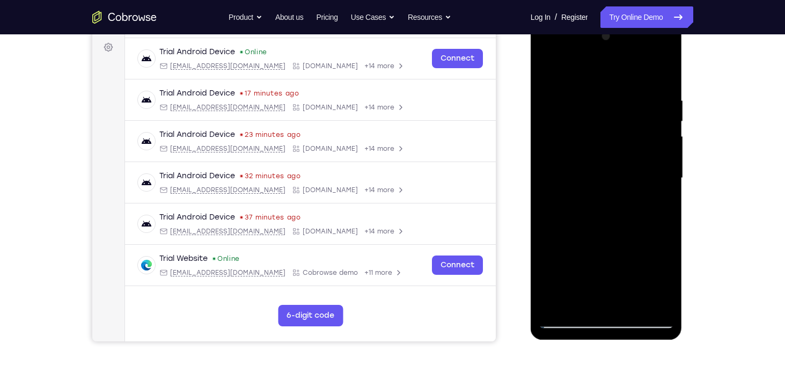
click at [670, 20] on html "Online web based iOS Simulators and Android Emulators. Run iPhone, iPad, Mobile…" at bounding box center [607, 181] width 153 height 322
drag, startPoint x: 611, startPoint y: 243, endPoint x: 682, endPoint y: -64, distance: 315.5
click at [682, 20] on html "Online web based iOS Simulators and Android Emulators. Run iPhone, iPad, Mobile…" at bounding box center [607, 181] width 153 height 322
drag, startPoint x: 609, startPoint y: 231, endPoint x: 662, endPoint y: -7, distance: 244.0
click at [662, 20] on html "Online web based iOS Simulators and Android Emulators. Run iPhone, iPad, Mobile…" at bounding box center [607, 181] width 153 height 322
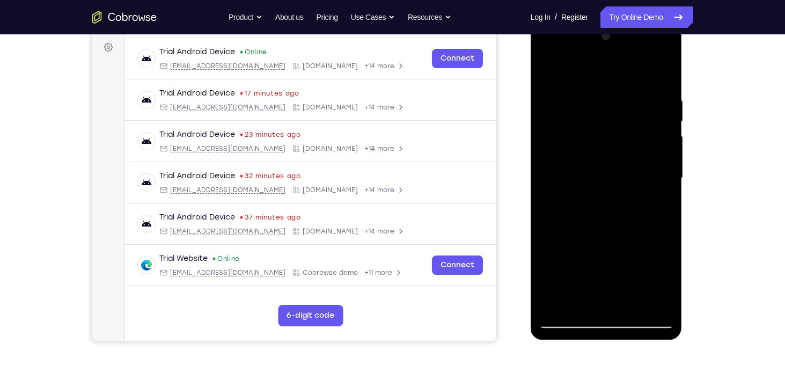
drag, startPoint x: 617, startPoint y: 264, endPoint x: 656, endPoint y: 77, distance: 190.8
click at [656, 77] on div at bounding box center [606, 178] width 135 height 300
drag, startPoint x: 623, startPoint y: 282, endPoint x: 653, endPoint y: 109, distance: 175.3
click at [653, 109] on div at bounding box center [606, 178] width 135 height 300
drag, startPoint x: 632, startPoint y: 255, endPoint x: 645, endPoint y: 157, distance: 99.1
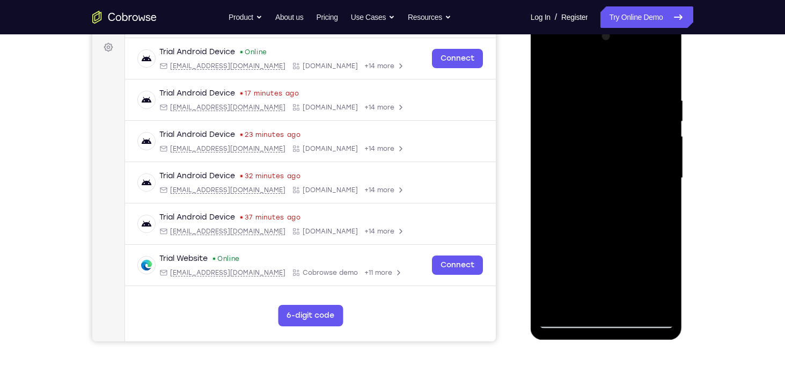
click at [645, 157] on div at bounding box center [606, 178] width 135 height 300
drag, startPoint x: 633, startPoint y: 262, endPoint x: 651, endPoint y: 135, distance: 127.9
click at [651, 135] on div at bounding box center [606, 178] width 135 height 300
drag, startPoint x: 635, startPoint y: 274, endPoint x: 654, endPoint y: 135, distance: 140.2
click at [654, 135] on div at bounding box center [606, 178] width 135 height 300
